Goal: Task Accomplishment & Management: Use online tool/utility

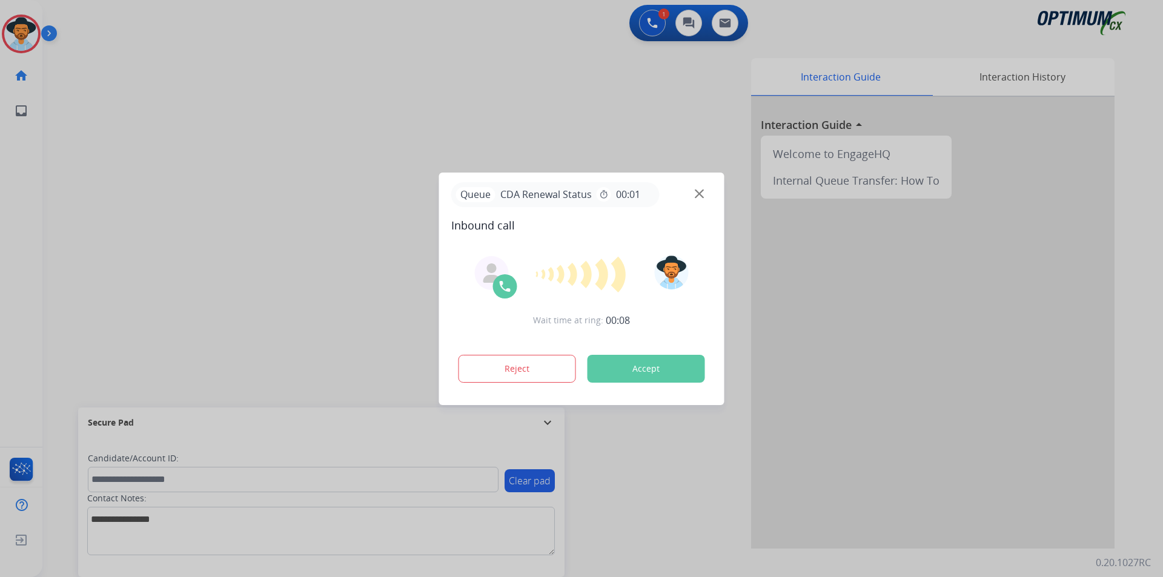
click at [507, 99] on div at bounding box center [581, 288] width 1163 height 577
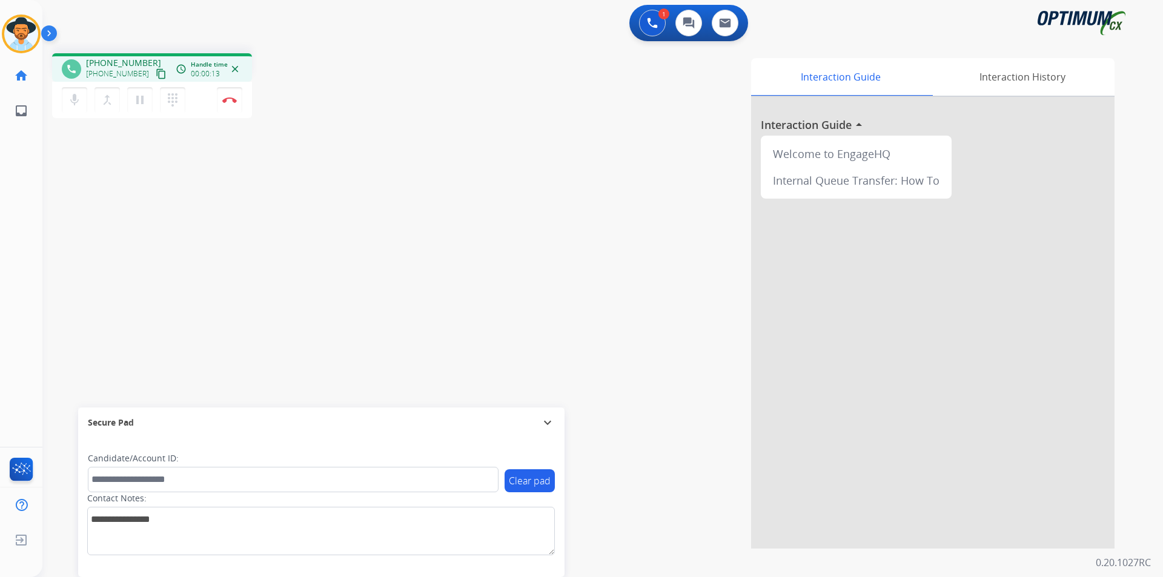
click at [113, 61] on span "+16154748477" at bounding box center [123, 63] width 75 height 12
copy span "16154748477"
click at [144, 101] on mat-icon "pause" at bounding box center [140, 100] width 15 height 15
click at [137, 102] on mat-icon "play_arrow" at bounding box center [140, 100] width 15 height 15
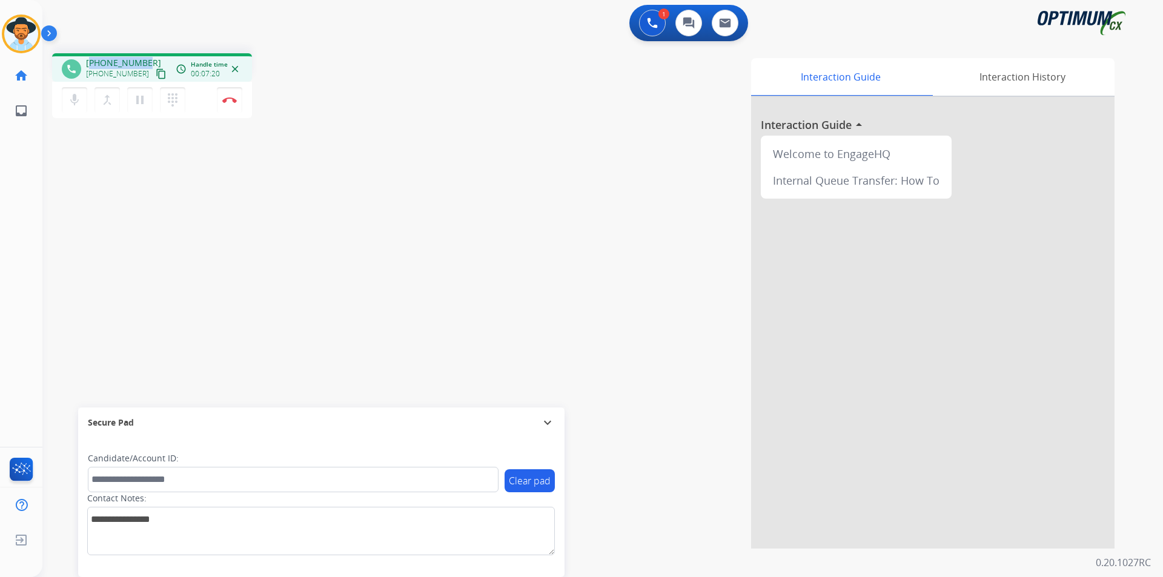
click at [108, 60] on span "+16154748477" at bounding box center [123, 63] width 75 height 12
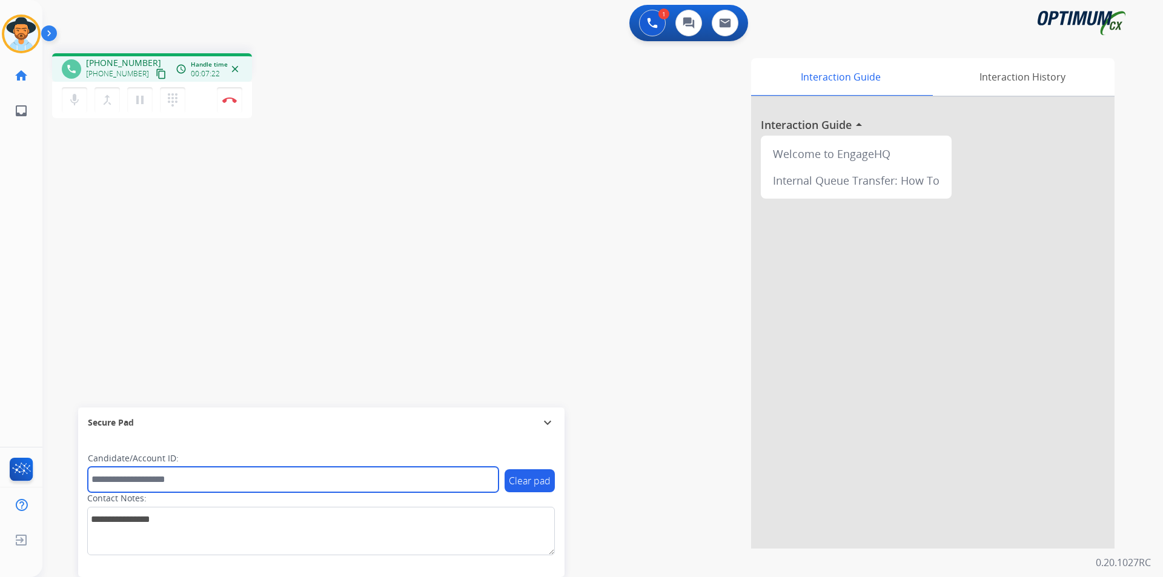
click at [264, 388] on input "text" at bounding box center [293, 479] width 411 height 25
paste input "**********"
type input "**********"
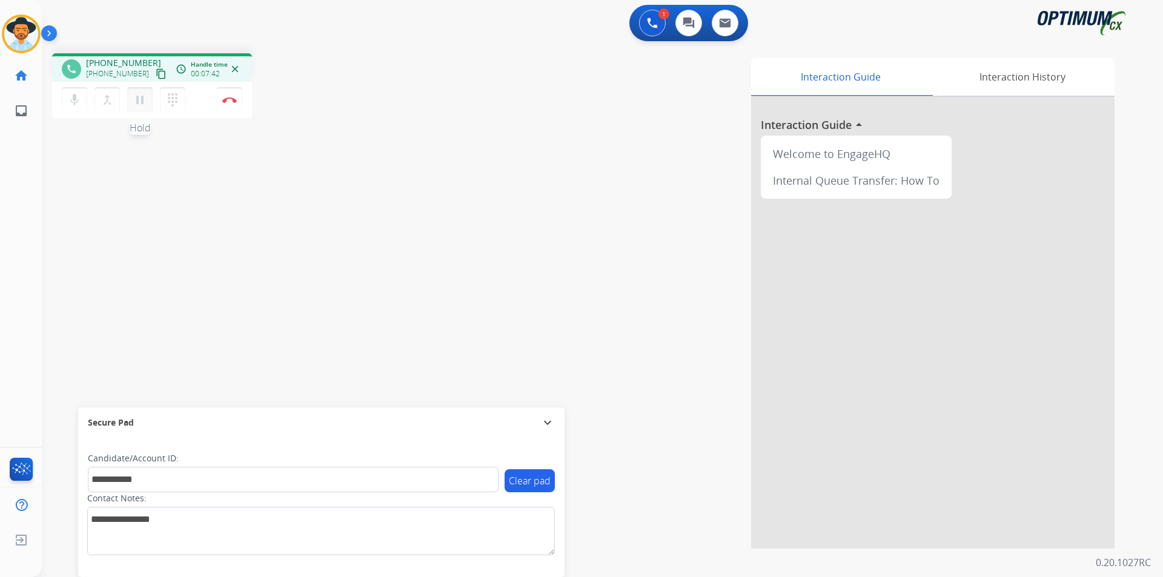
click at [139, 101] on mat-icon "pause" at bounding box center [140, 100] width 15 height 15
click at [137, 107] on mat-icon "play_arrow" at bounding box center [140, 100] width 15 height 15
click at [441, 124] on div "Interaction Guide Interaction History Interaction Guide arrow_drop_up Welcome t…" at bounding box center [758, 303] width 714 height 491
click at [233, 102] on img at bounding box center [229, 100] width 15 height 6
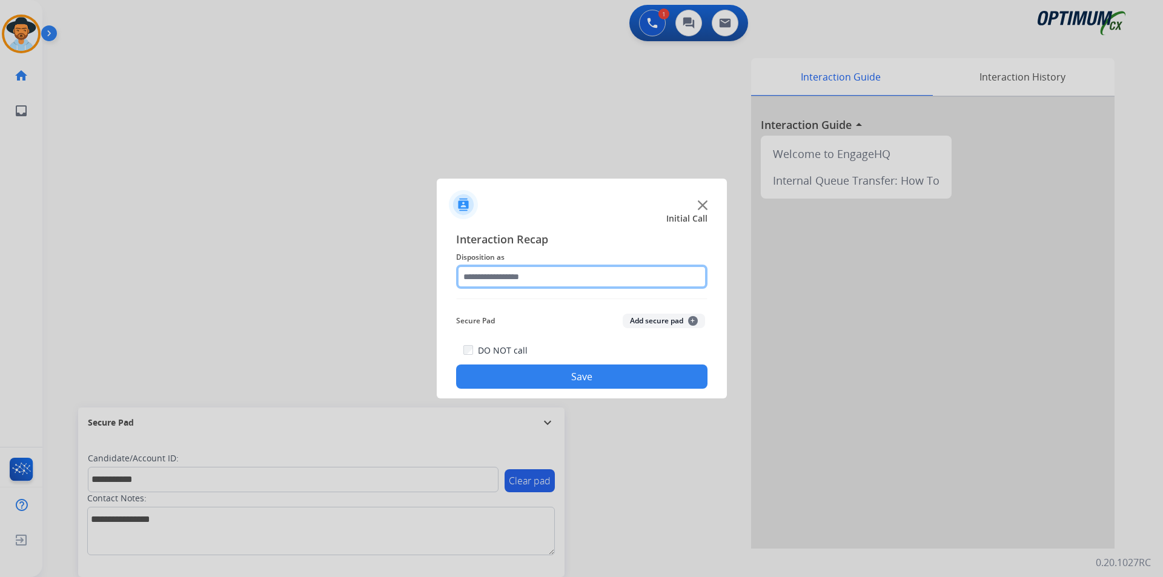
click at [574, 270] on input "text" at bounding box center [581, 277] width 251 height 24
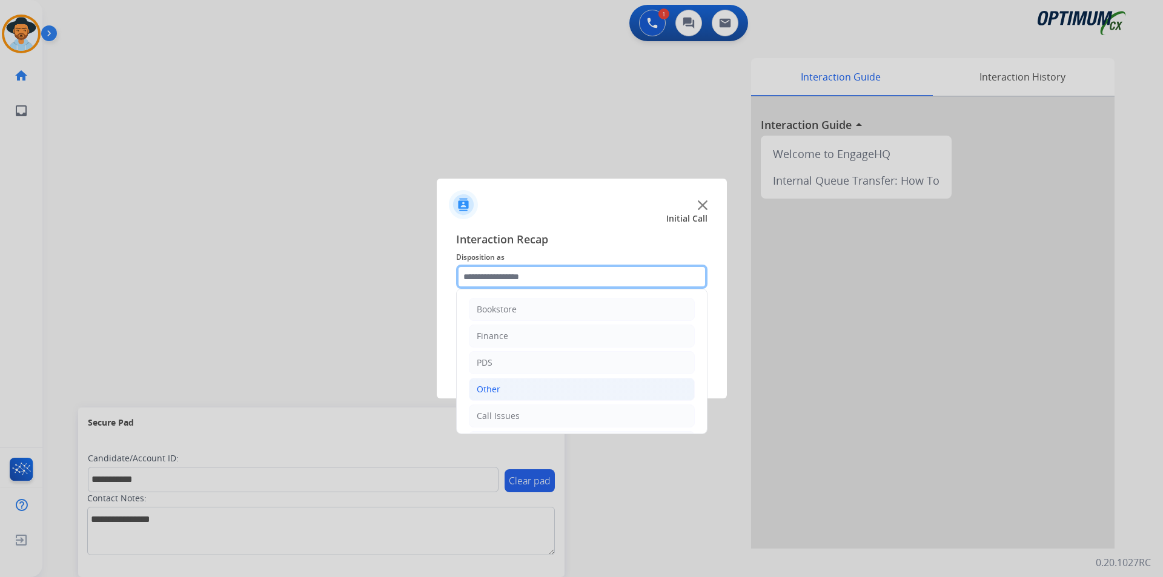
scroll to position [82, 0]
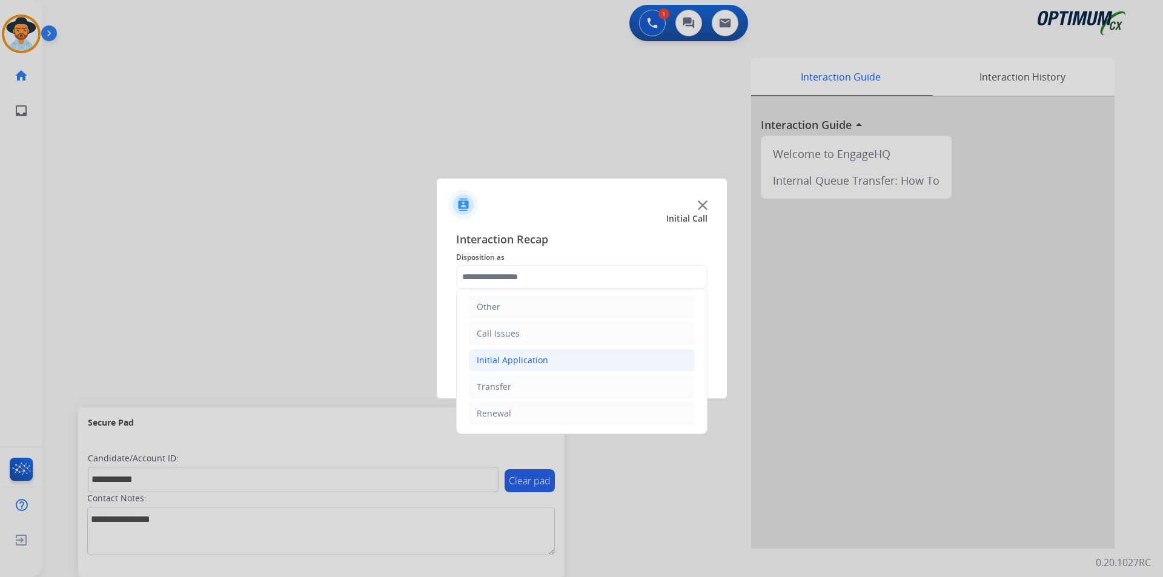
click at [571, 361] on li "Initial Application" at bounding box center [582, 360] width 226 height 23
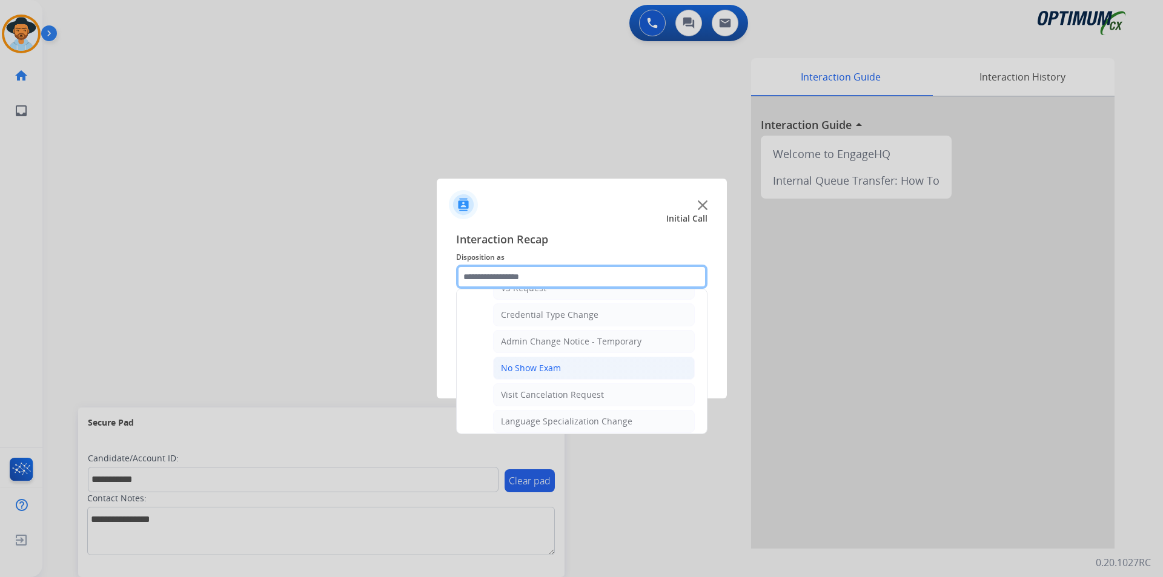
scroll to position [688, 0]
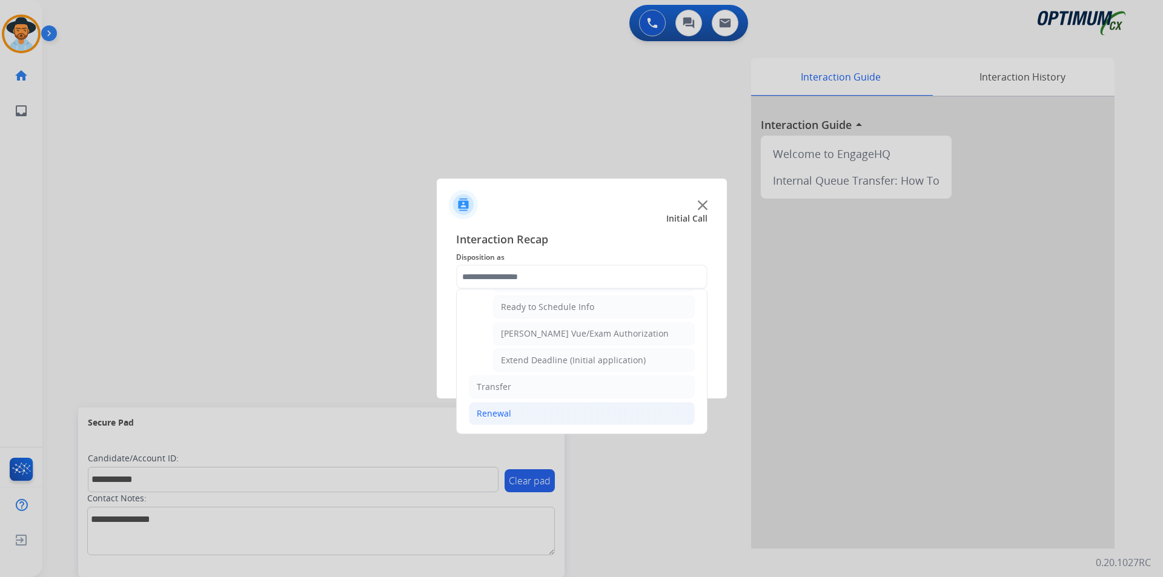
click at [548, 388] on li "Renewal" at bounding box center [582, 413] width 226 height 23
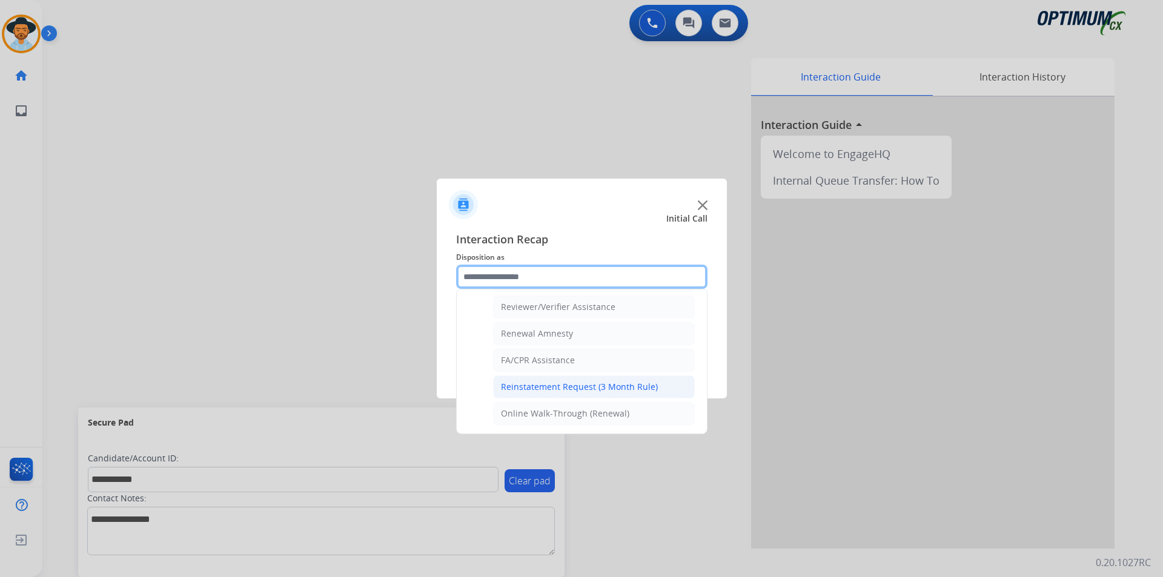
scroll to position [367, 0]
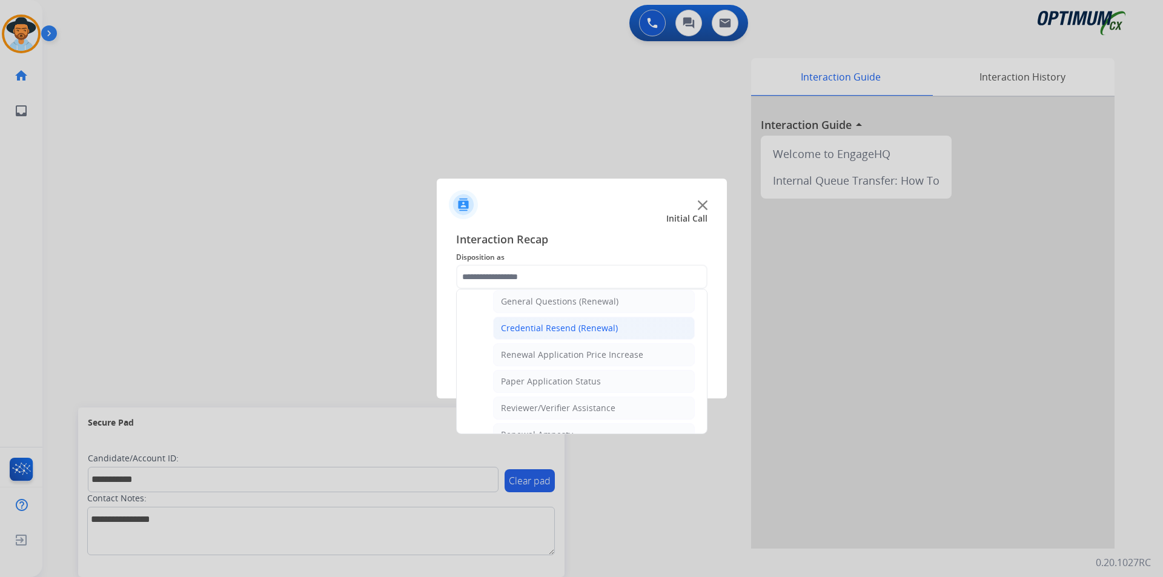
click at [599, 330] on div "Credential Resend (Renewal)" at bounding box center [559, 328] width 117 height 12
type input "**********"
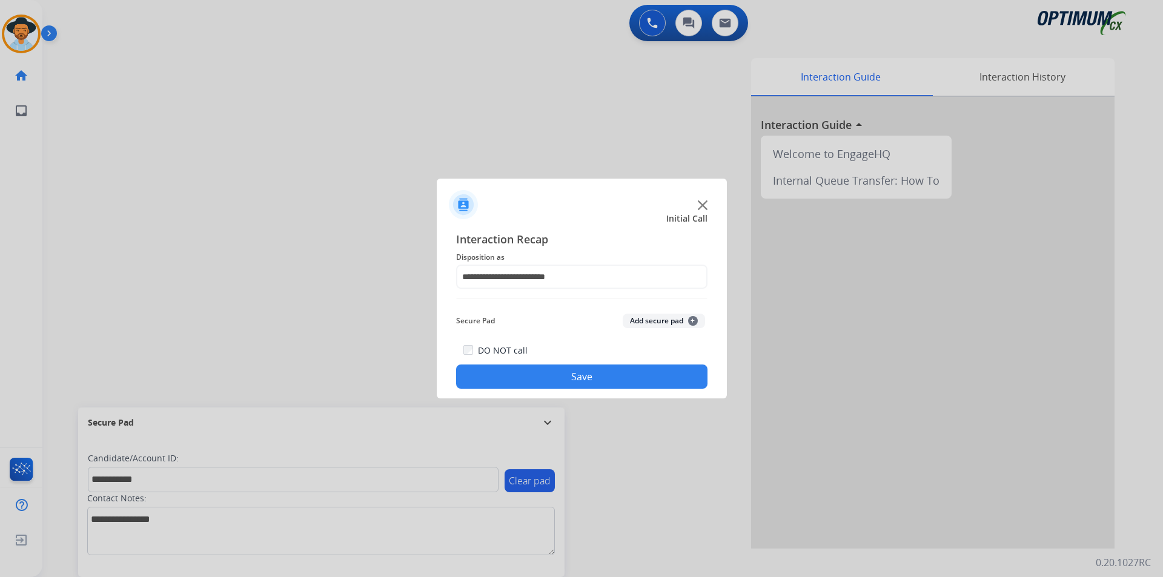
click at [520, 371] on button "Save" at bounding box center [581, 377] width 251 height 24
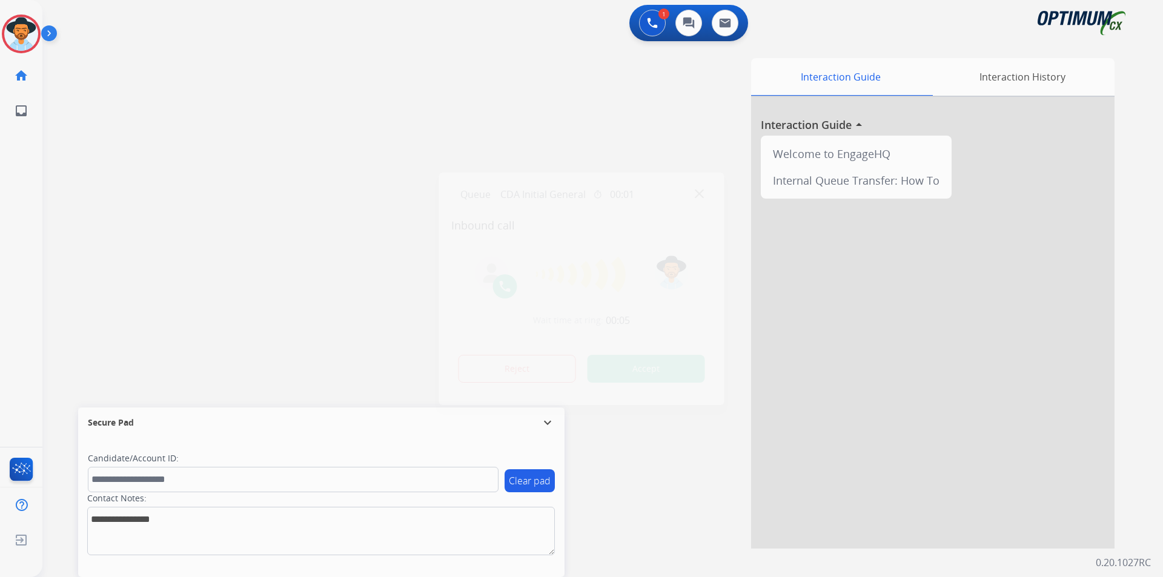
click at [480, 128] on div at bounding box center [581, 288] width 1163 height 577
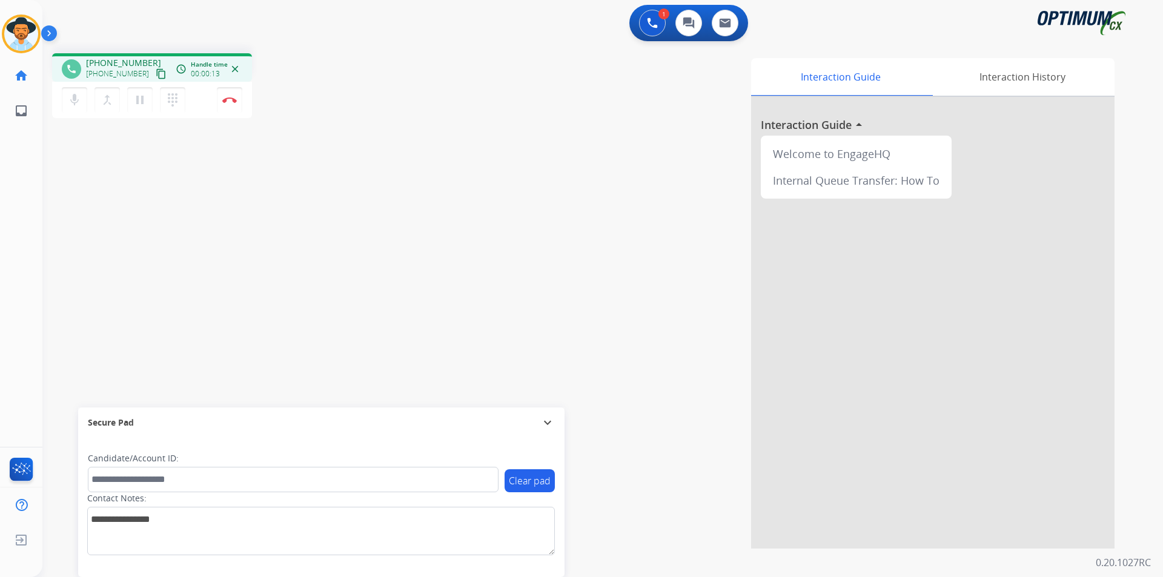
click at [127, 62] on span "+13373963444" at bounding box center [123, 63] width 75 height 12
copy span "13373963444"
click at [128, 62] on span "+13373963444" at bounding box center [123, 63] width 75 height 12
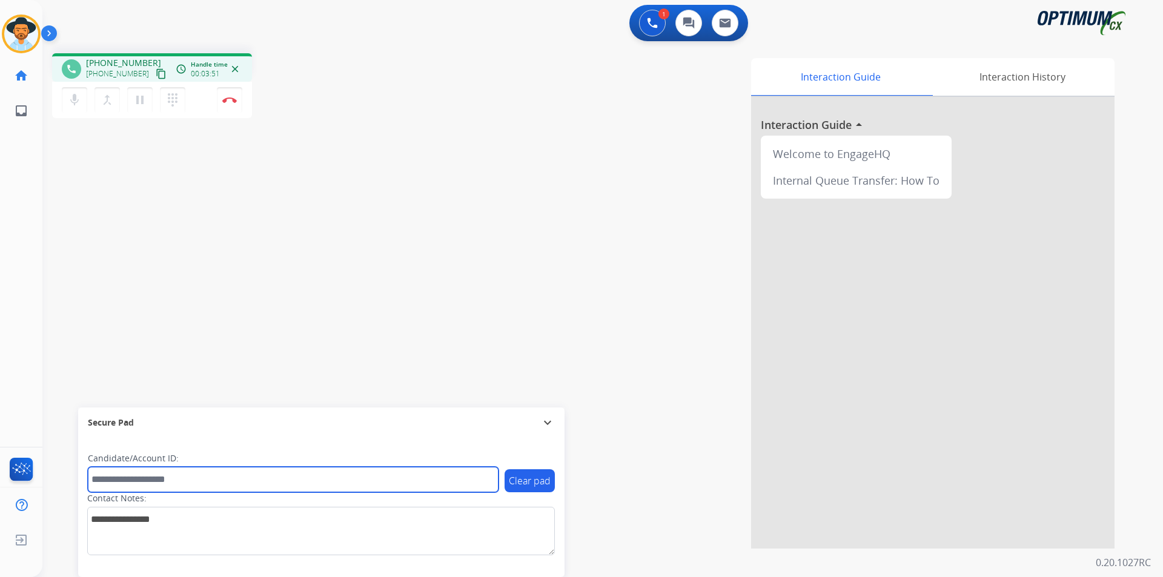
click at [383, 388] on input "text" at bounding box center [293, 479] width 411 height 25
paste input "**********"
type input "**********"
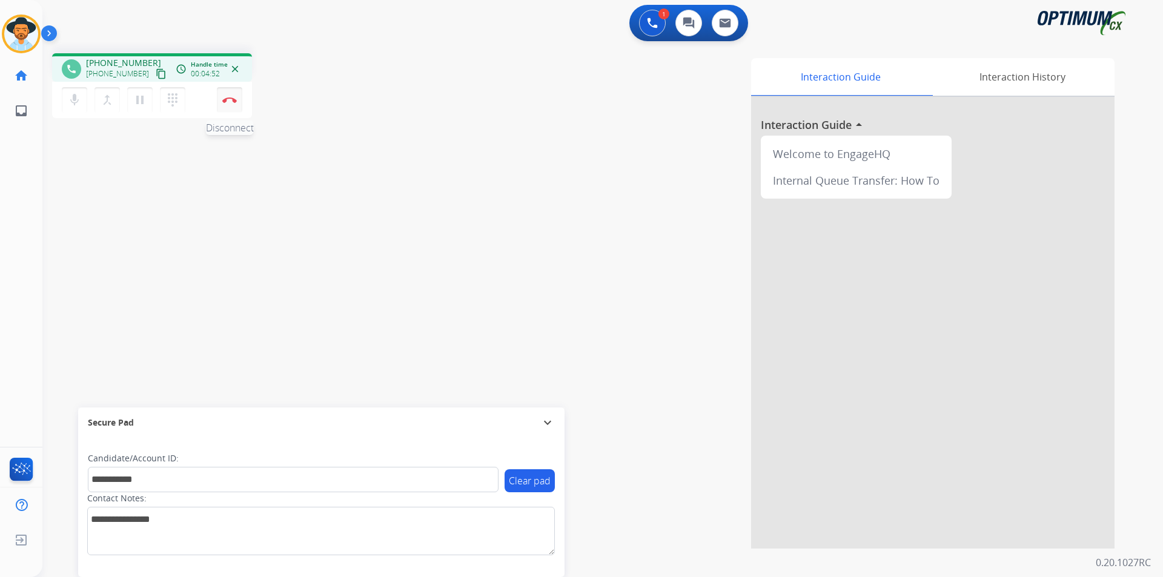
click at [228, 105] on button "Disconnect" at bounding box center [229, 99] width 25 height 25
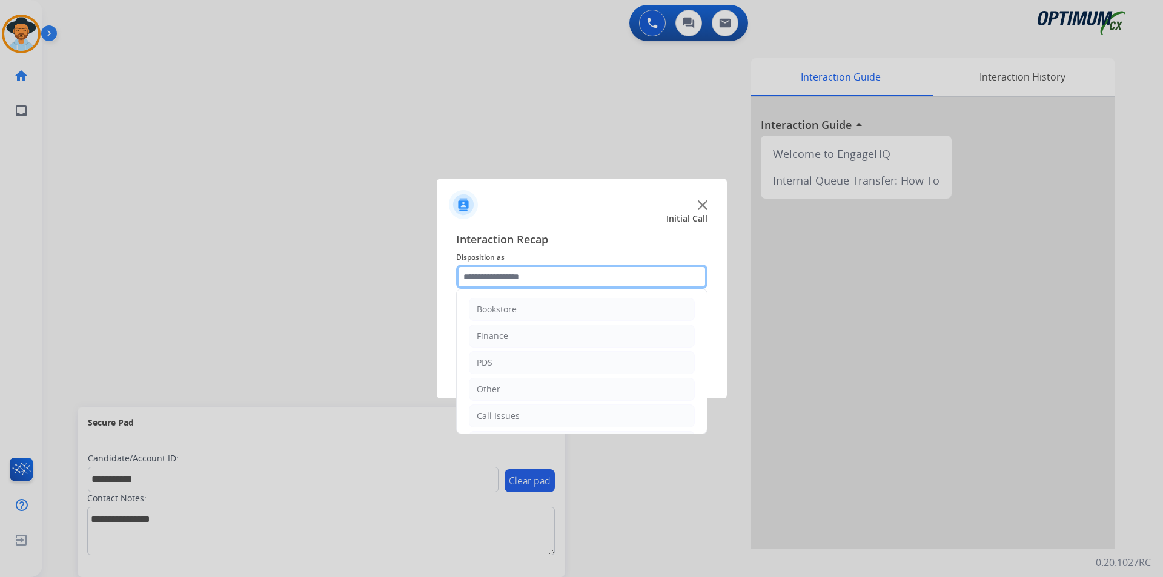
click at [609, 279] on input "text" at bounding box center [581, 277] width 251 height 24
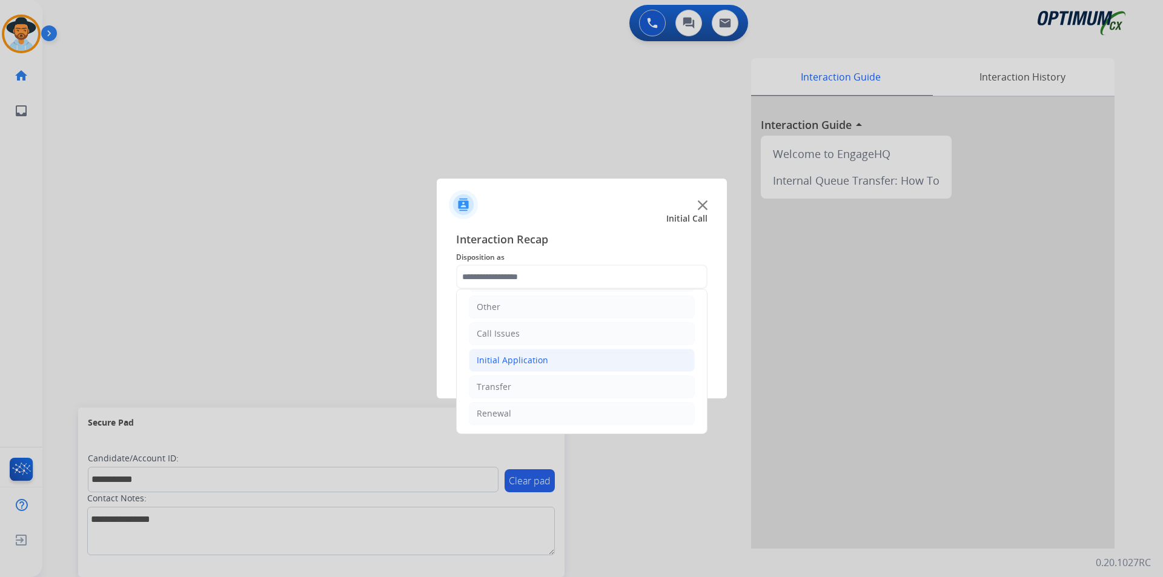
click at [585, 362] on li "Initial Application" at bounding box center [582, 360] width 226 height 23
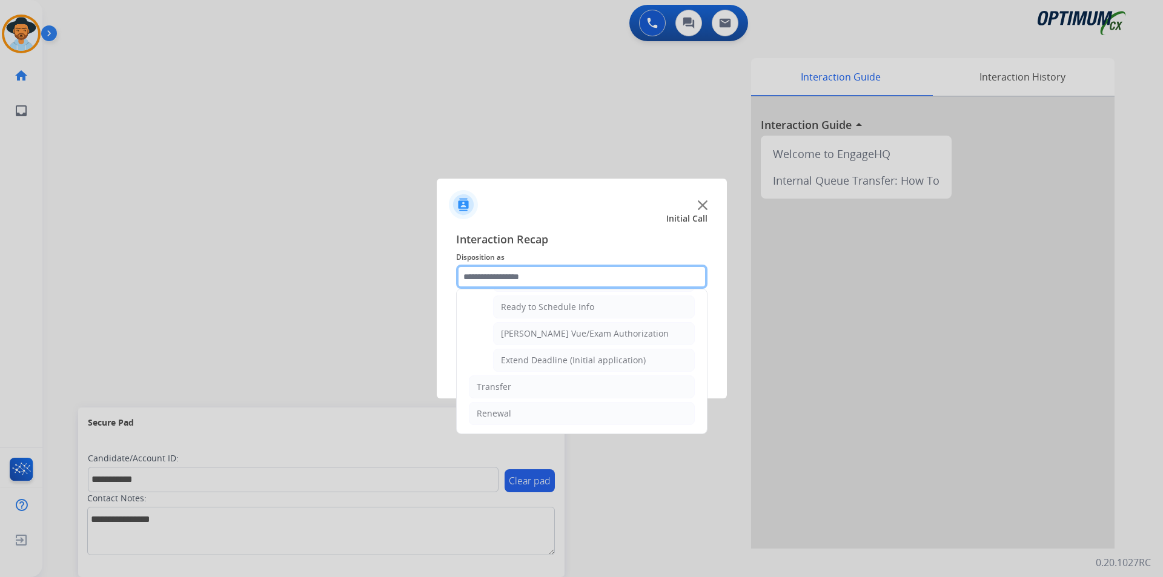
scroll to position [645, 0]
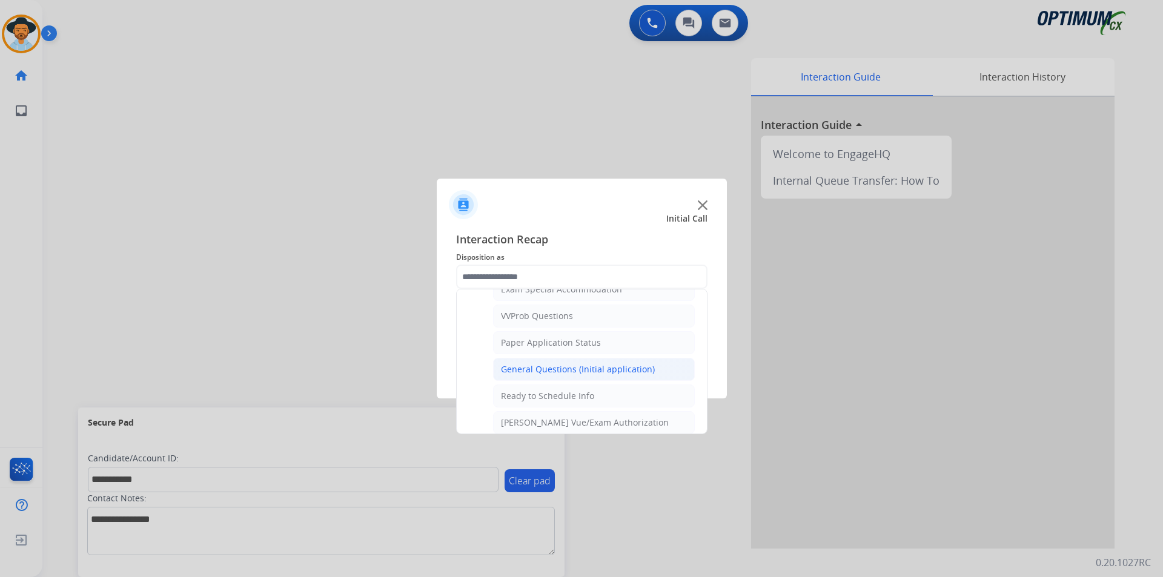
click at [584, 376] on div "General Questions (Initial application)" at bounding box center [578, 370] width 154 height 12
type input "**********"
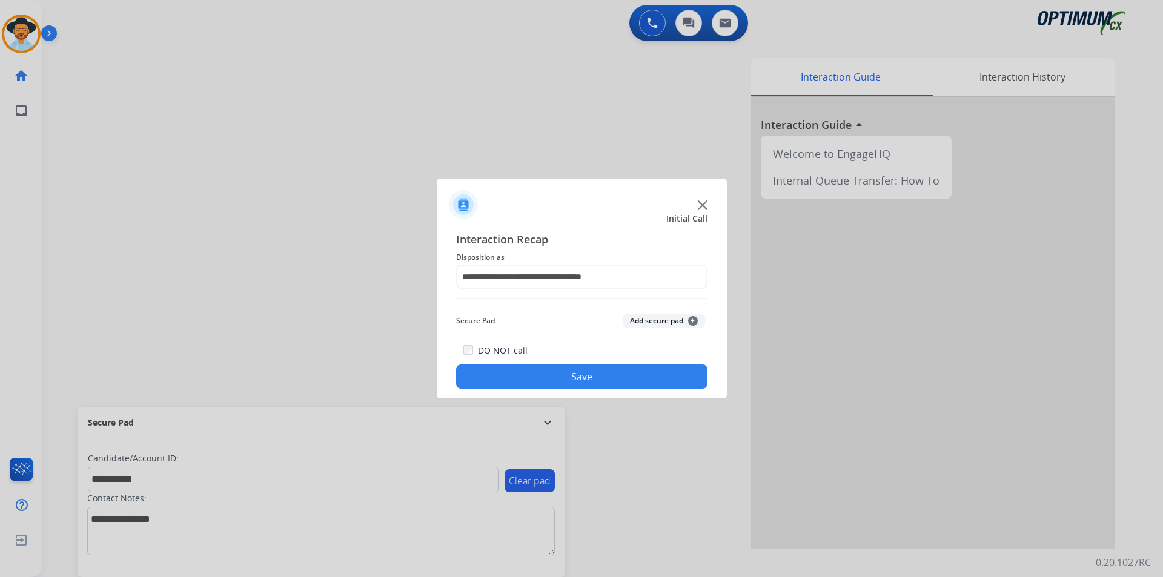
click at [565, 379] on button "Save" at bounding box center [581, 377] width 251 height 24
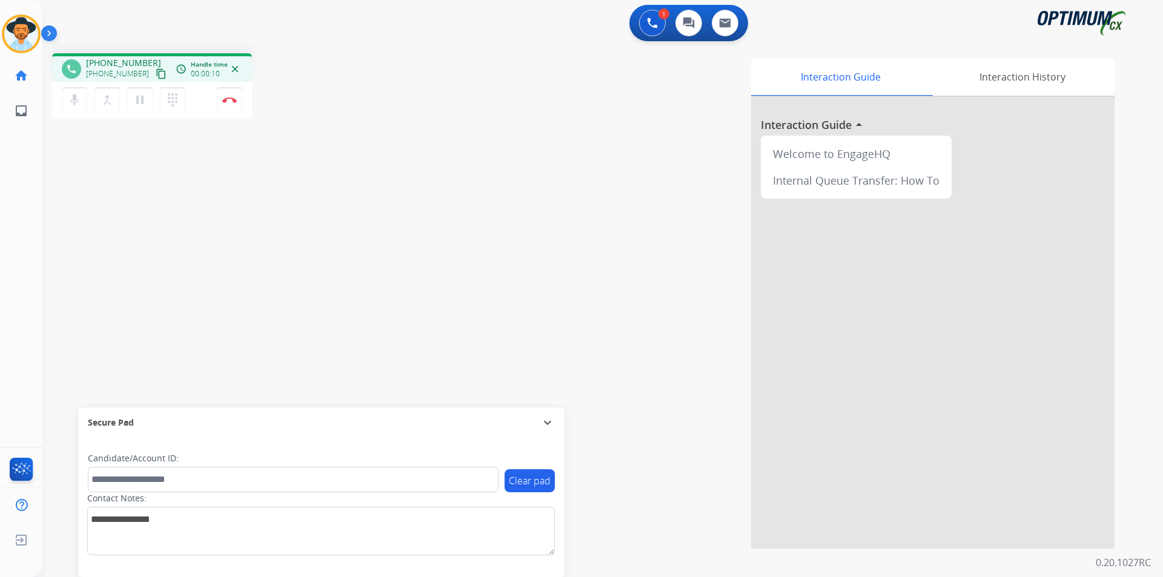
click at [530, 104] on div "Interaction Guide Interaction History Interaction Guide arrow_drop_up Welcome t…" at bounding box center [758, 303] width 714 height 491
click at [125, 59] on span "+15519995397" at bounding box center [123, 63] width 75 height 12
copy span "15519995397"
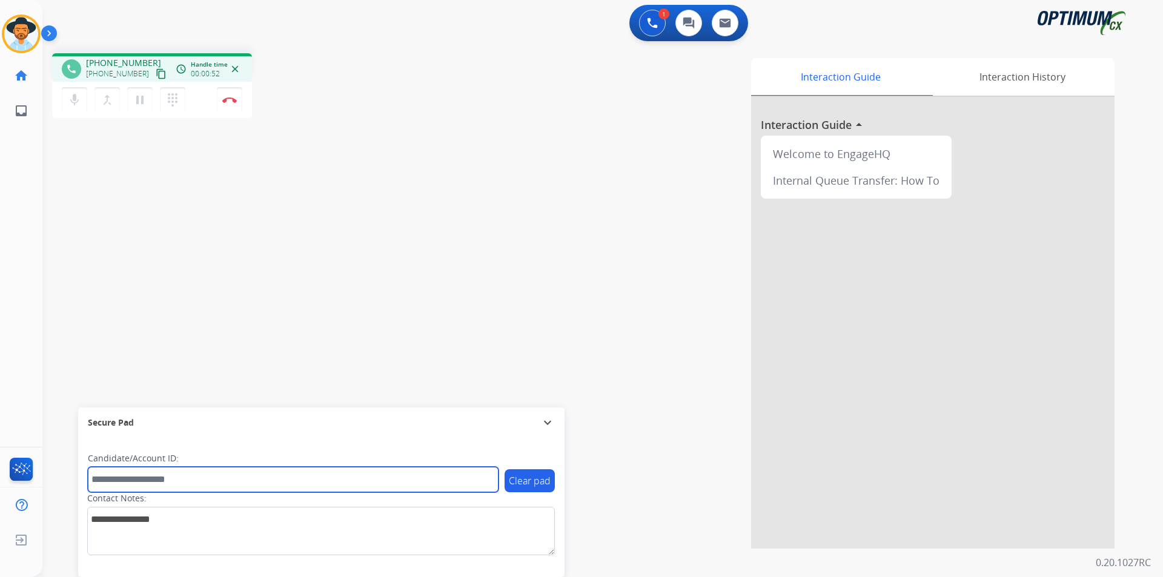
click at [454, 388] on input "text" at bounding box center [293, 479] width 411 height 25
type input "**********"
click at [118, 388] on input "**********" at bounding box center [293, 479] width 411 height 25
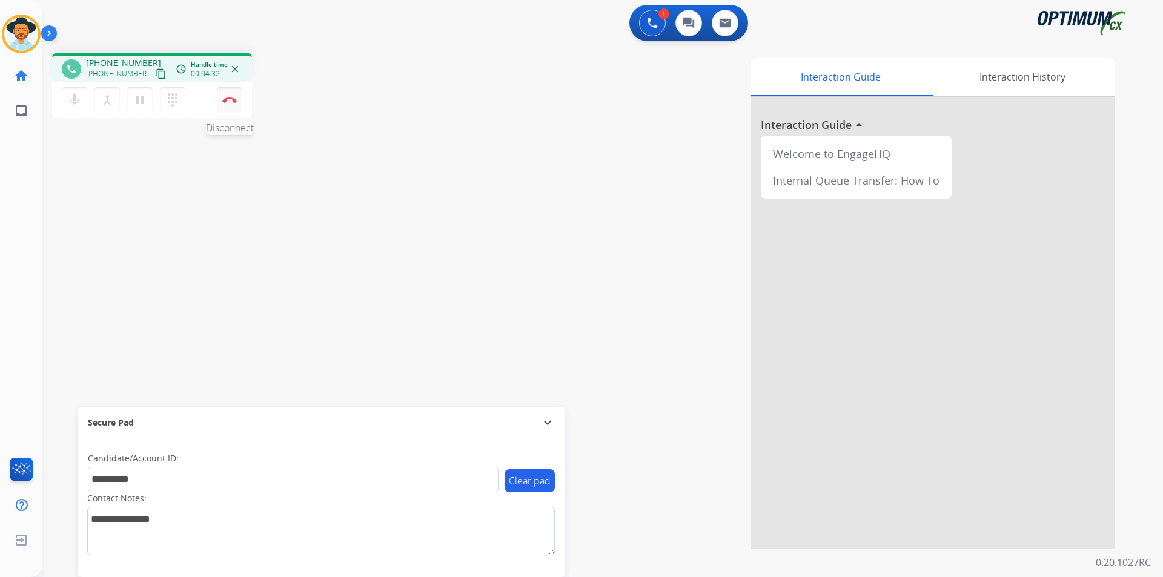
click at [233, 106] on button "Disconnect" at bounding box center [229, 99] width 25 height 25
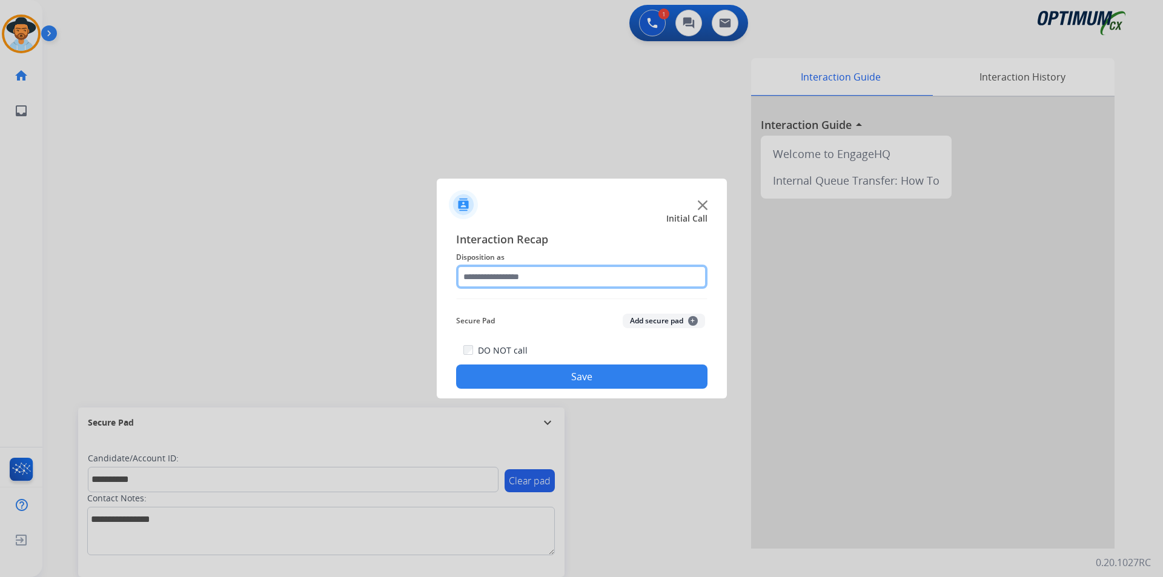
click at [586, 284] on input "text" at bounding box center [581, 277] width 251 height 24
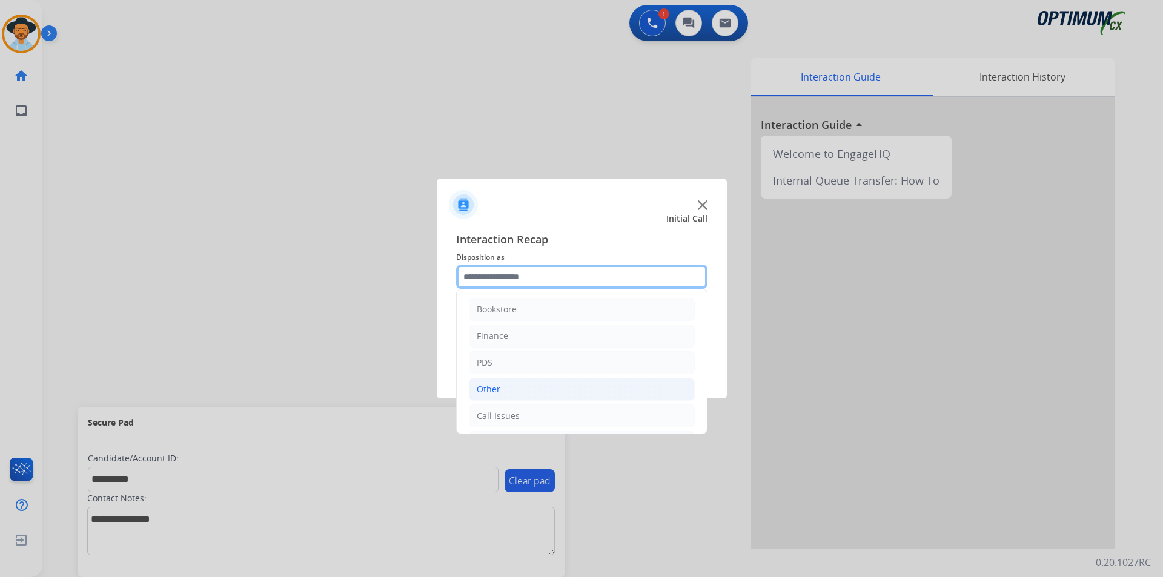
scroll to position [82, 0]
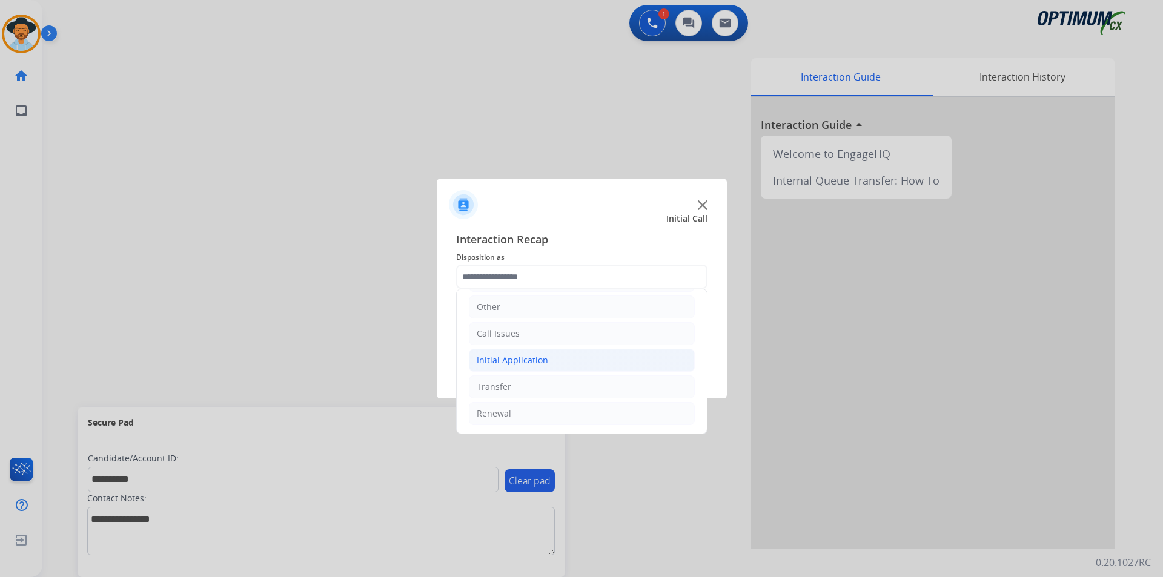
click at [567, 364] on li "Initial Application" at bounding box center [582, 360] width 226 height 23
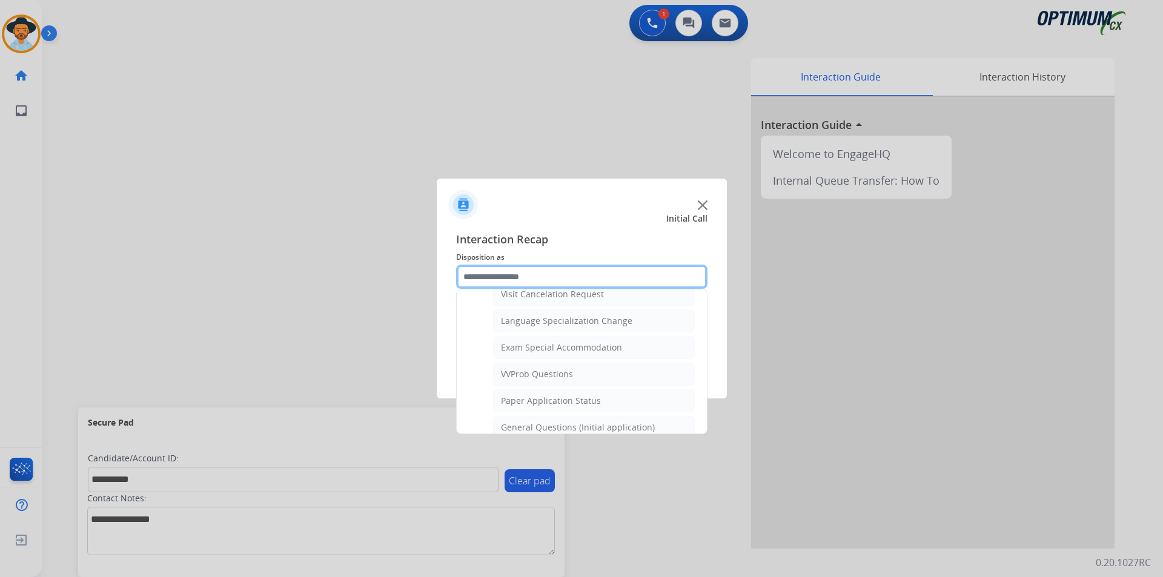
scroll to position [487, 0]
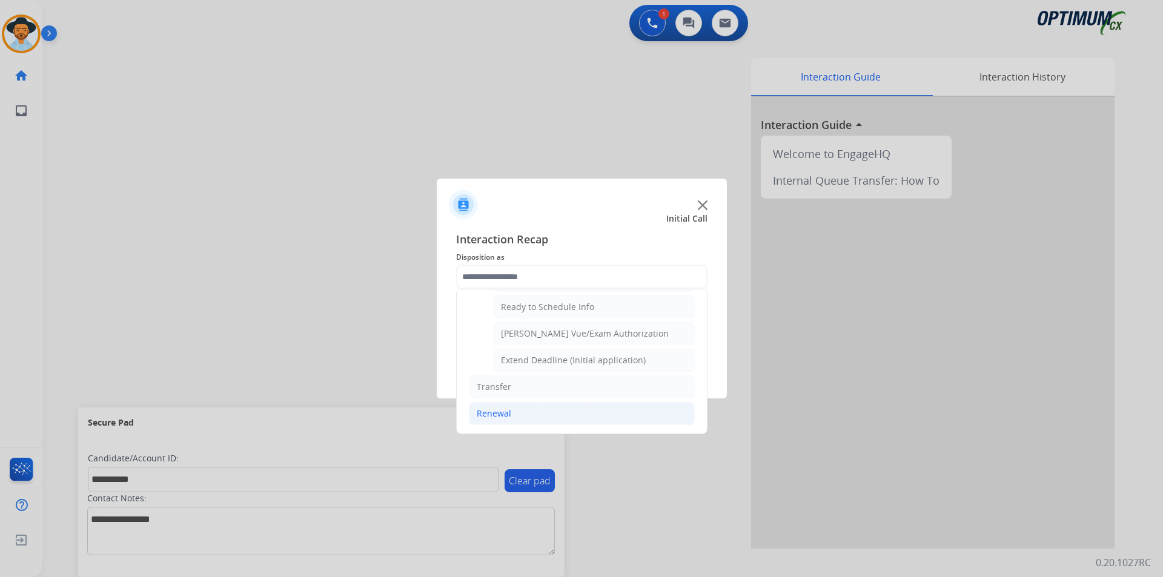
click at [529, 388] on li "Renewal" at bounding box center [582, 413] width 226 height 23
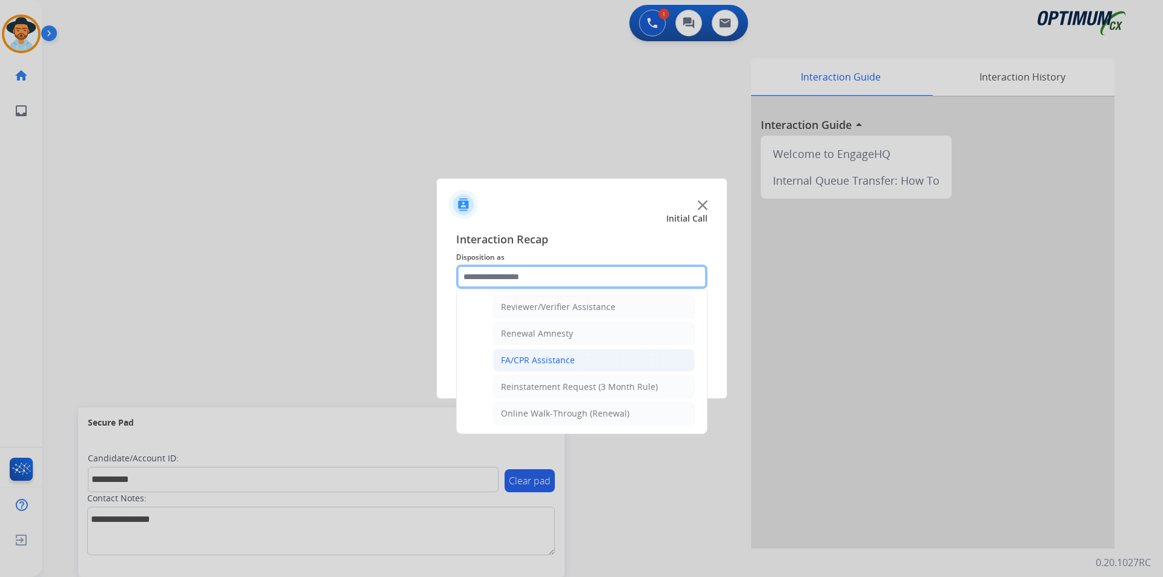
scroll to position [367, 0]
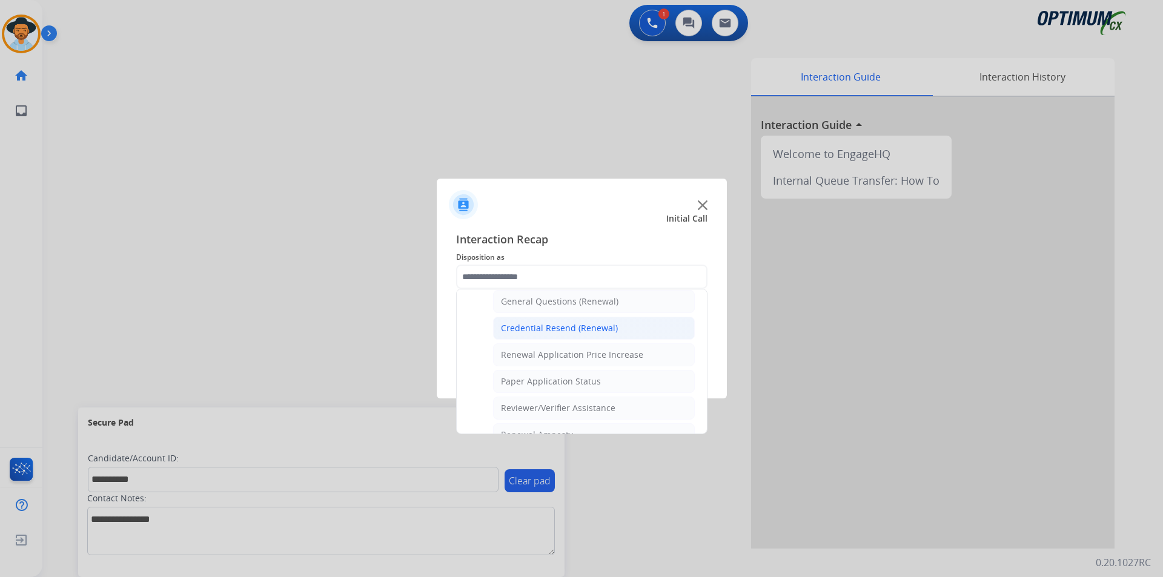
click at [559, 326] on div "Credential Resend (Renewal)" at bounding box center [559, 328] width 117 height 12
type input "**********"
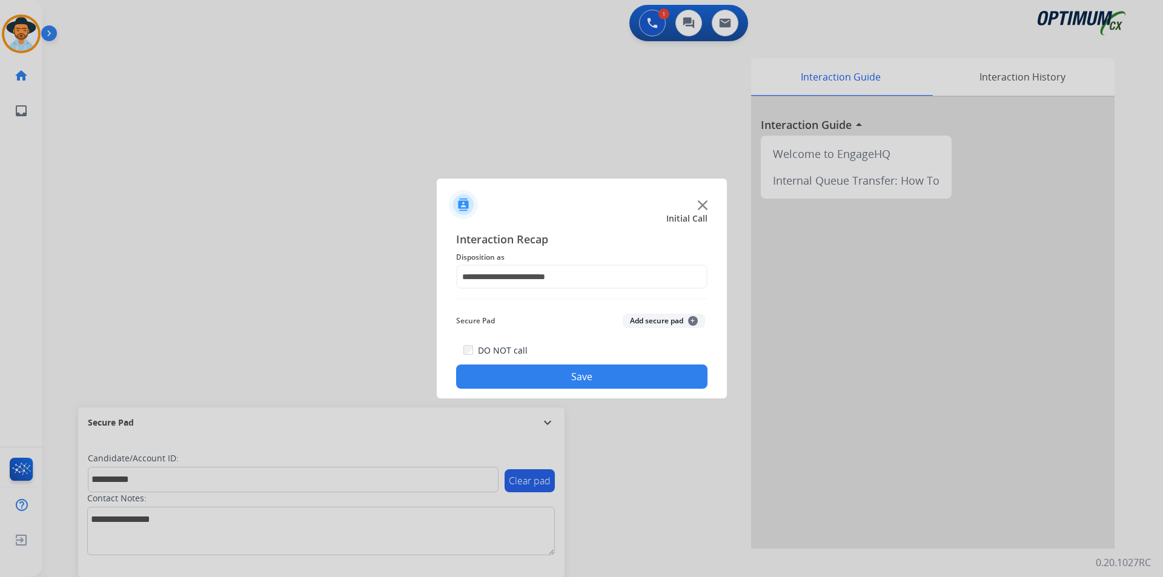
click at [510, 377] on button "Save" at bounding box center [581, 377] width 251 height 24
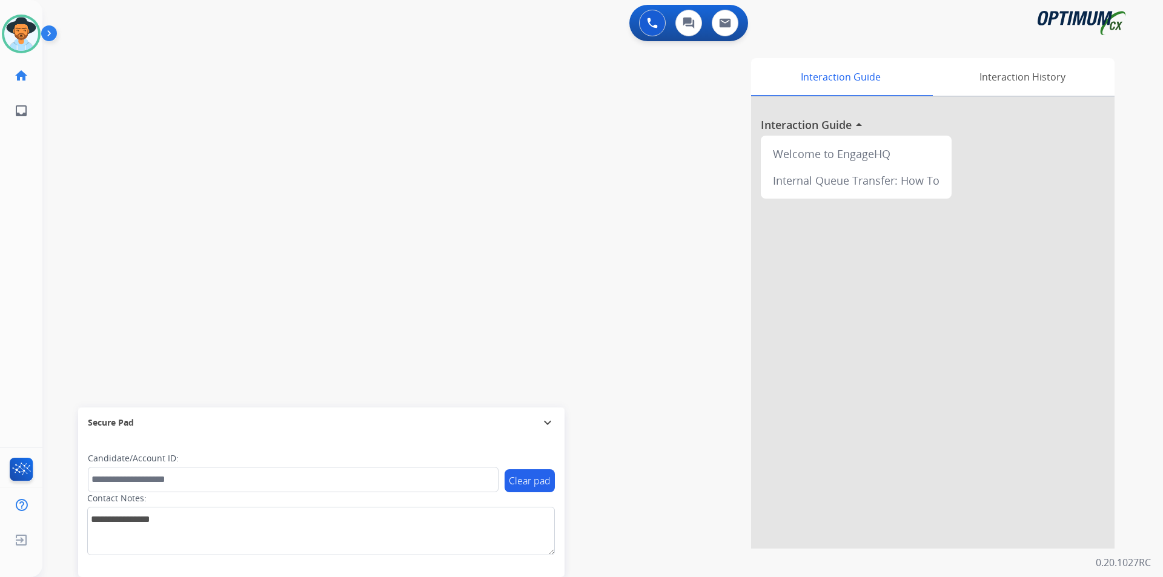
click at [194, 65] on div "swap_horiz Break voice bridge close_fullscreen Connect 3-Way Call merge_type Se…" at bounding box center [588, 296] width 1092 height 505
click at [121, 281] on div "swap_horiz Break voice bridge close_fullscreen Connect 3-Way Call merge_type Se…" at bounding box center [588, 296] width 1092 height 505
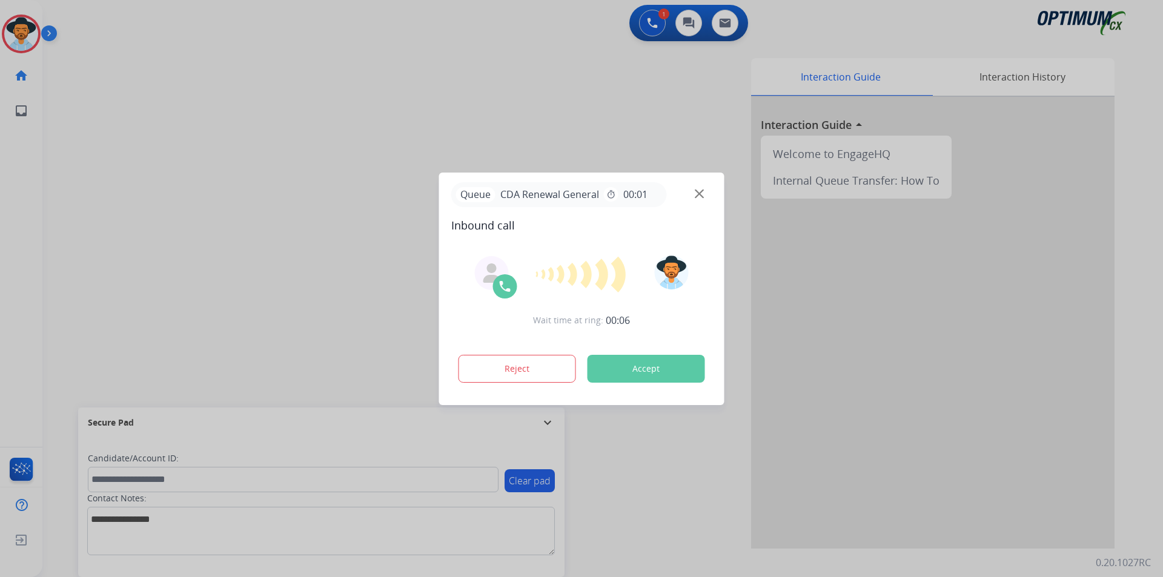
click at [536, 122] on div at bounding box center [581, 288] width 1163 height 577
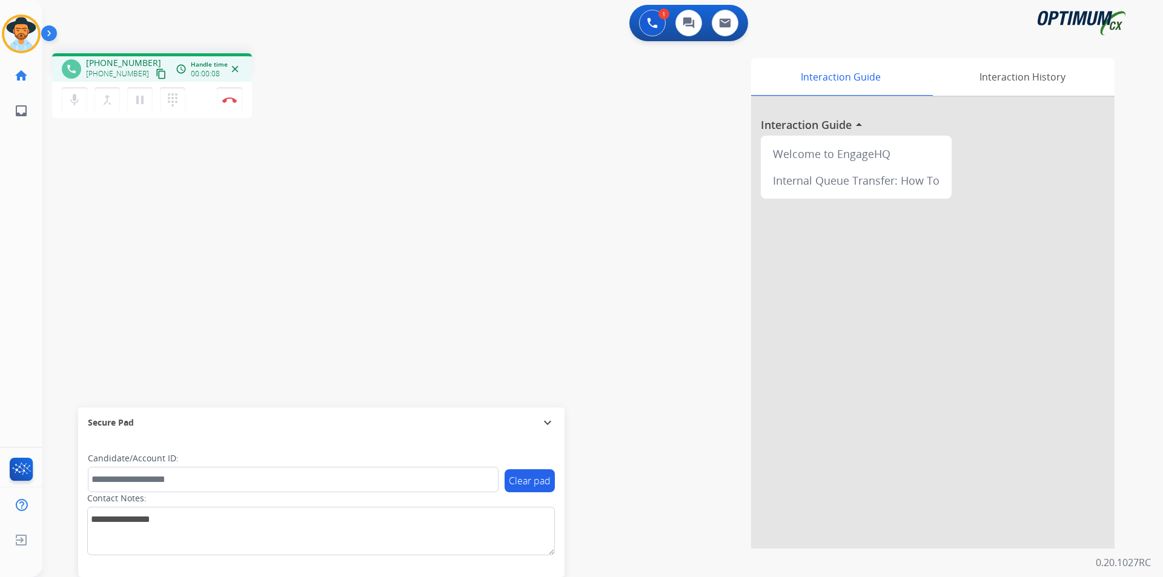
click at [130, 63] on span "+19787718131" at bounding box center [123, 63] width 75 height 12
click at [129, 63] on span "+19787718131" at bounding box center [123, 63] width 75 height 12
copy span "19787718131"
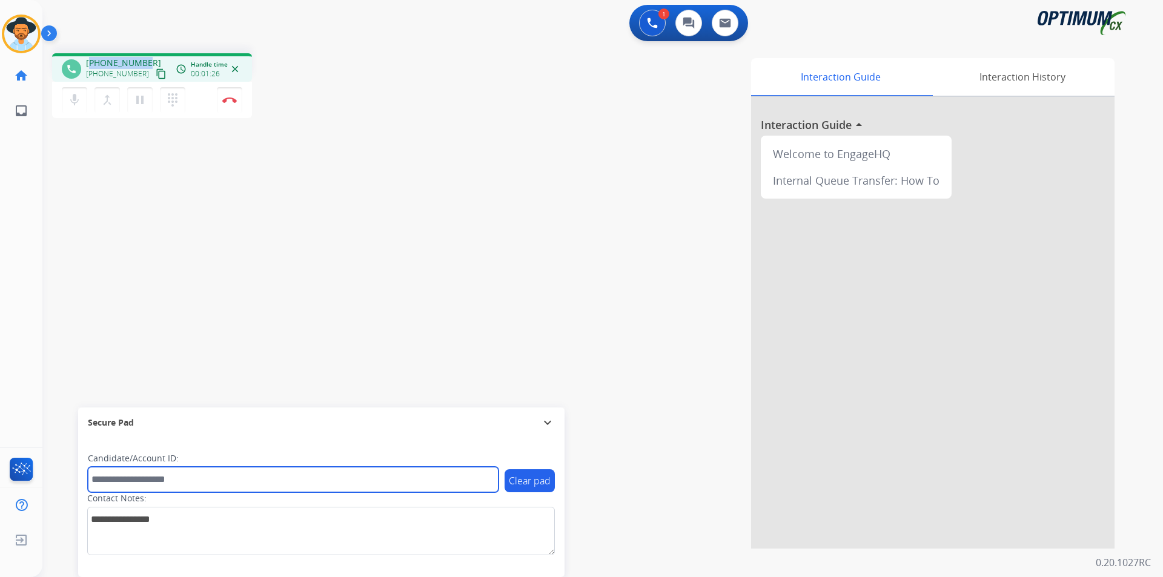
click at [359, 388] on input "text" at bounding box center [293, 479] width 411 height 25
drag, startPoint x: 231, startPoint y: 480, endPoint x: 69, endPoint y: 474, distance: 162.5
click at [69, 388] on div "**********" at bounding box center [588, 296] width 1092 height 505
type input "**********"
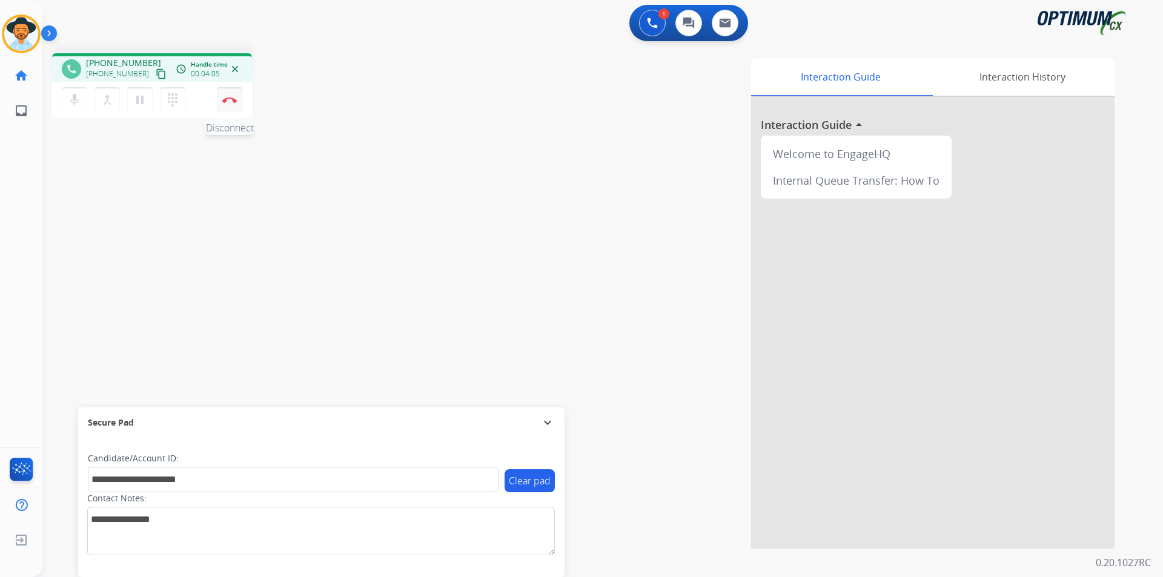
click at [226, 98] on img at bounding box center [229, 100] width 15 height 6
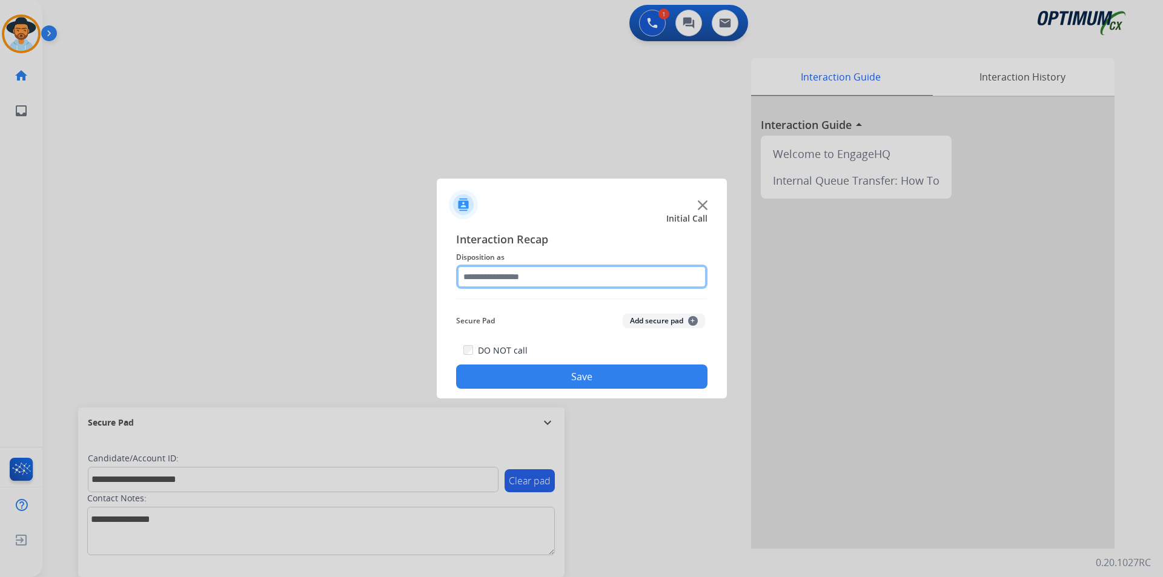
click at [622, 277] on input "text" at bounding box center [581, 277] width 251 height 24
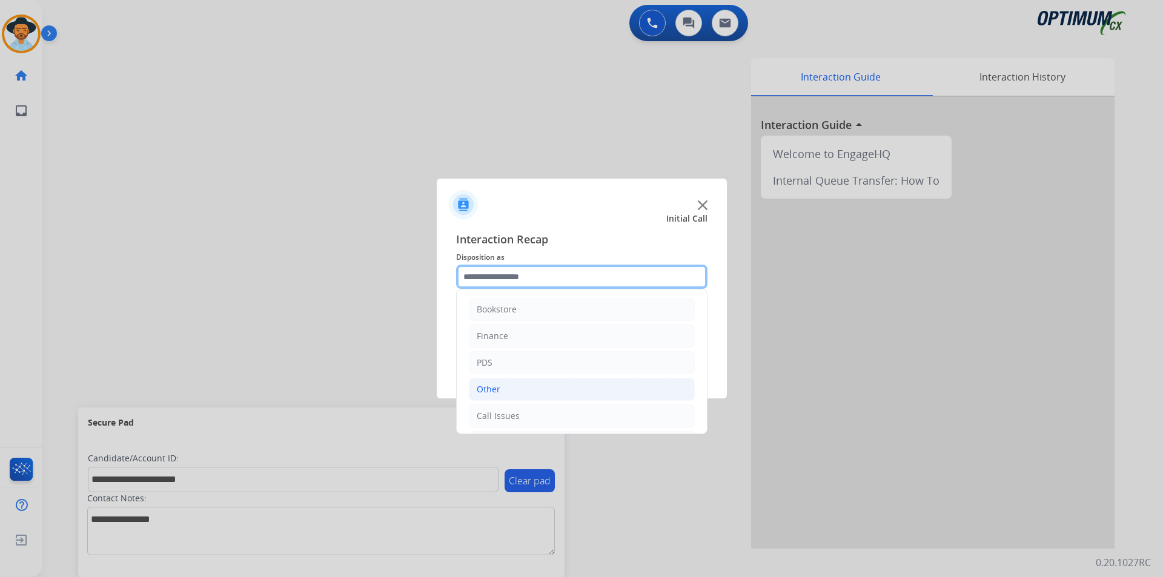
scroll to position [82, 0]
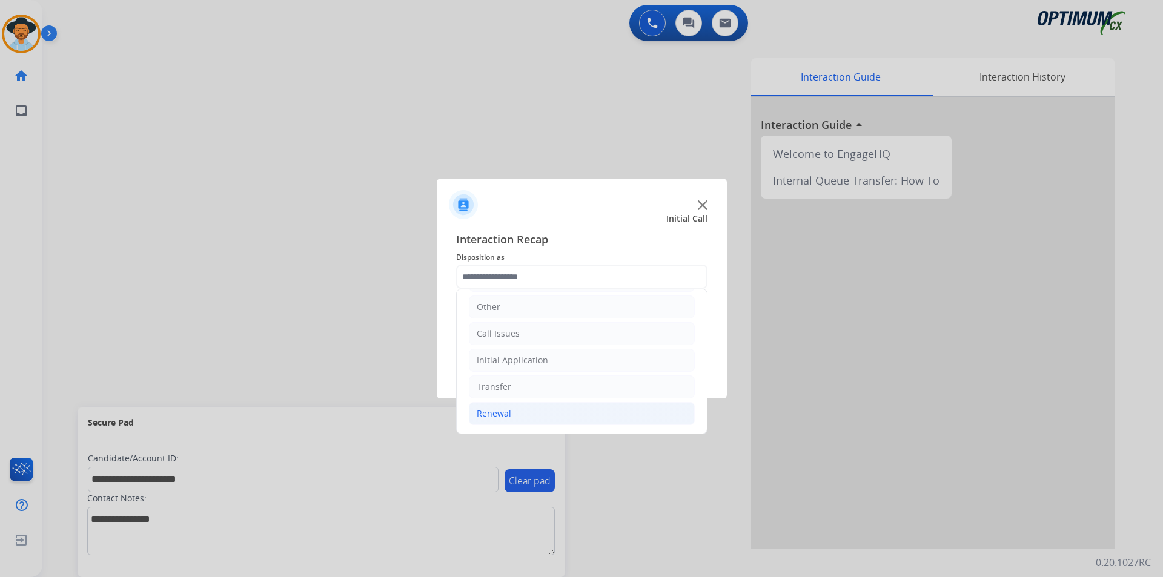
click at [574, 388] on li "Renewal" at bounding box center [582, 413] width 226 height 23
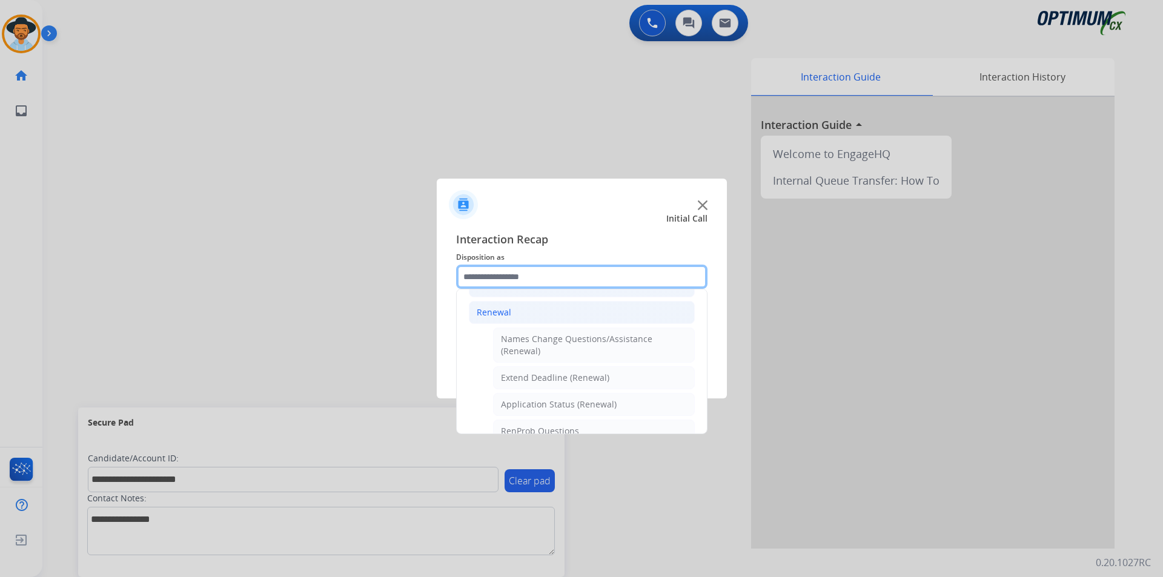
scroll to position [284, 0]
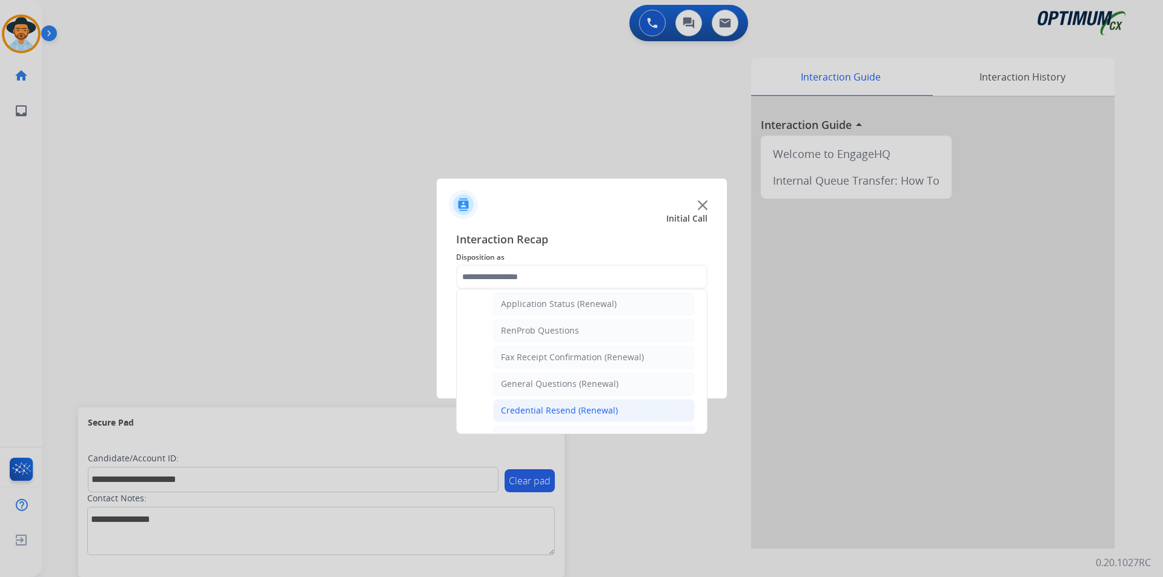
click at [578, 388] on div "Credential Resend (Renewal)" at bounding box center [559, 411] width 117 height 12
type input "**********"
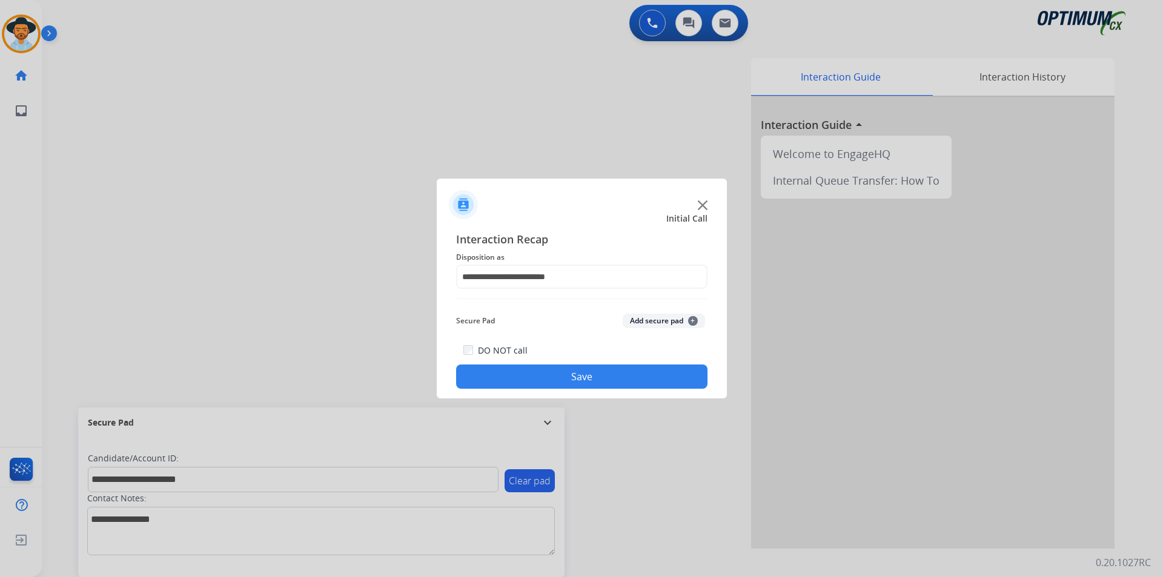
click at [575, 381] on button "Save" at bounding box center [581, 377] width 251 height 24
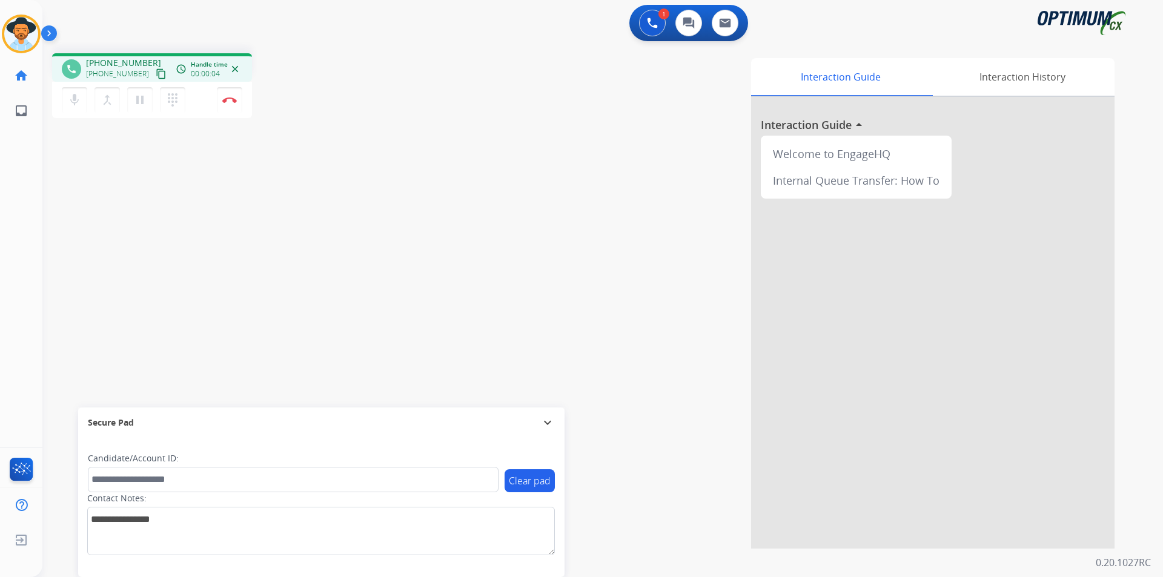
click at [648, 92] on div "Interaction Guide Interaction History Interaction Guide arrow_drop_up Welcome t…" at bounding box center [758, 303] width 714 height 491
click at [120, 63] on span "+15742176535" at bounding box center [123, 63] width 75 height 12
copy span "15742176535"
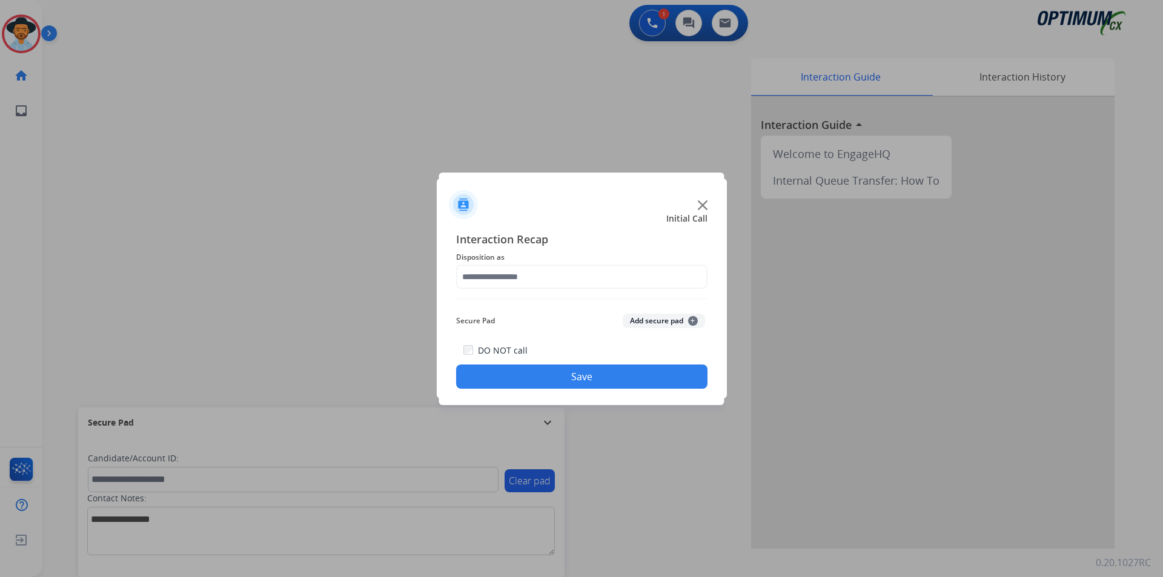
click at [367, 138] on div at bounding box center [581, 288] width 1163 height 577
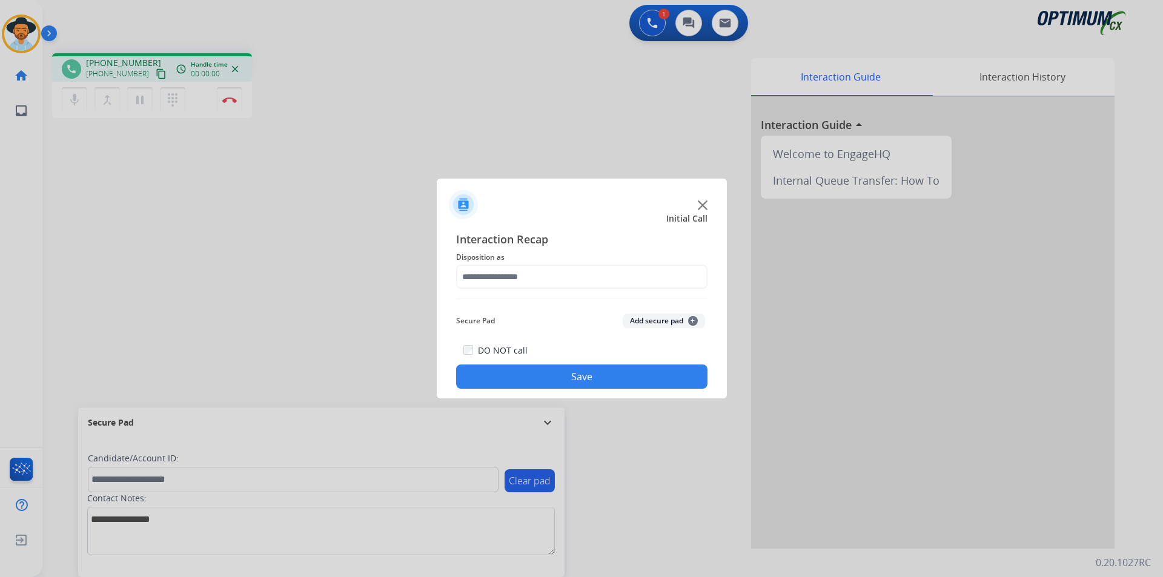
click at [700, 202] on img at bounding box center [703, 206] width 10 height 10
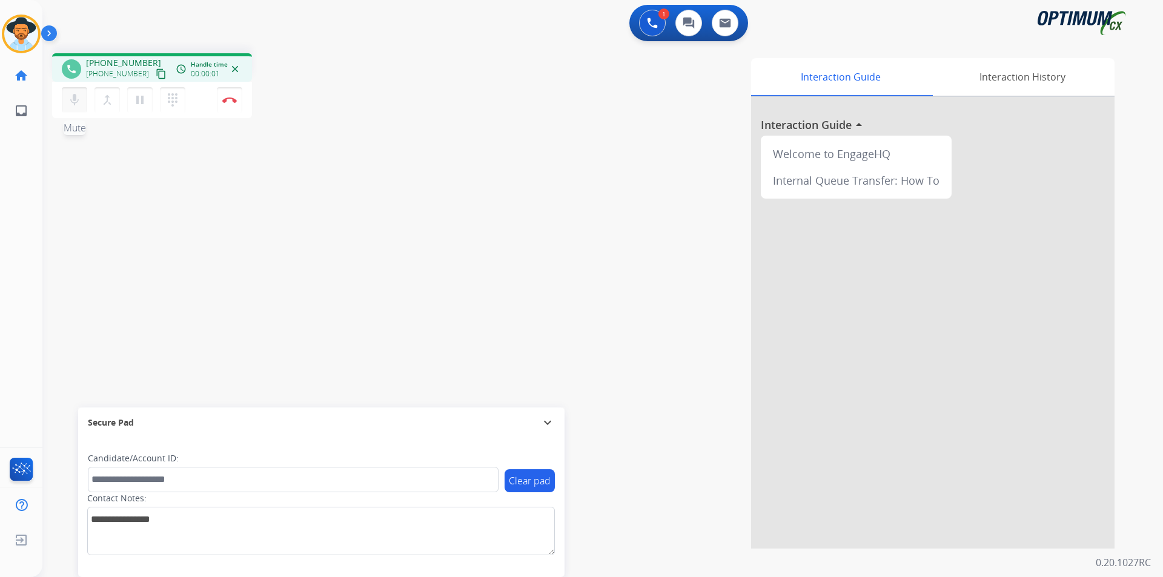
click at [76, 99] on mat-icon "mic" at bounding box center [74, 100] width 15 height 15
click at [115, 62] on span "+16789394411" at bounding box center [123, 63] width 75 height 12
copy span "16789394411"
click at [79, 104] on mat-icon "mic_off" at bounding box center [74, 100] width 15 height 15
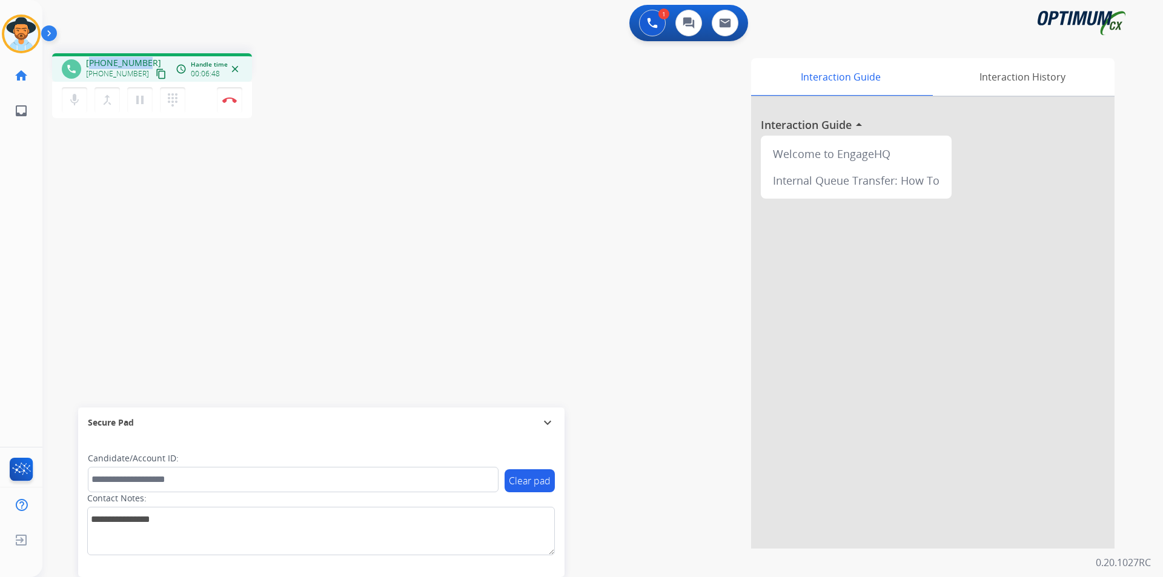
click at [122, 59] on span "+16789394411" at bounding box center [123, 63] width 75 height 12
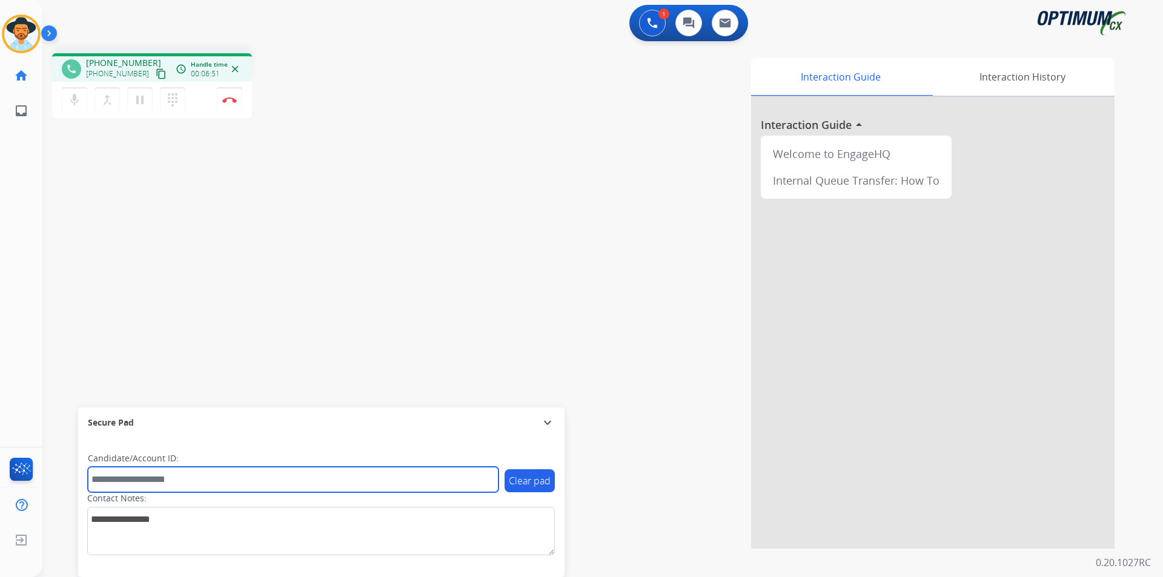
click at [118, 479] on input "text" at bounding box center [293, 479] width 411 height 25
paste input "**********"
click at [98, 481] on input "**********" at bounding box center [293, 479] width 411 height 25
type input "**********"
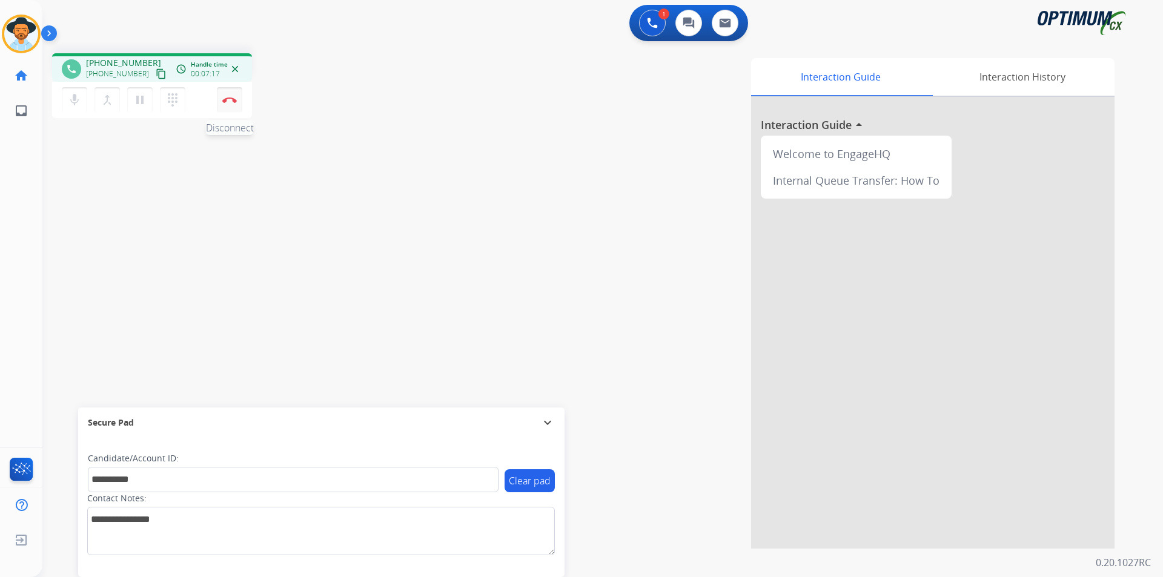
click at [235, 102] on img at bounding box center [229, 100] width 15 height 6
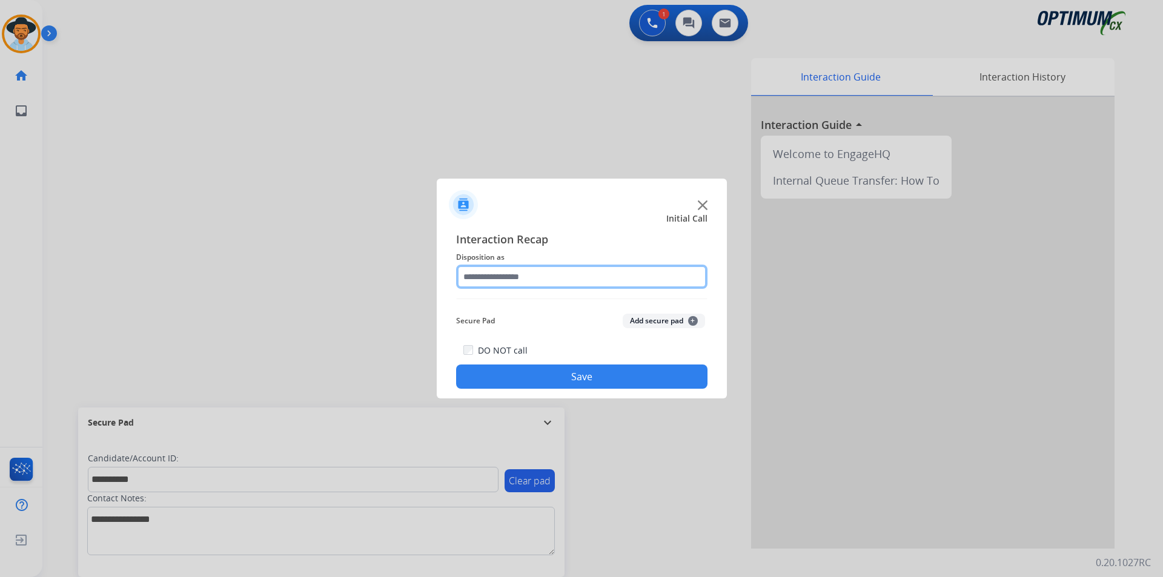
click at [551, 275] on input "text" at bounding box center [581, 277] width 251 height 24
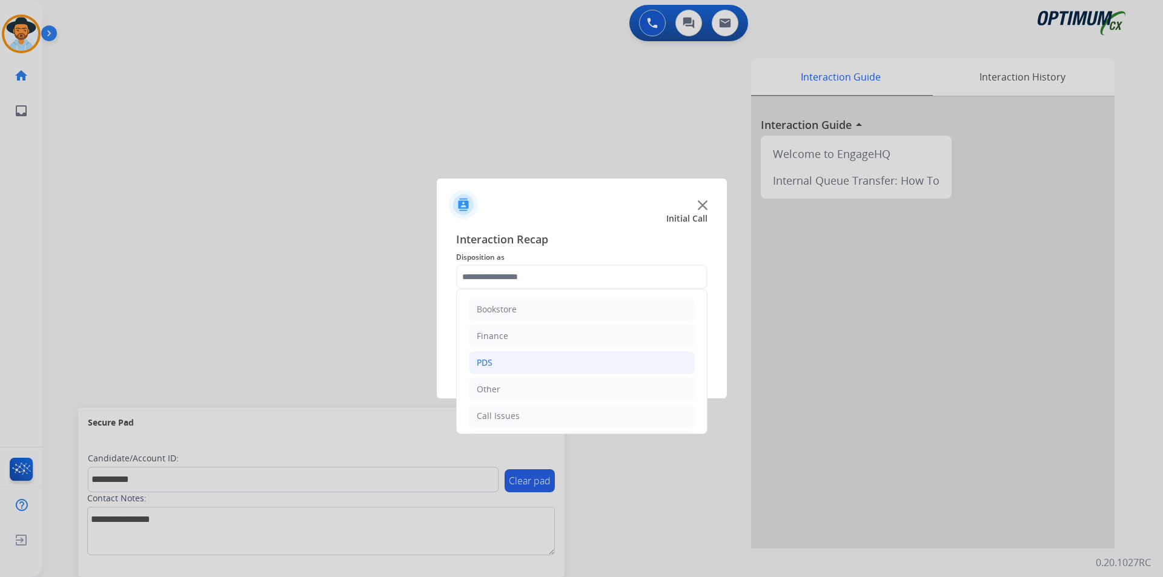
click at [571, 363] on li "PDS" at bounding box center [582, 362] width 226 height 23
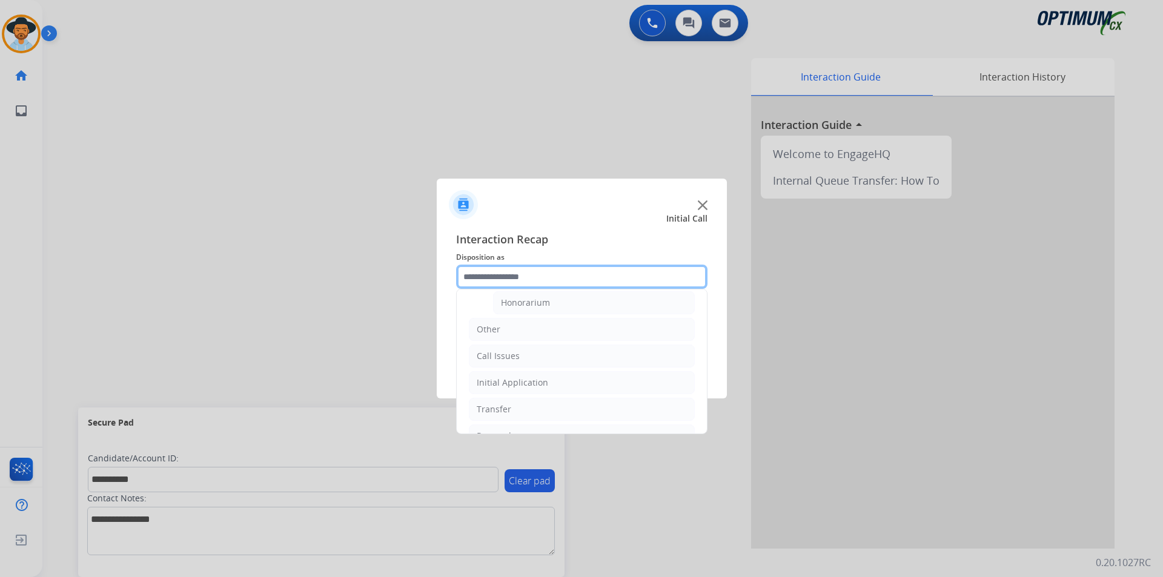
scroll to position [303, 0]
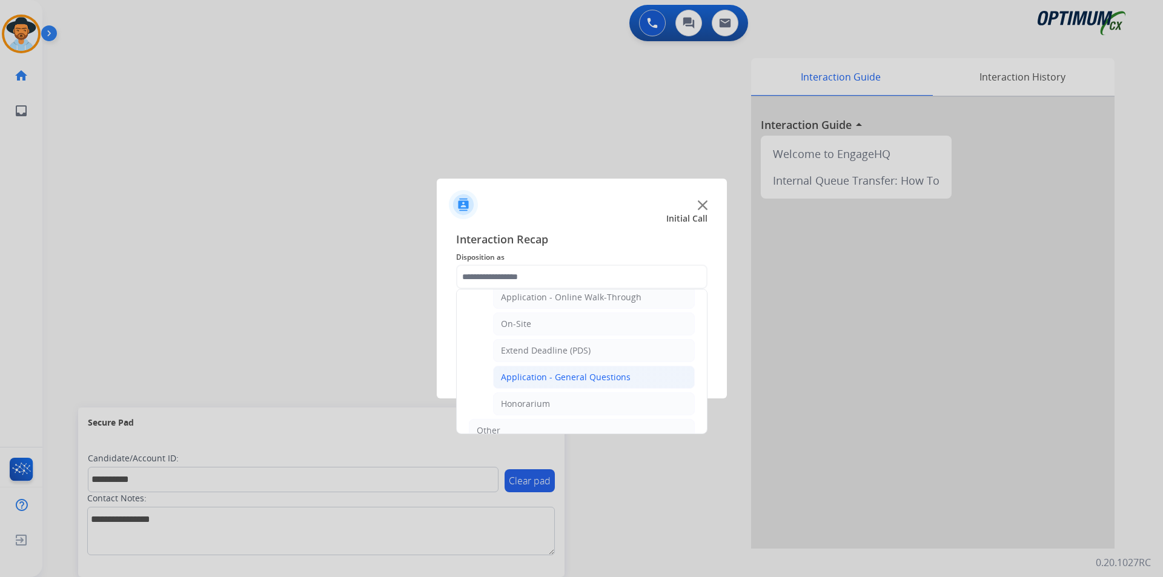
click at [596, 376] on div "Application - General Questions" at bounding box center [566, 377] width 130 height 12
type input "**********"
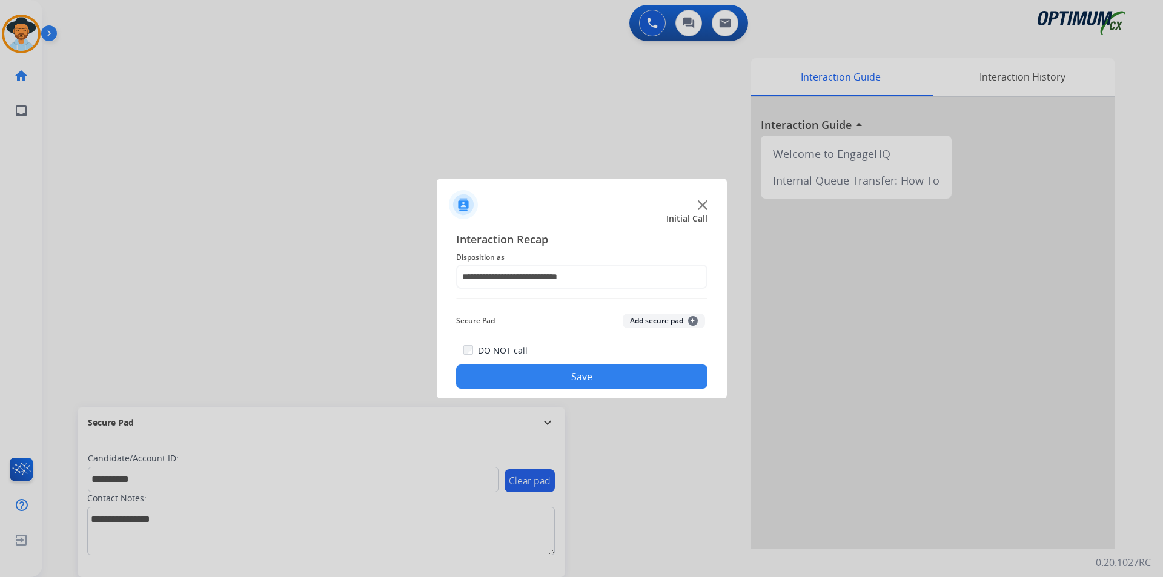
click at [566, 378] on button "Save" at bounding box center [581, 377] width 251 height 24
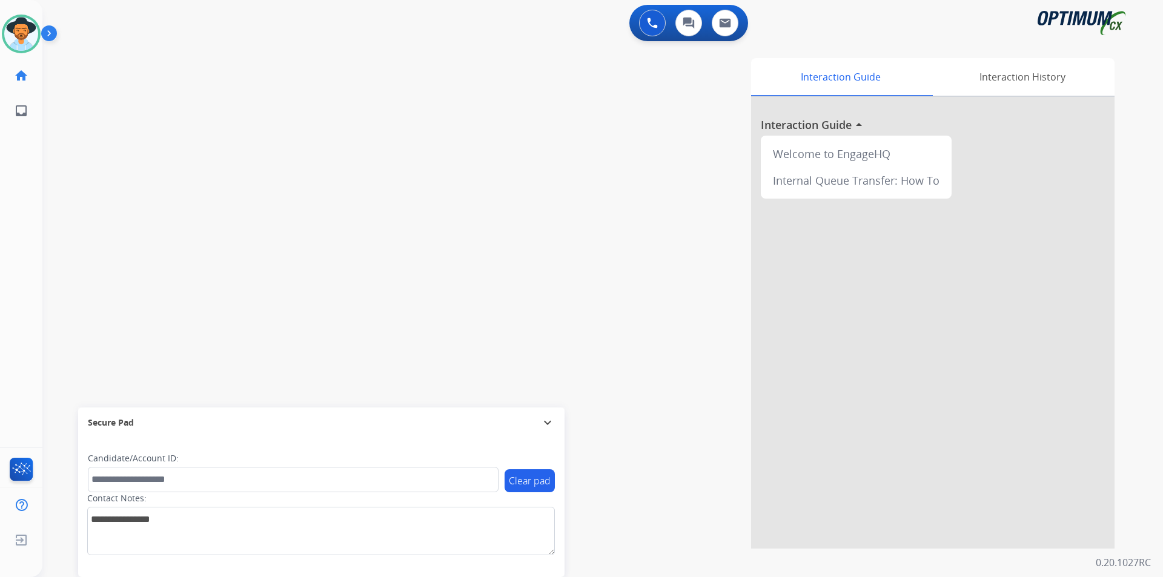
click at [154, 28] on div "0 Voice Interactions 0 Chat Interactions 0 Email Interactions" at bounding box center [595, 24] width 1077 height 39
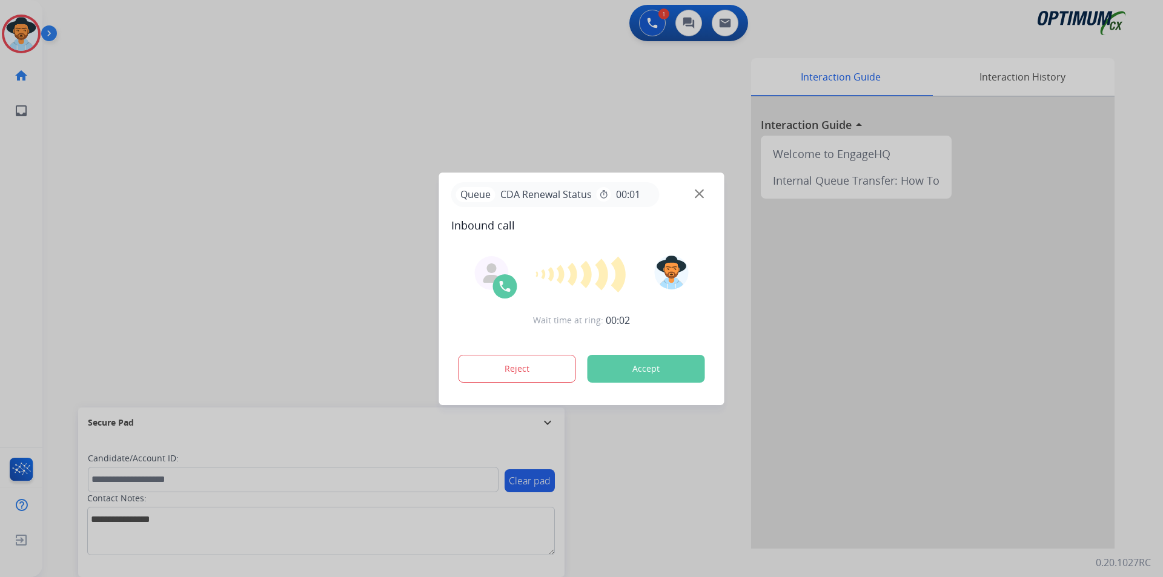
click at [427, 139] on div at bounding box center [581, 288] width 1163 height 577
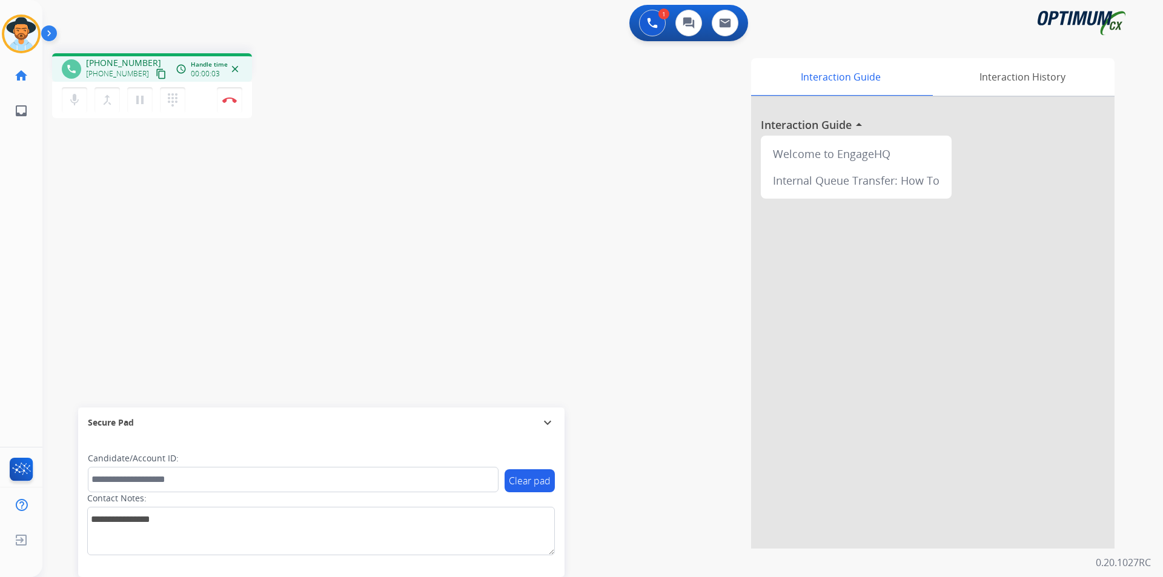
click at [122, 62] on span "+17652441149" at bounding box center [123, 63] width 75 height 12
copy span "17652441149"
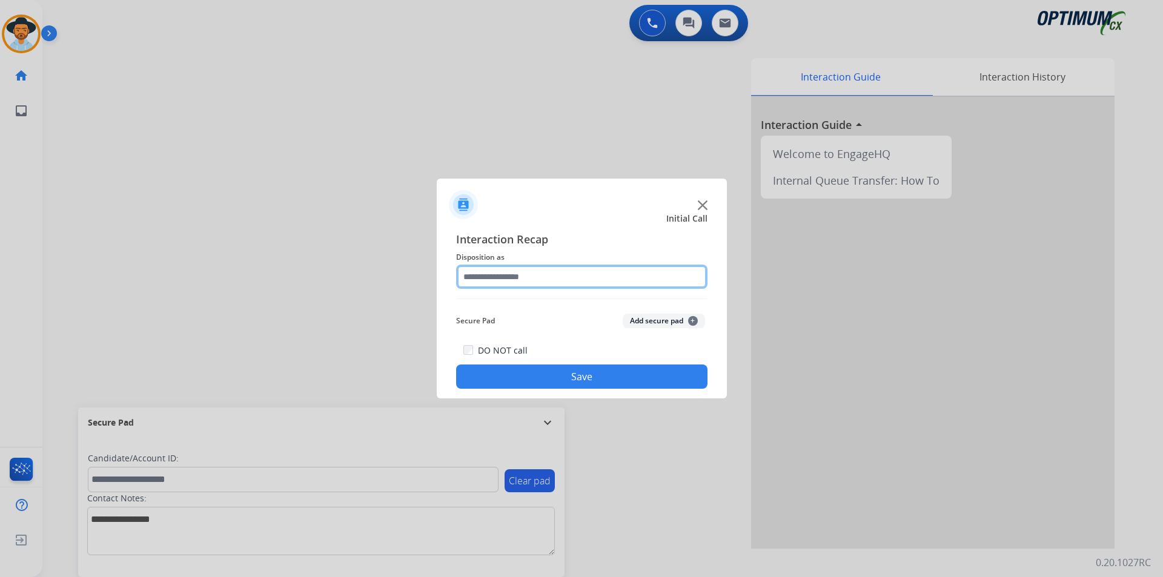
click at [581, 279] on input "text" at bounding box center [581, 277] width 251 height 24
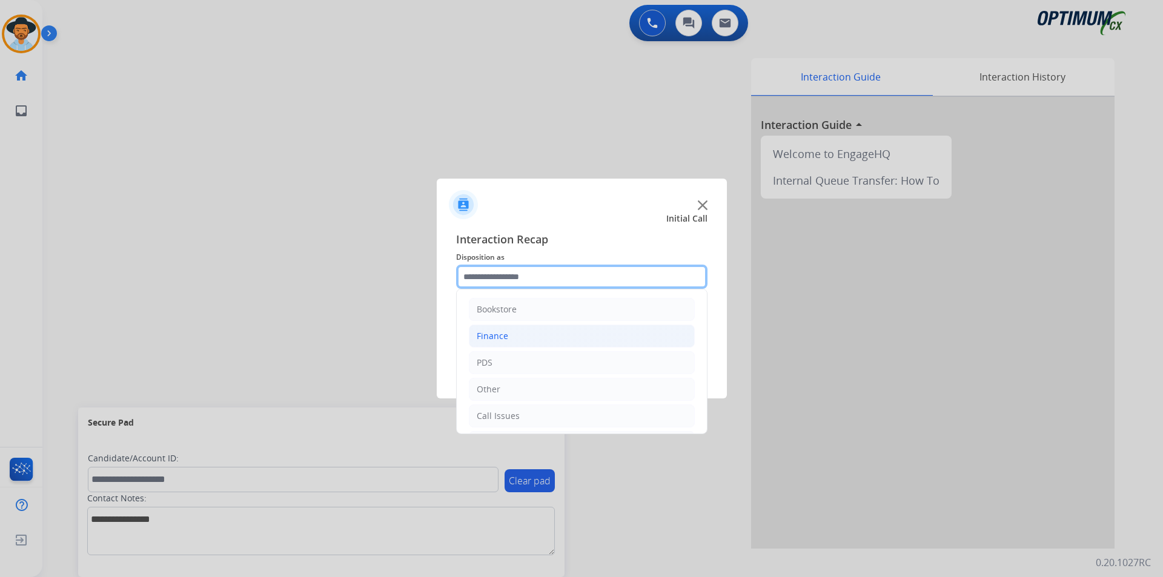
scroll to position [82, 0]
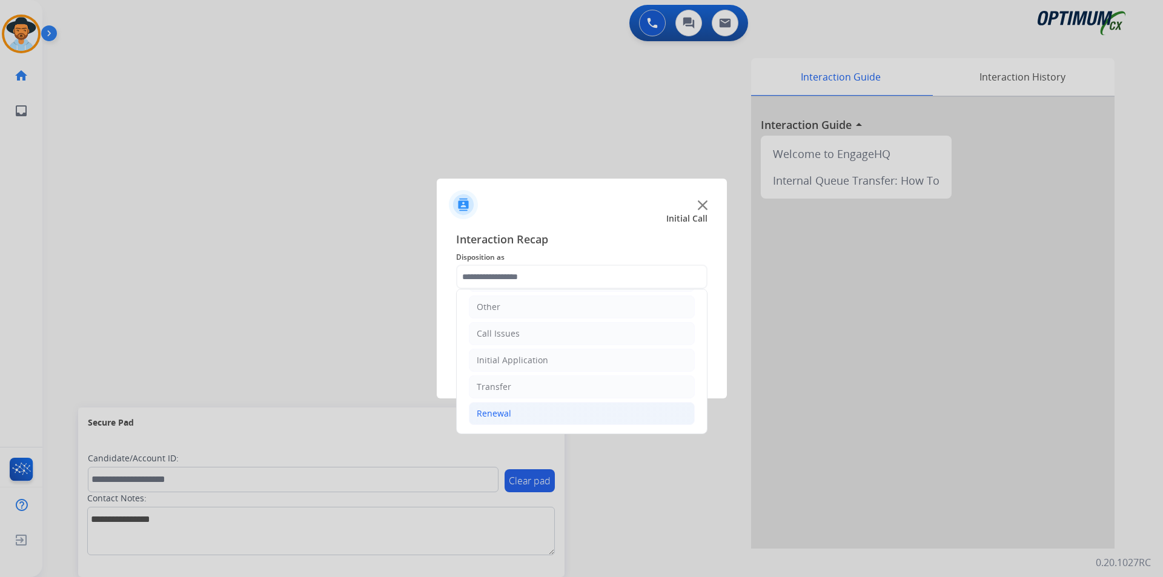
click at [565, 414] on li "Renewal" at bounding box center [582, 413] width 226 height 23
click at [560, 416] on li "Renewal" at bounding box center [582, 413] width 226 height 23
click at [543, 413] on li "Renewal" at bounding box center [582, 413] width 226 height 23
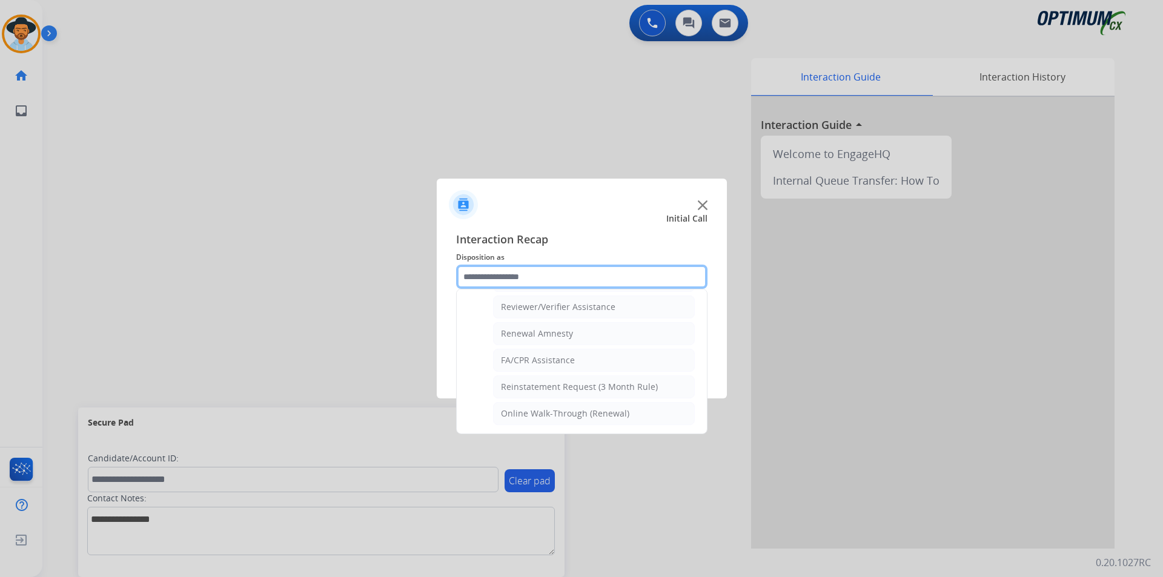
scroll to position [367, 0]
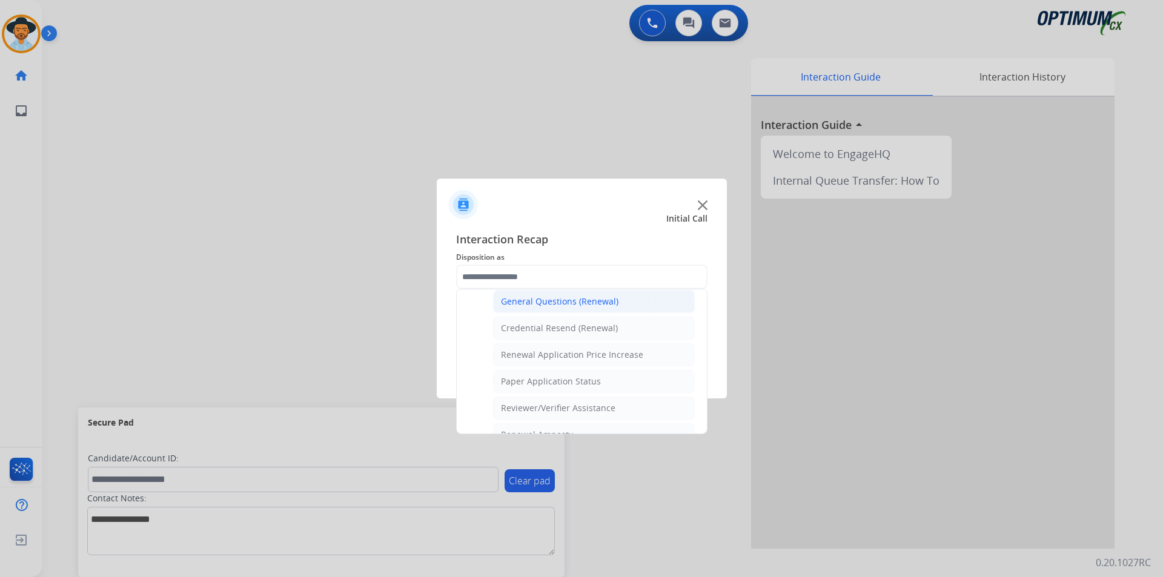
click at [572, 301] on div "General Questions (Renewal)" at bounding box center [560, 302] width 118 height 12
type input "**********"
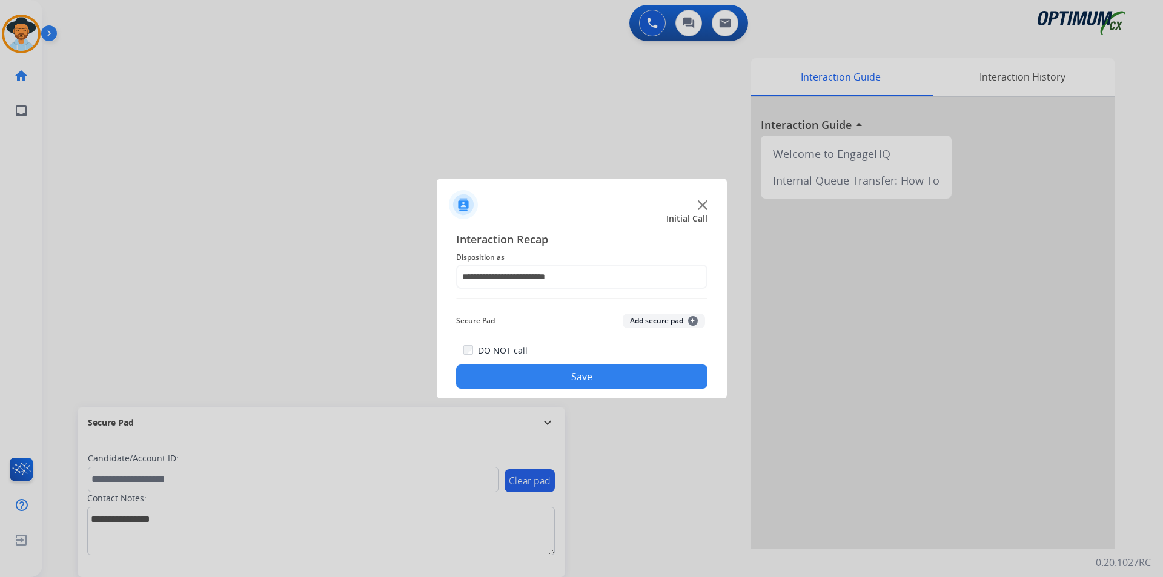
click at [516, 374] on button "Save" at bounding box center [581, 377] width 251 height 24
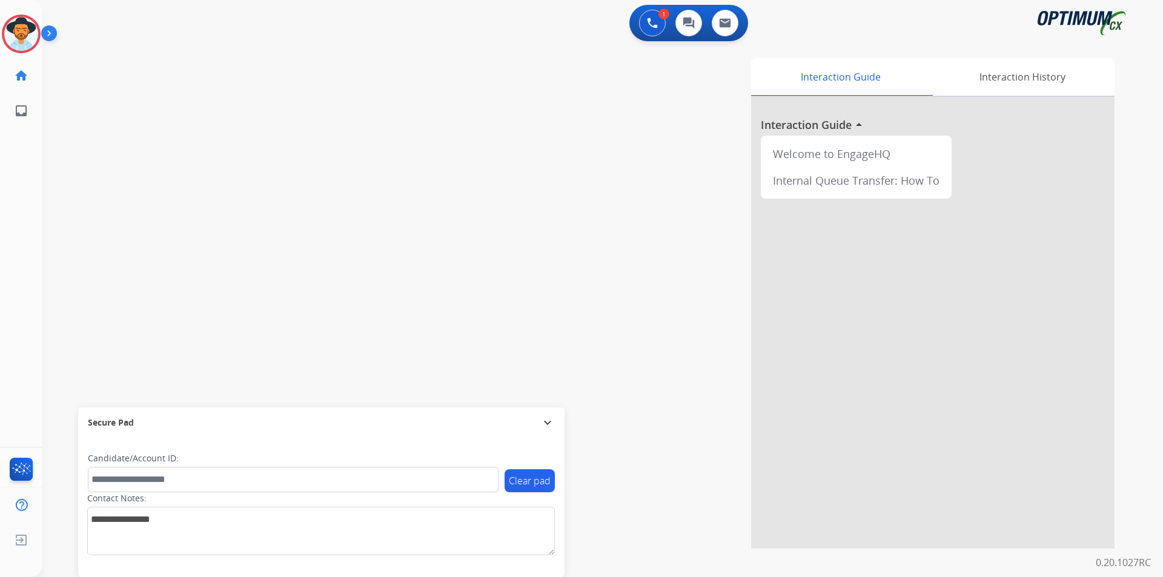
click at [342, 43] on div at bounding box center [581, 288] width 1163 height 577
click at [665, 371] on button "Accept" at bounding box center [647, 369] width 118 height 28
click at [127, 59] on span "+17867193785" at bounding box center [123, 63] width 75 height 12
copy span "17867193785"
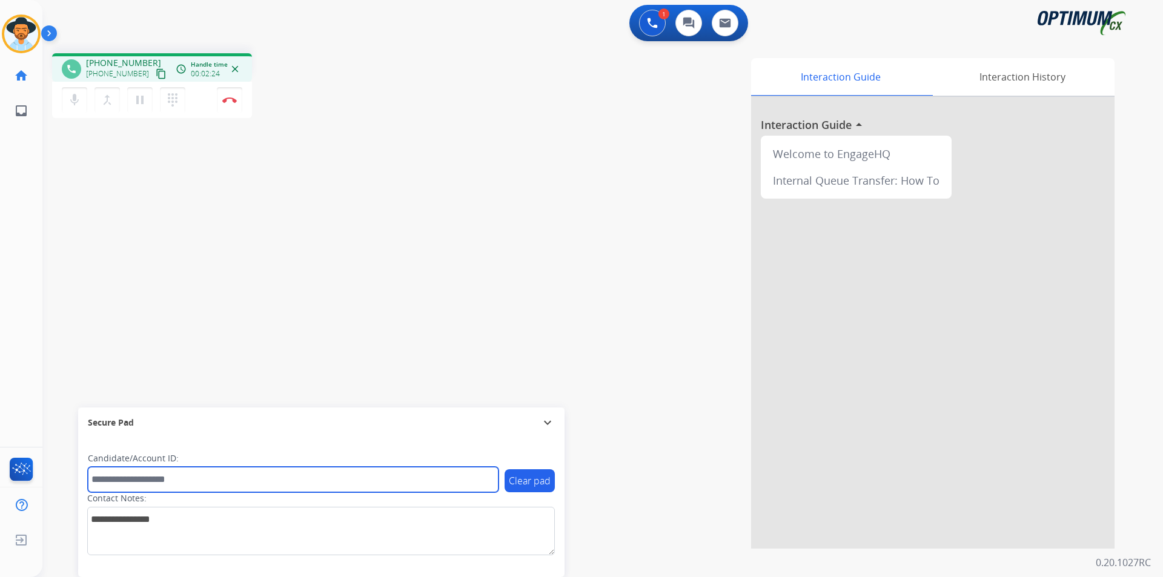
click at [279, 488] on input "text" at bounding box center [293, 479] width 411 height 25
paste input "**********"
click at [93, 478] on input "**********" at bounding box center [293, 479] width 411 height 25
type input "**********"
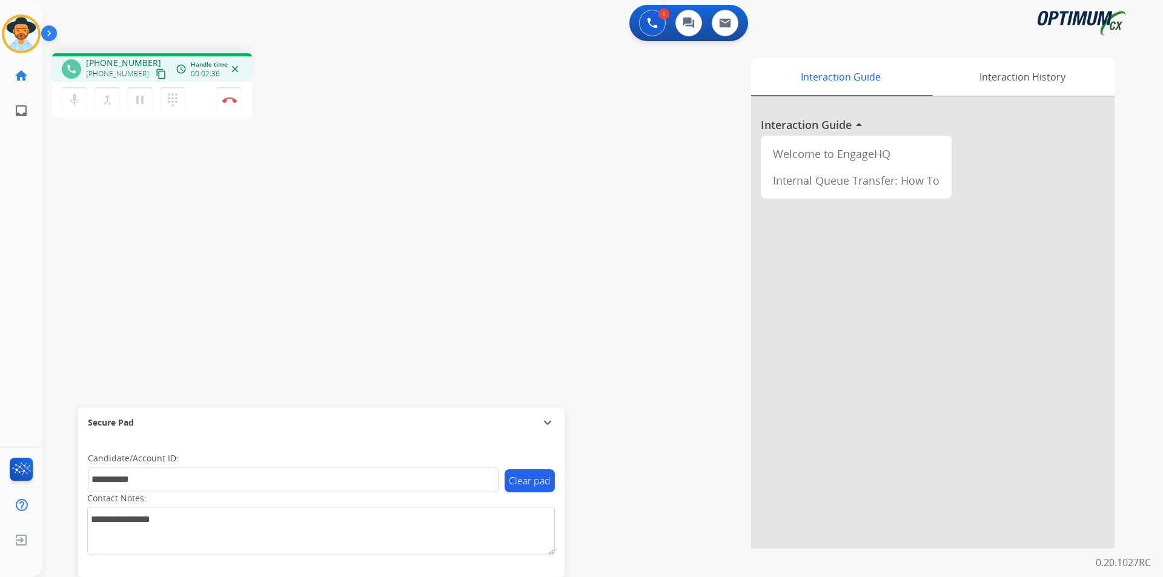
click at [419, 87] on div "Interaction Guide Interaction History Interaction Guide arrow_drop_up Welcome t…" at bounding box center [758, 303] width 714 height 491
click at [228, 108] on button "Disconnect" at bounding box center [229, 99] width 25 height 25
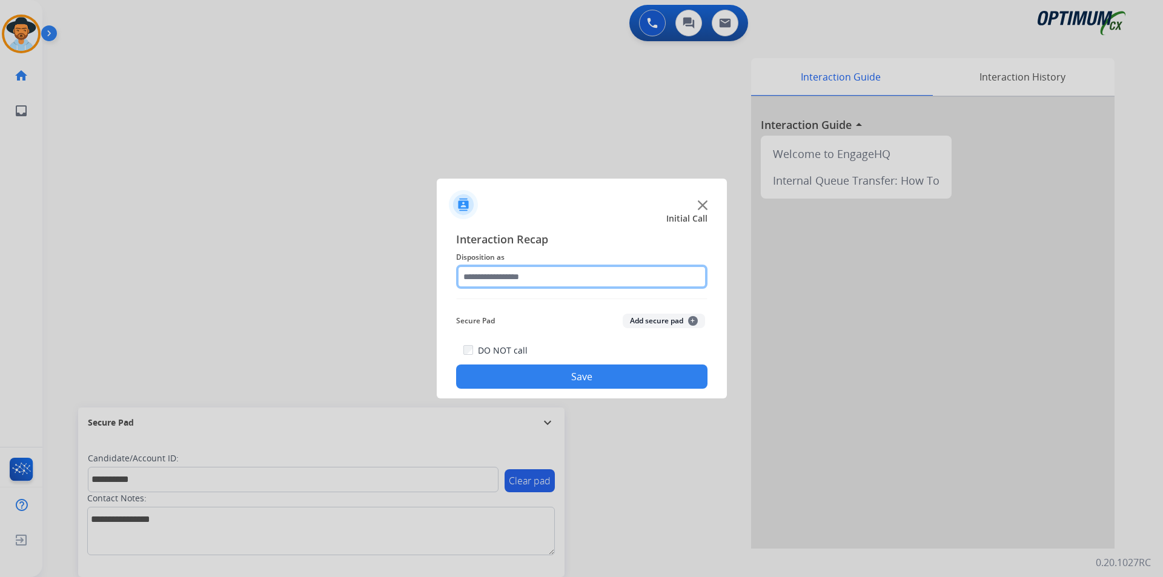
click at [540, 279] on input "text" at bounding box center [581, 277] width 251 height 24
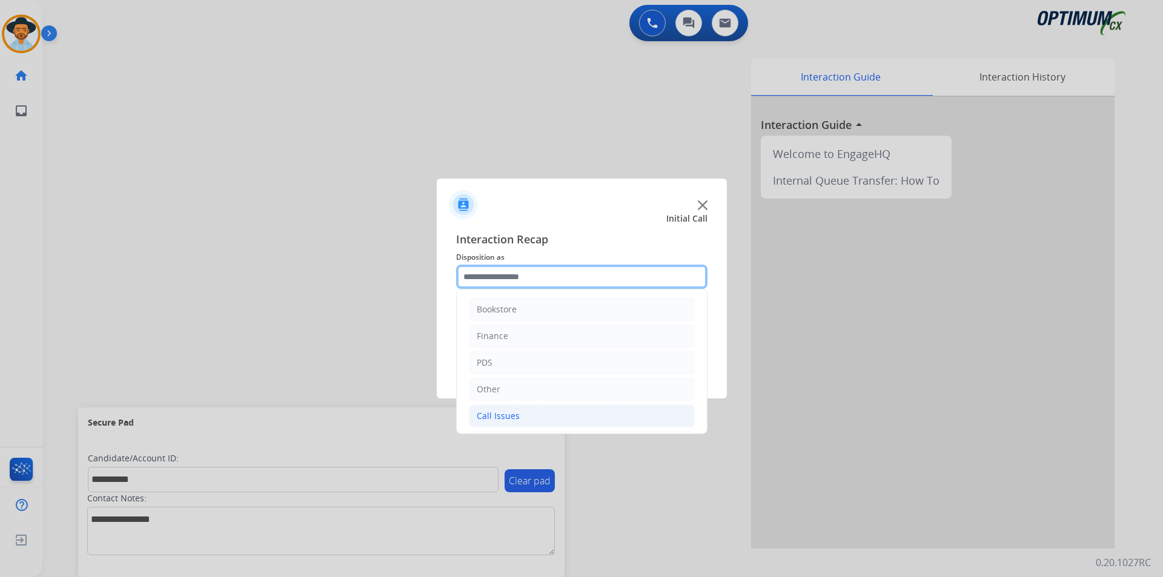
scroll to position [82, 0]
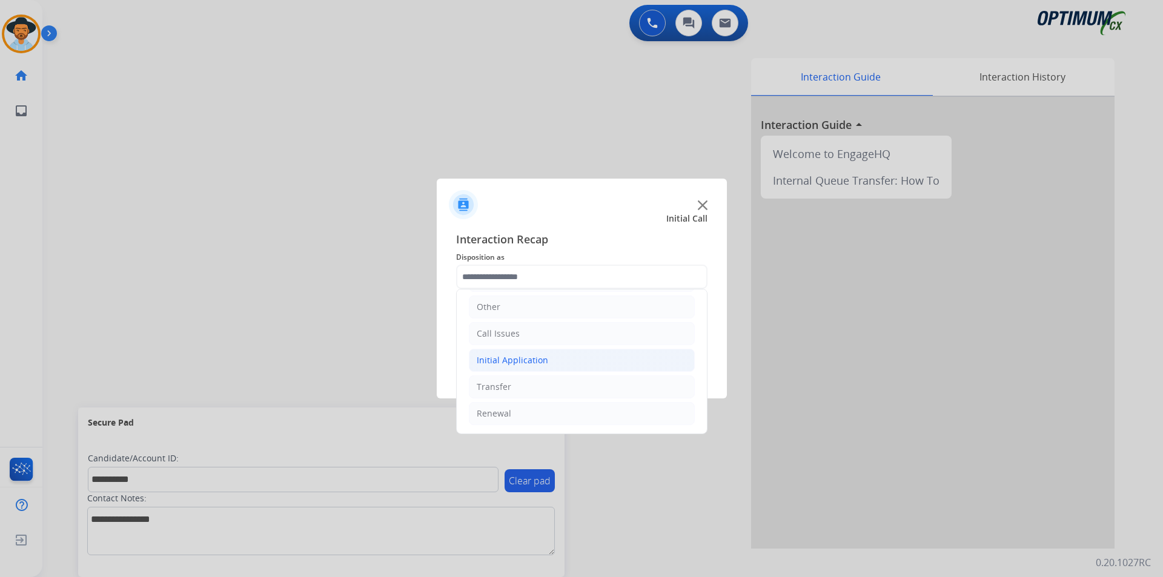
click at [532, 360] on div "Initial Application" at bounding box center [512, 360] width 71 height 12
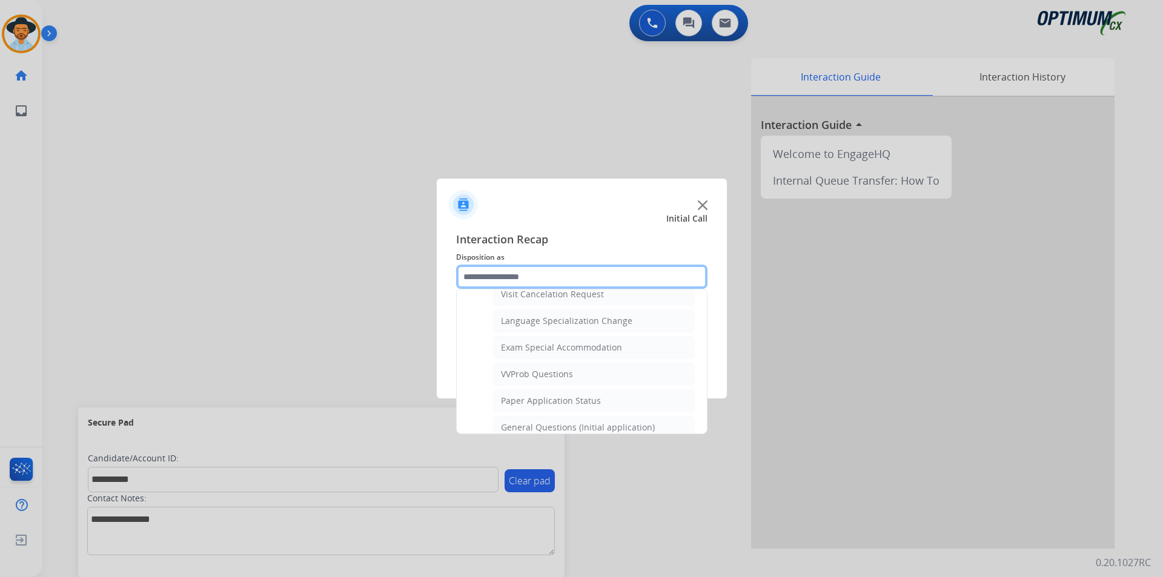
scroll to position [688, 0]
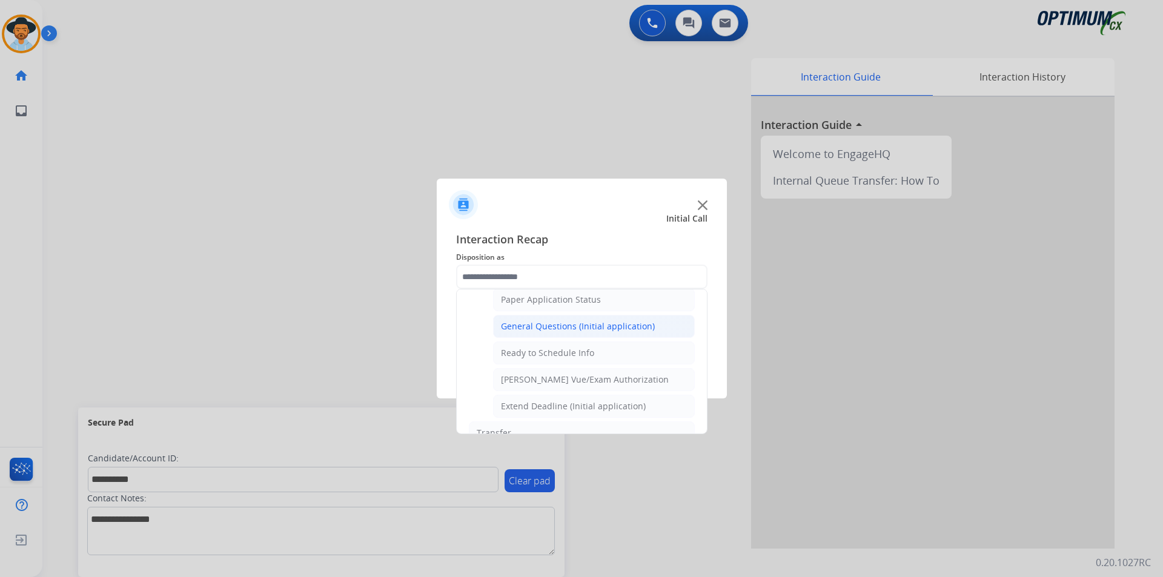
click at [548, 333] on div "General Questions (Initial application)" at bounding box center [578, 327] width 154 height 12
type input "**********"
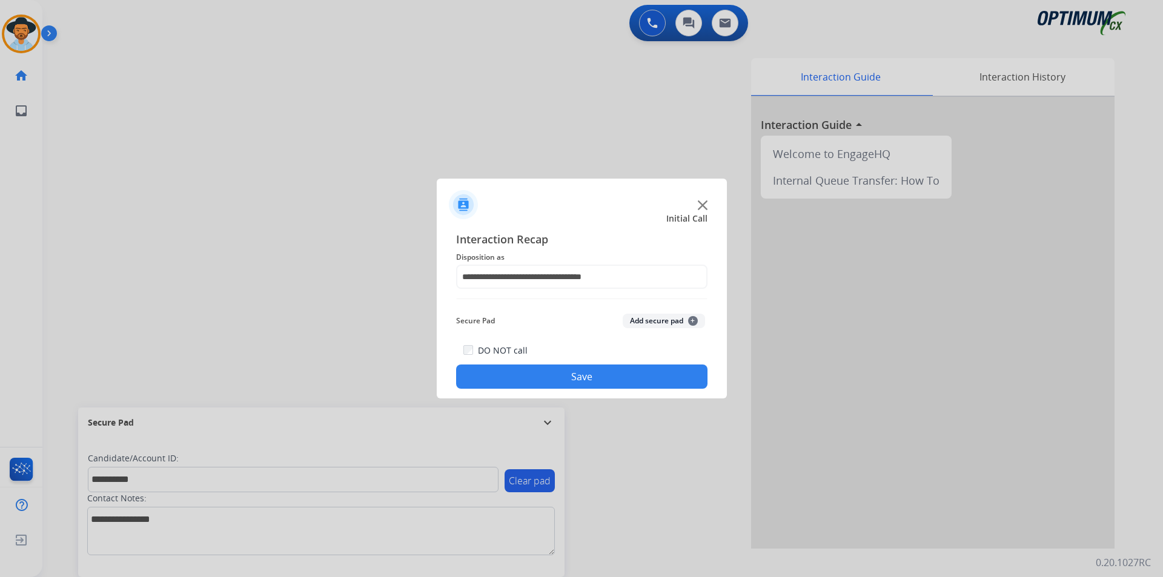
click at [523, 380] on button "Save" at bounding box center [581, 377] width 251 height 24
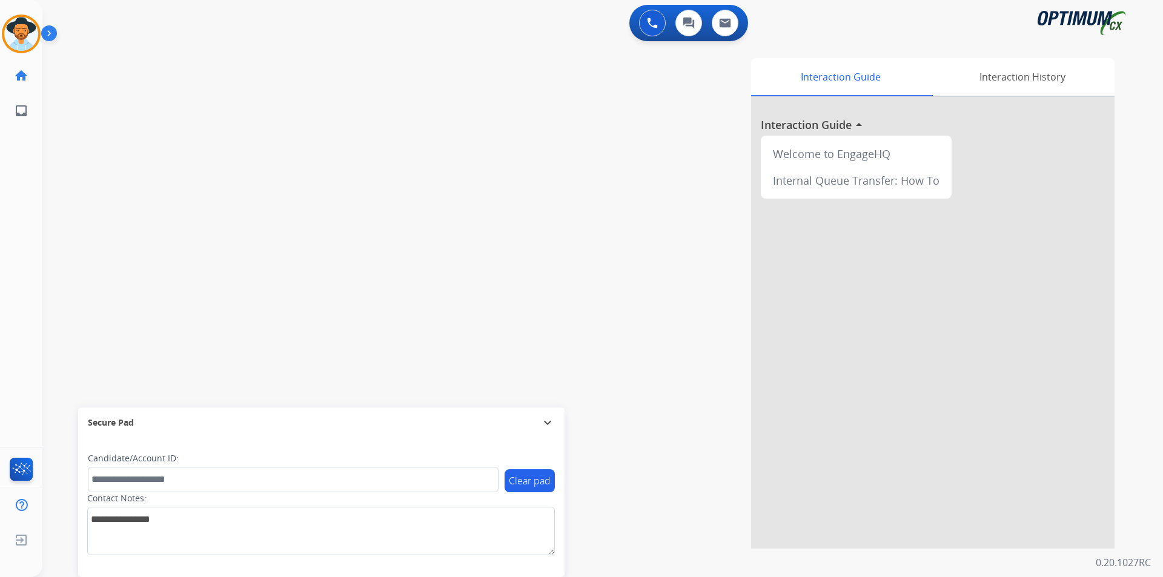
click at [440, 115] on div "Interaction Guide Interaction History Interaction Guide arrow_drop_up Welcome t…" at bounding box center [758, 303] width 714 height 491
click at [473, 44] on div "swap_horiz Break voice bridge close_fullscreen Connect 3-Way Call merge_type Se…" at bounding box center [588, 296] width 1092 height 505
click at [10, 25] on img at bounding box center [21, 34] width 34 height 34
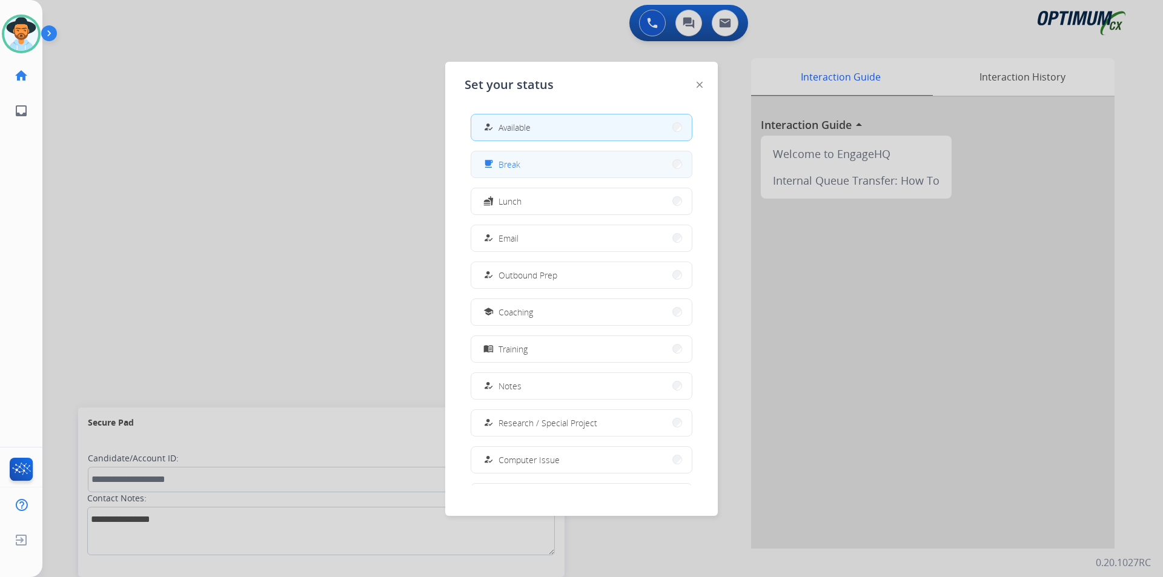
click at [573, 162] on button "free_breakfast Break" at bounding box center [581, 164] width 221 height 26
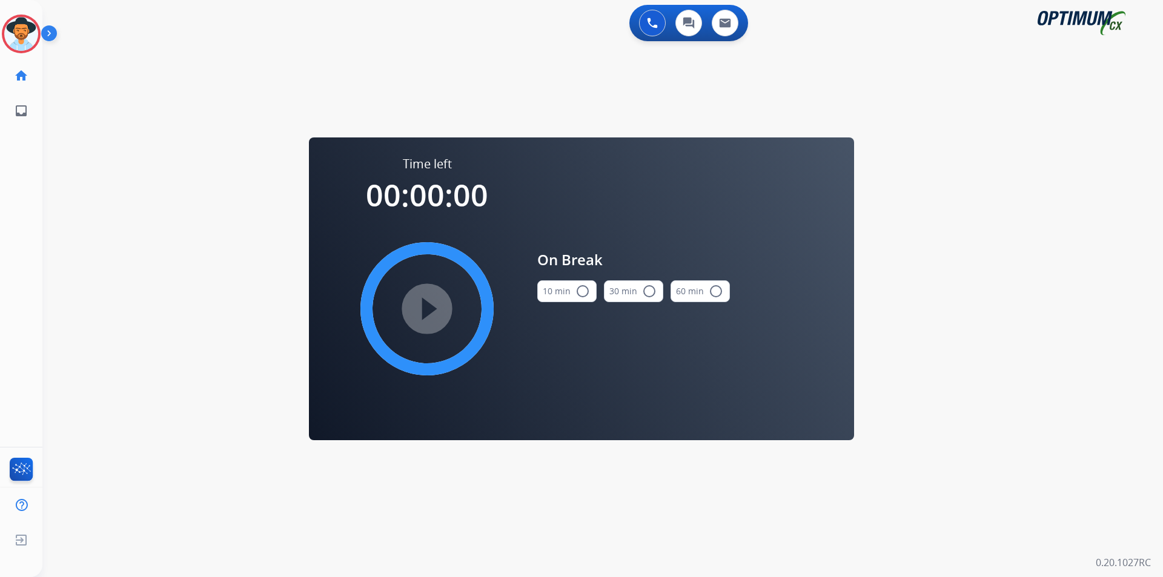
click at [583, 290] on mat-icon "radio_button_unchecked" at bounding box center [583, 291] width 15 height 15
click at [434, 310] on mat-icon "play_circle_filled" at bounding box center [427, 309] width 15 height 15
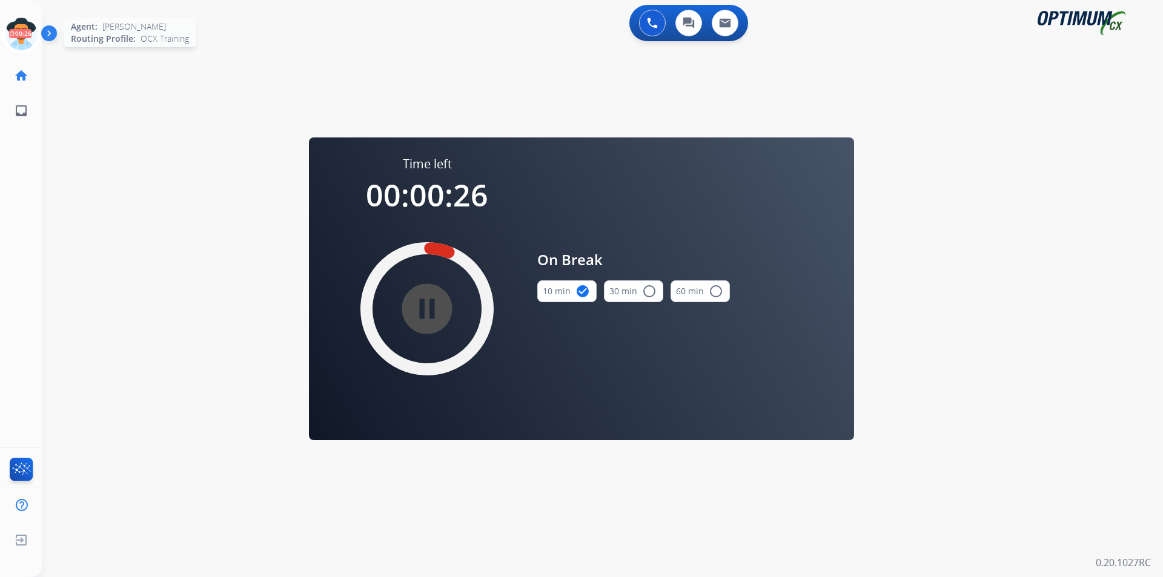
click at [31, 32] on icon at bounding box center [21, 34] width 39 height 39
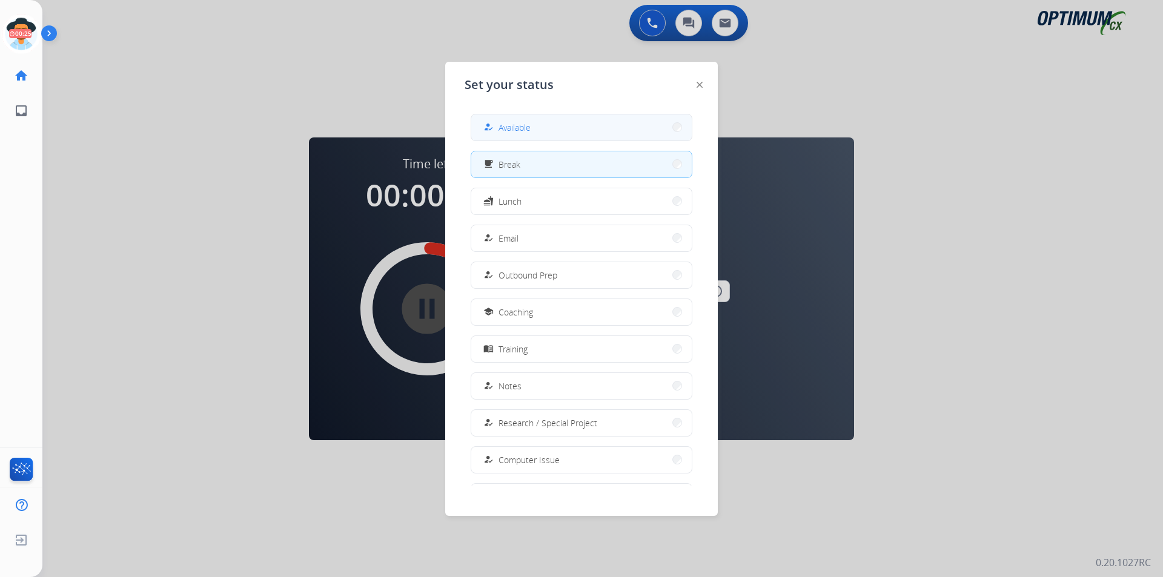
click at [522, 122] on span "Available" at bounding box center [515, 127] width 32 height 13
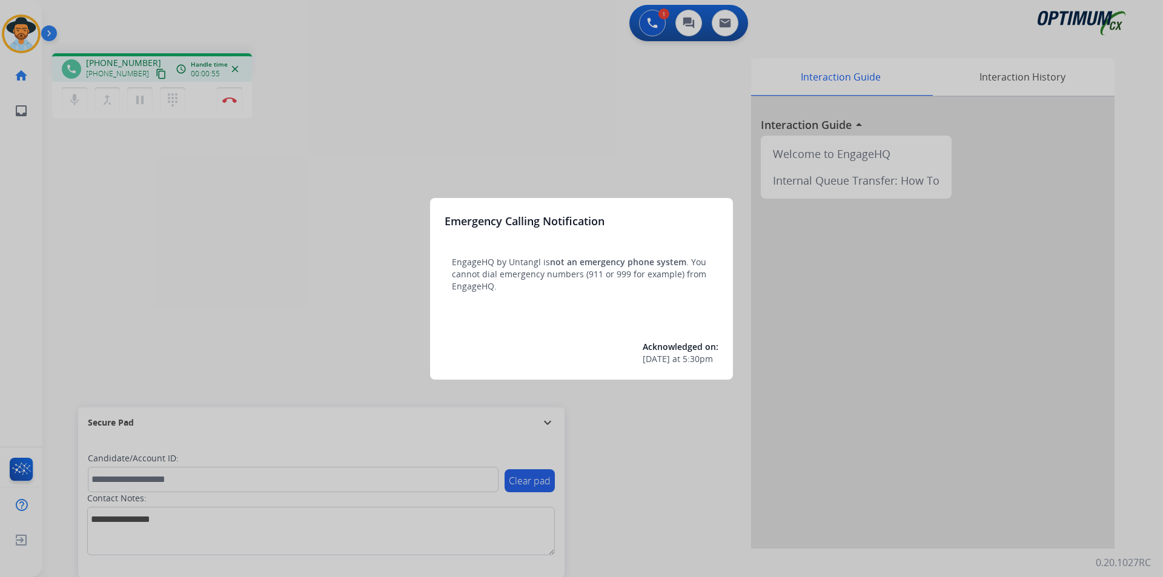
click at [442, 136] on div at bounding box center [581, 288] width 1163 height 577
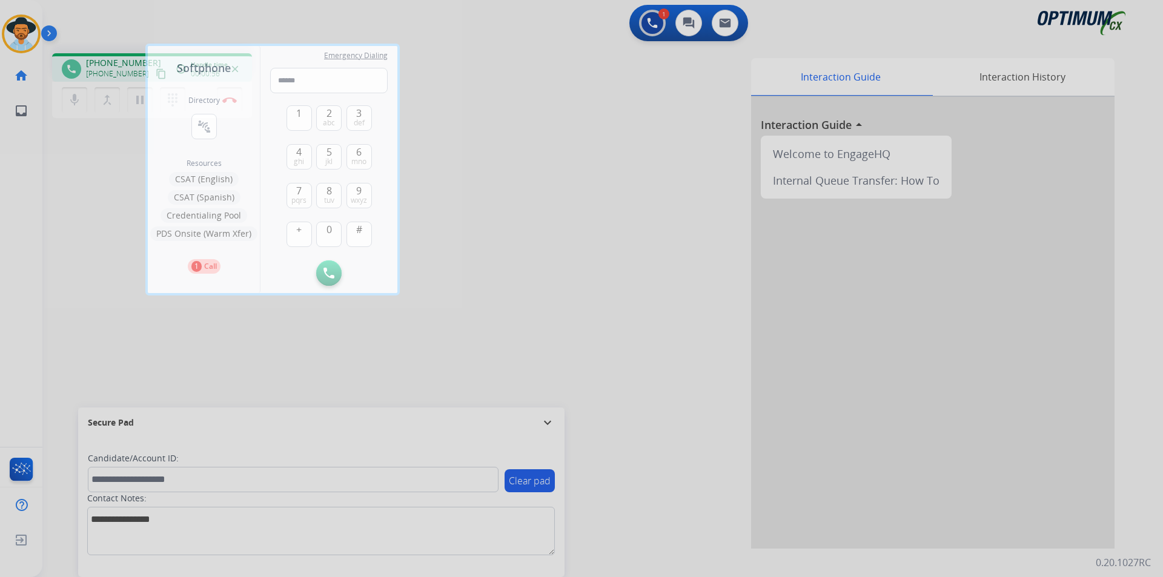
click at [485, 145] on div at bounding box center [581, 288] width 1163 height 577
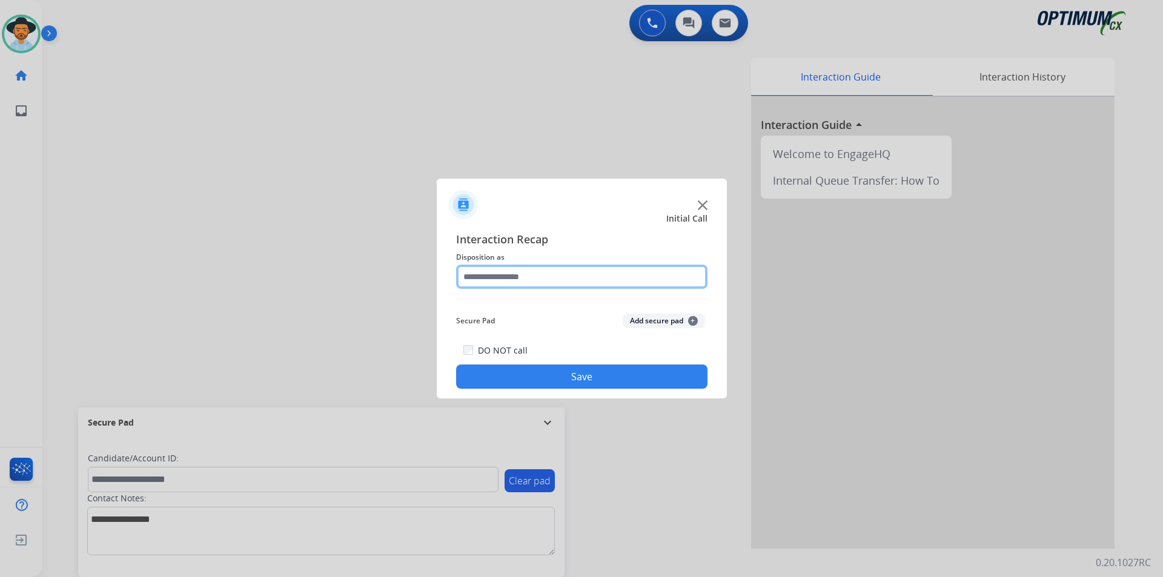
click at [614, 276] on input "text" at bounding box center [581, 277] width 251 height 24
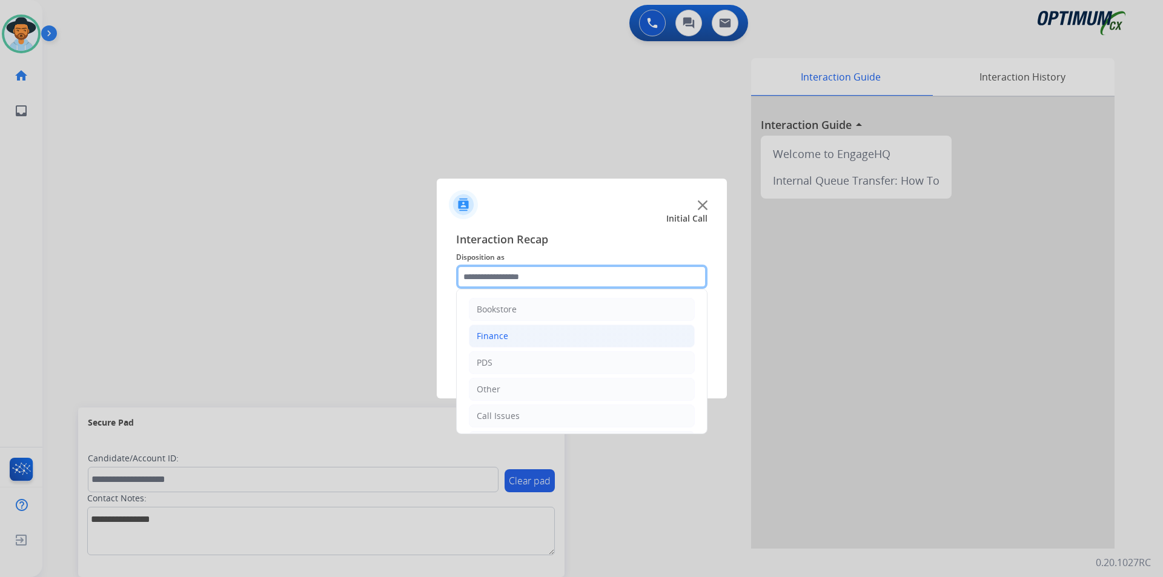
scroll to position [82, 0]
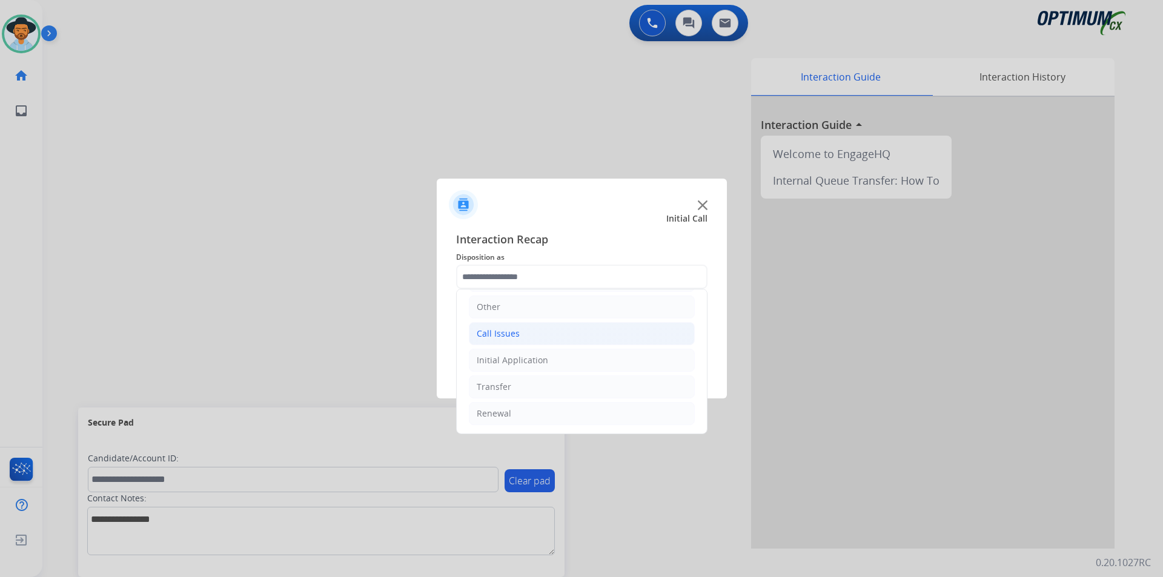
click at [562, 336] on li "Call Issues" at bounding box center [582, 333] width 226 height 23
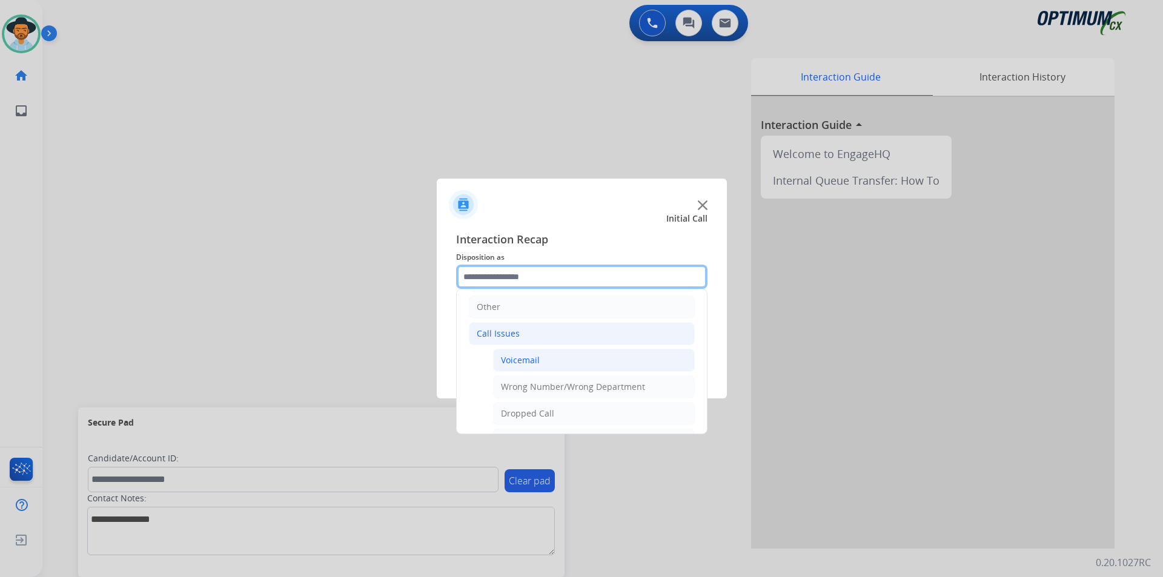
scroll to position [216, 0]
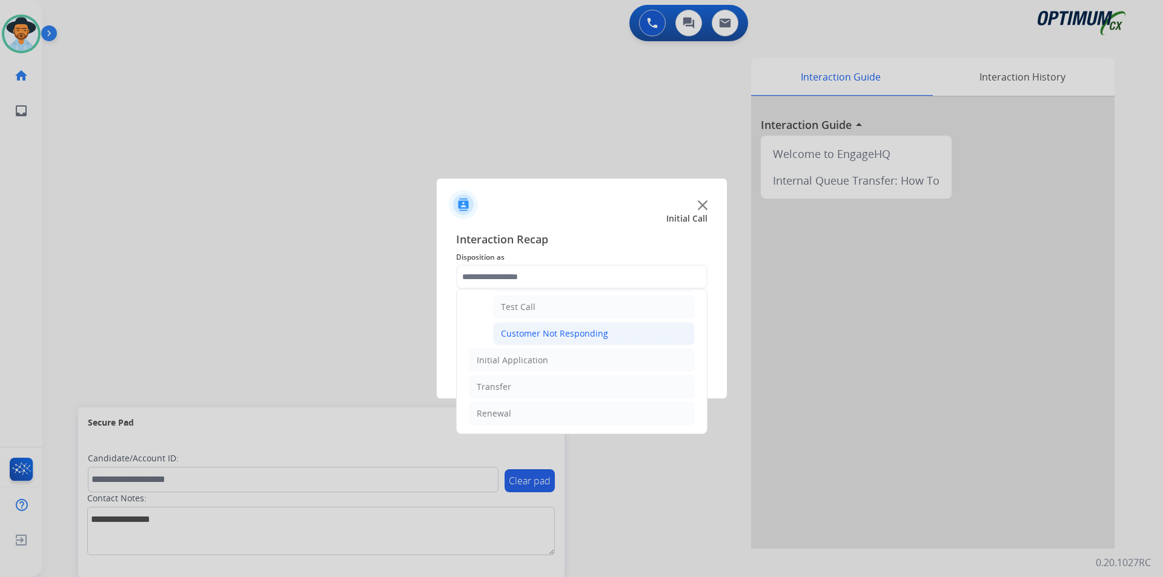
click at [567, 337] on div "Customer Not Responding" at bounding box center [554, 334] width 107 height 12
type input "**********"
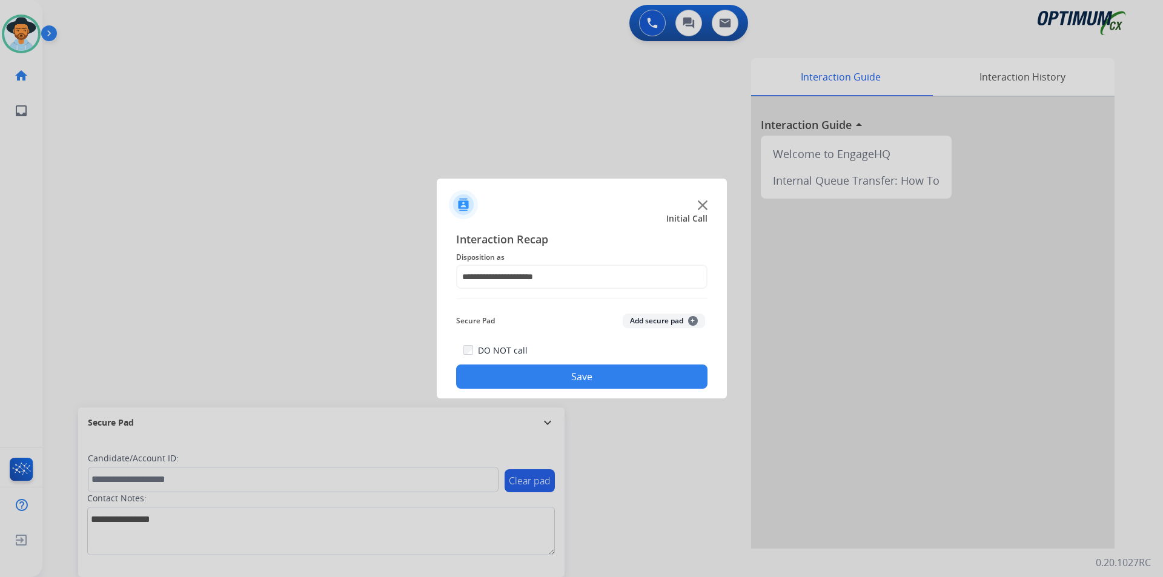
click at [554, 378] on button "Save" at bounding box center [581, 377] width 251 height 24
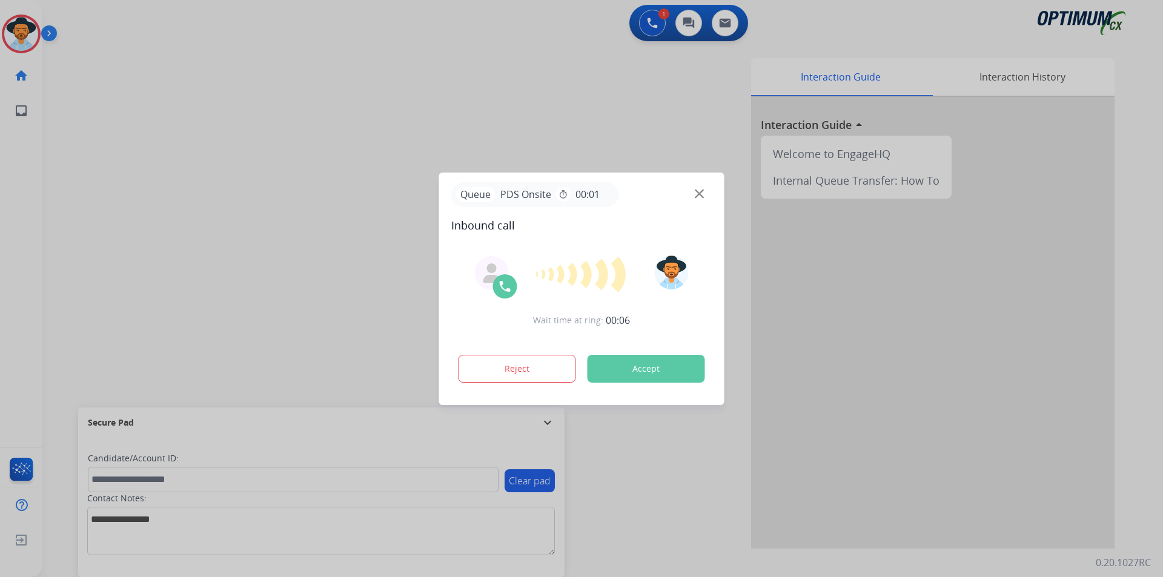
click at [565, 95] on div at bounding box center [581, 288] width 1163 height 577
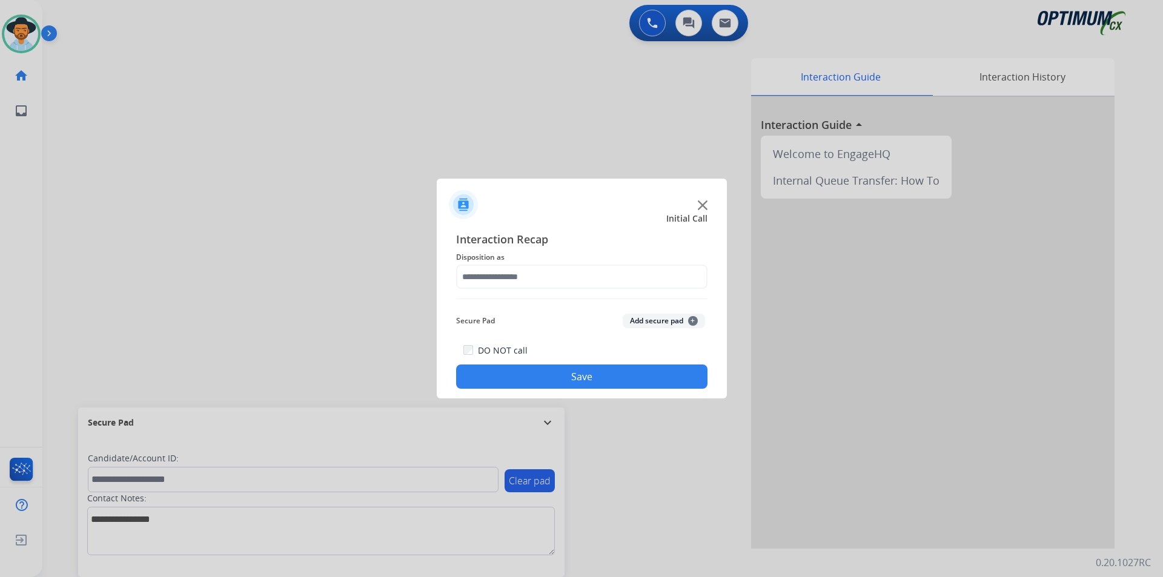
click at [702, 205] on img at bounding box center [703, 206] width 10 height 10
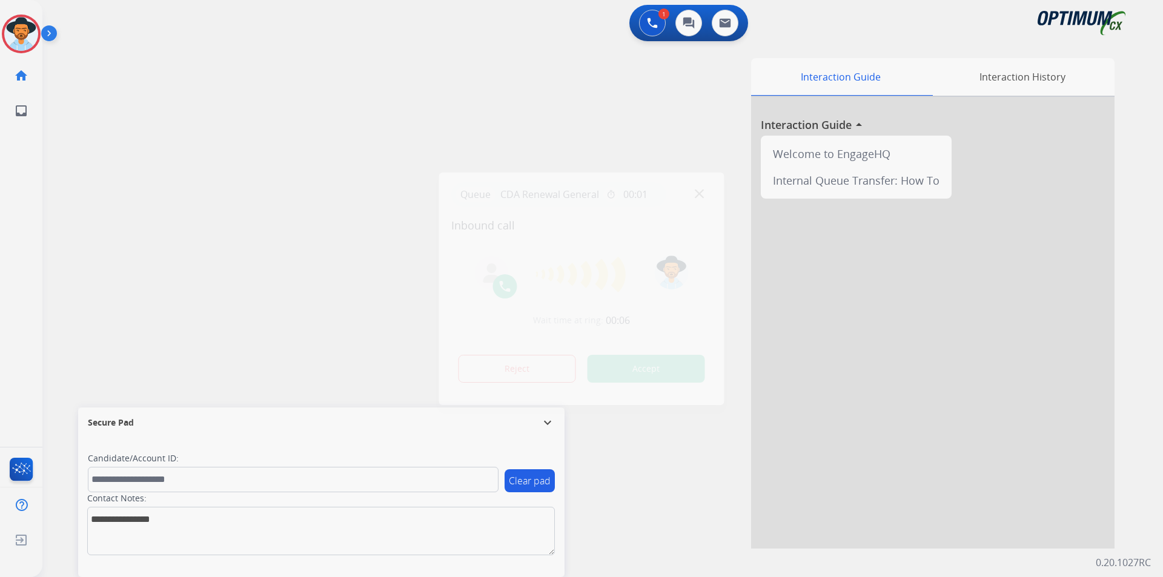
click at [417, 122] on div at bounding box center [581, 288] width 1163 height 577
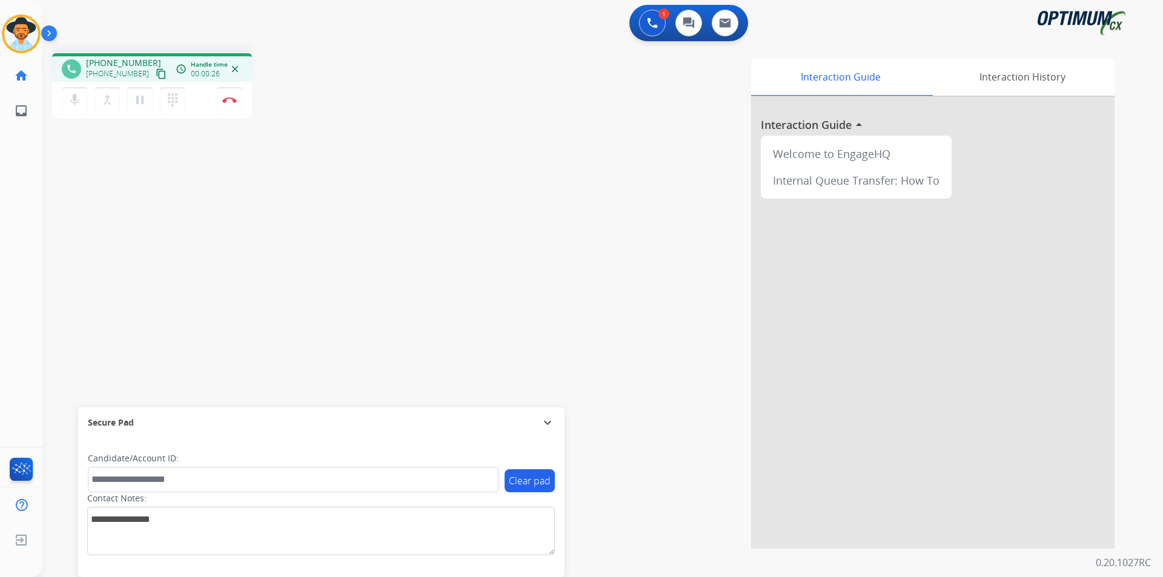
click at [111, 65] on span "+18473466607" at bounding box center [123, 63] width 75 height 12
copy span "18473466607"
click at [142, 98] on mat-icon "pause" at bounding box center [140, 100] width 15 height 15
click at [145, 105] on mat-icon "play_arrow" at bounding box center [140, 100] width 15 height 15
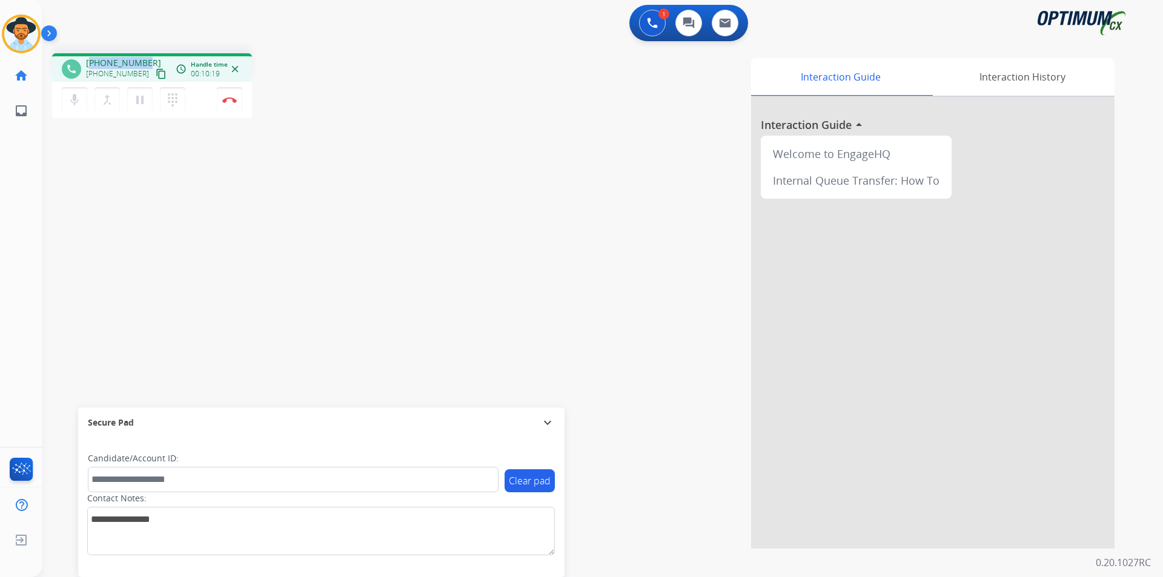
click at [125, 61] on span "+18473466607" at bounding box center [123, 63] width 75 height 12
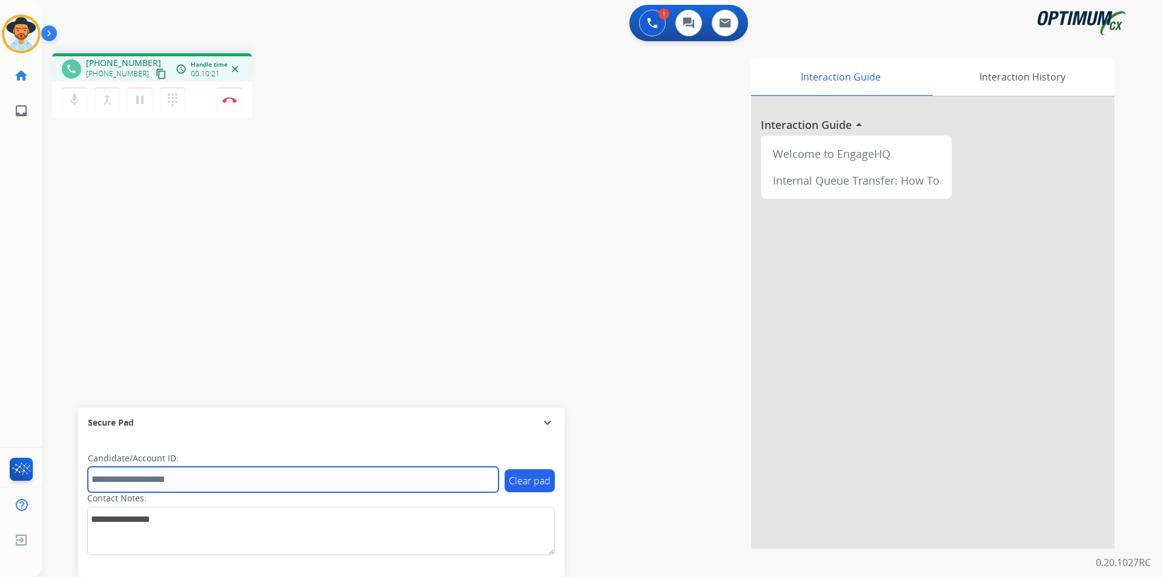
click at [101, 485] on input "text" at bounding box center [293, 479] width 411 height 25
paste input "**********"
type input "**********"
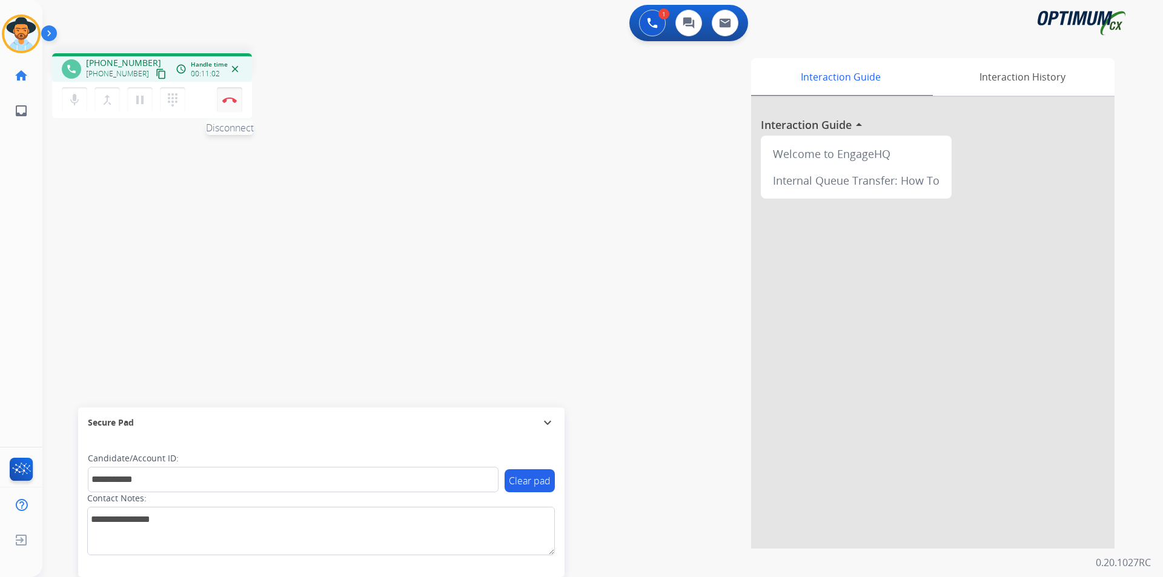
click at [231, 102] on img at bounding box center [229, 100] width 15 height 6
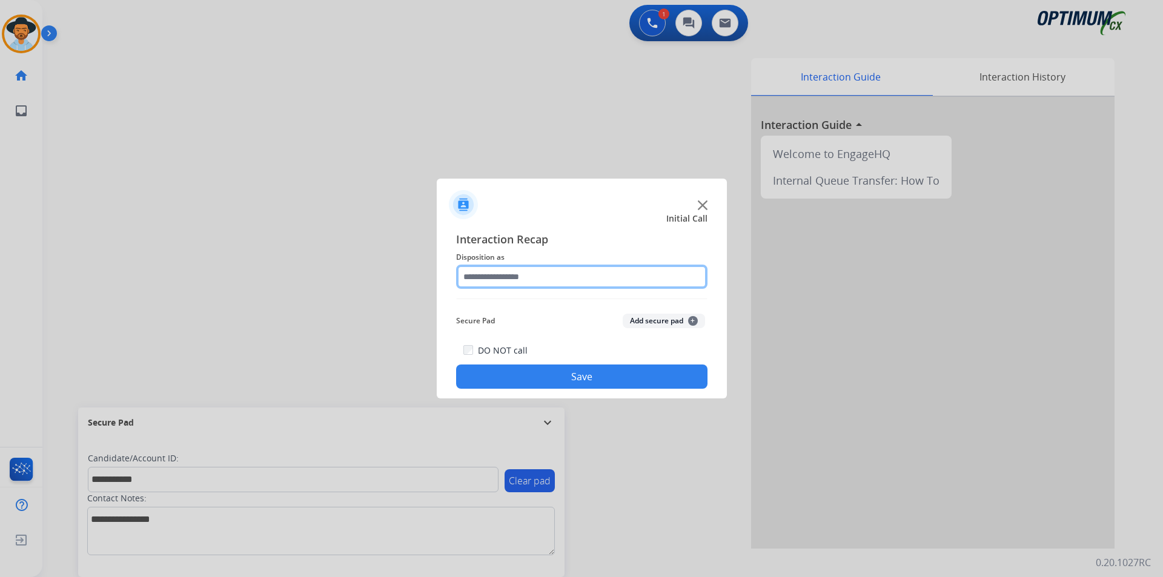
click at [523, 268] on input "text" at bounding box center [581, 277] width 251 height 24
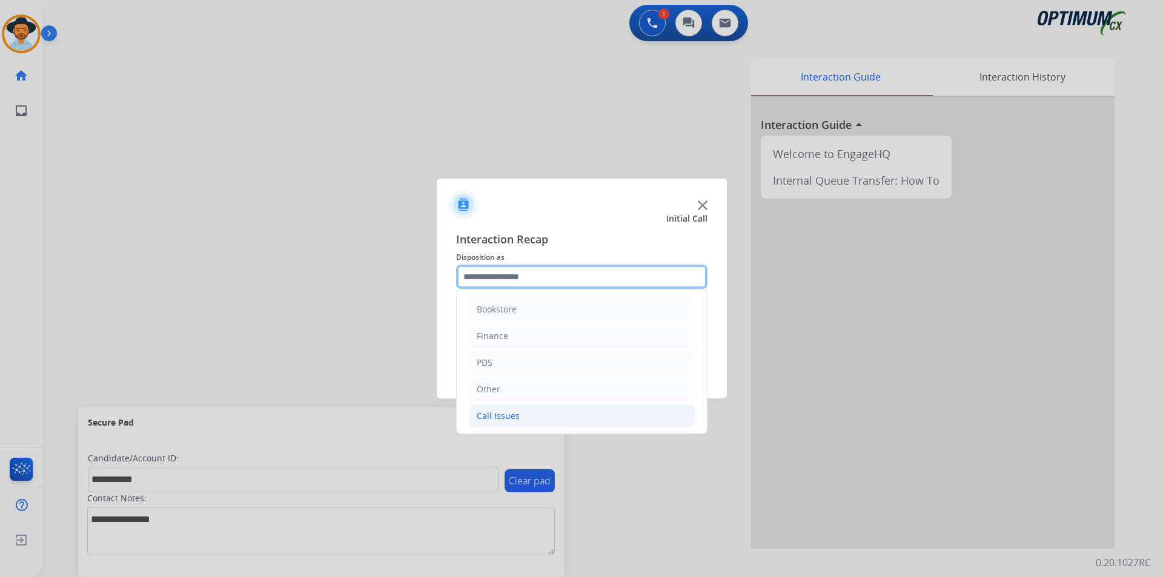
scroll to position [82, 0]
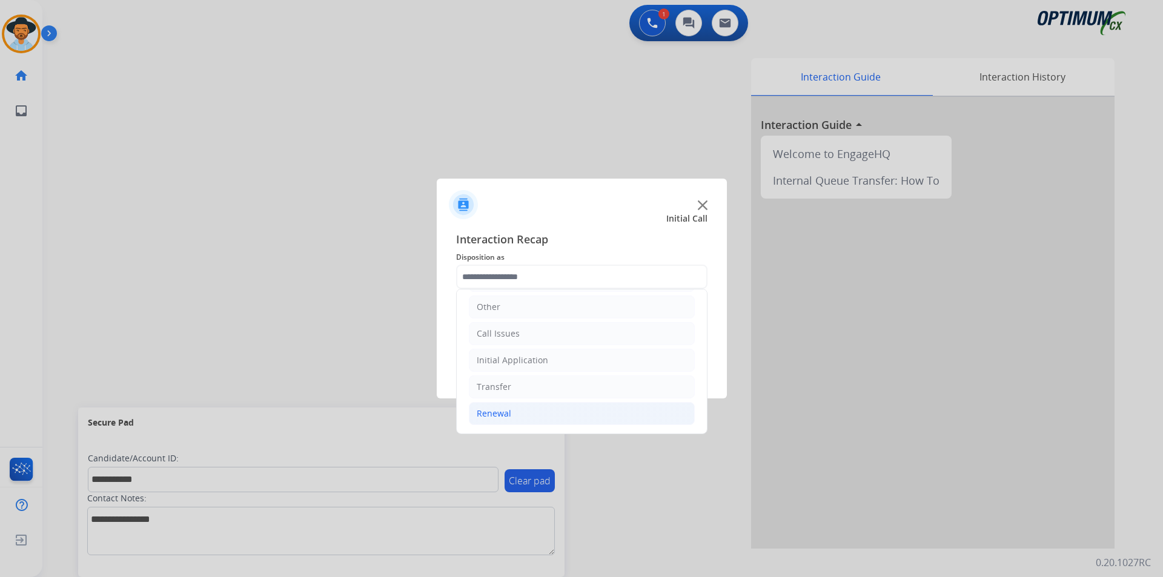
click at [508, 410] on div "Renewal" at bounding box center [494, 414] width 35 height 12
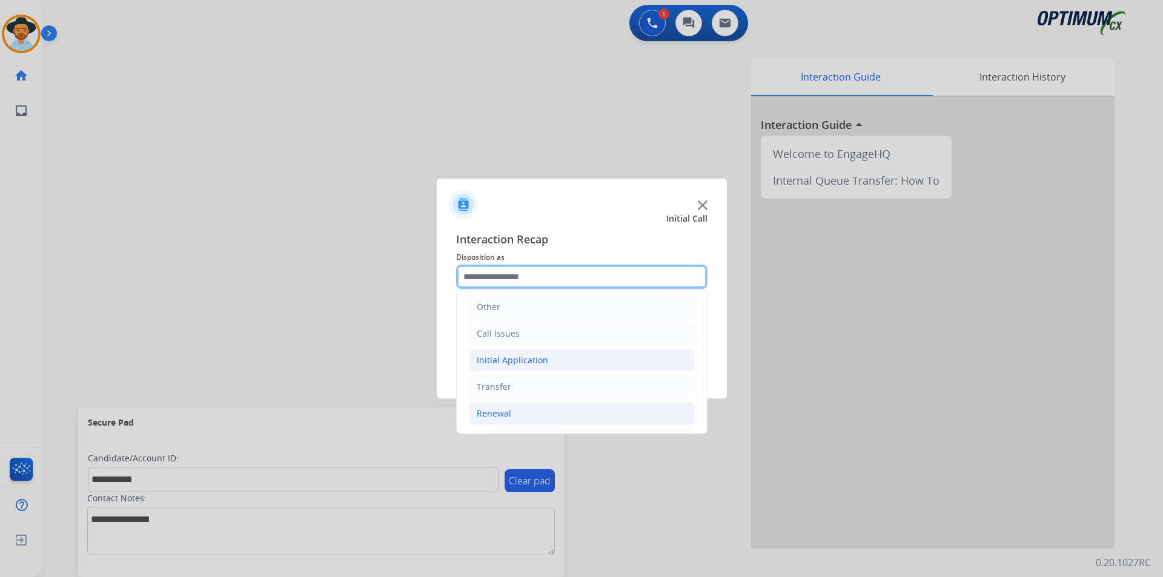
scroll to position [385, 0]
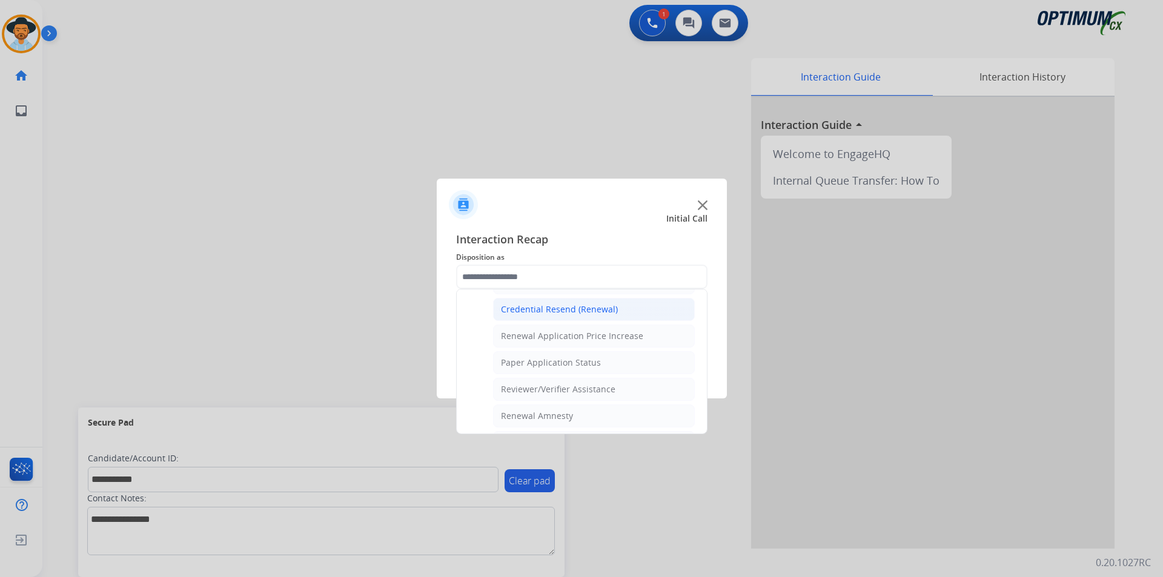
click at [545, 307] on div "Credential Resend (Renewal)" at bounding box center [559, 310] width 117 height 12
type input "**********"
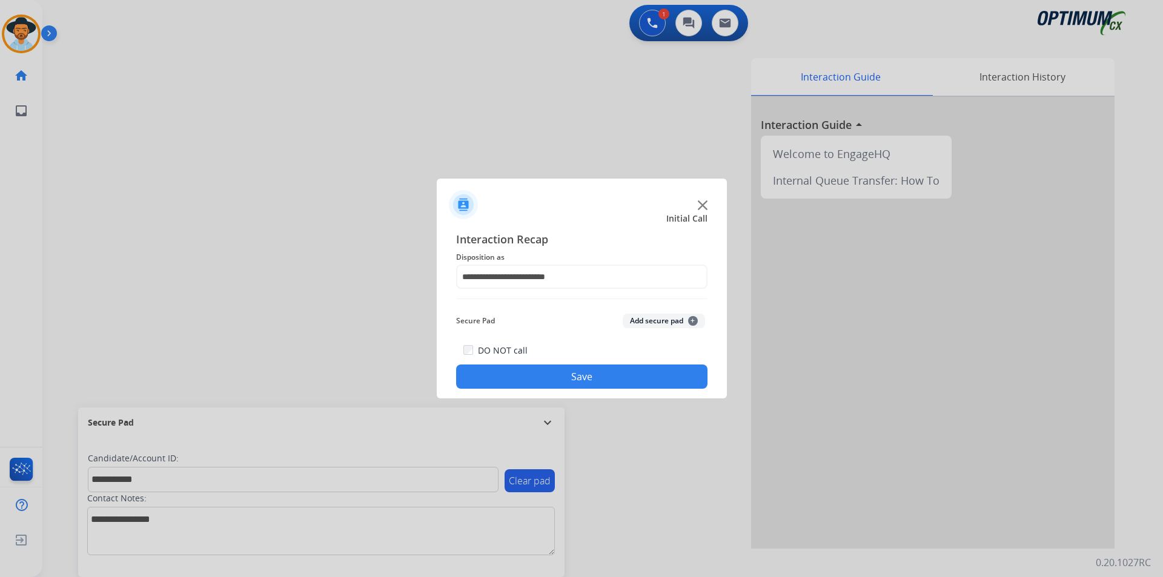
click at [506, 373] on button "Save" at bounding box center [581, 377] width 251 height 24
